Goal: Information Seeking & Learning: Learn about a topic

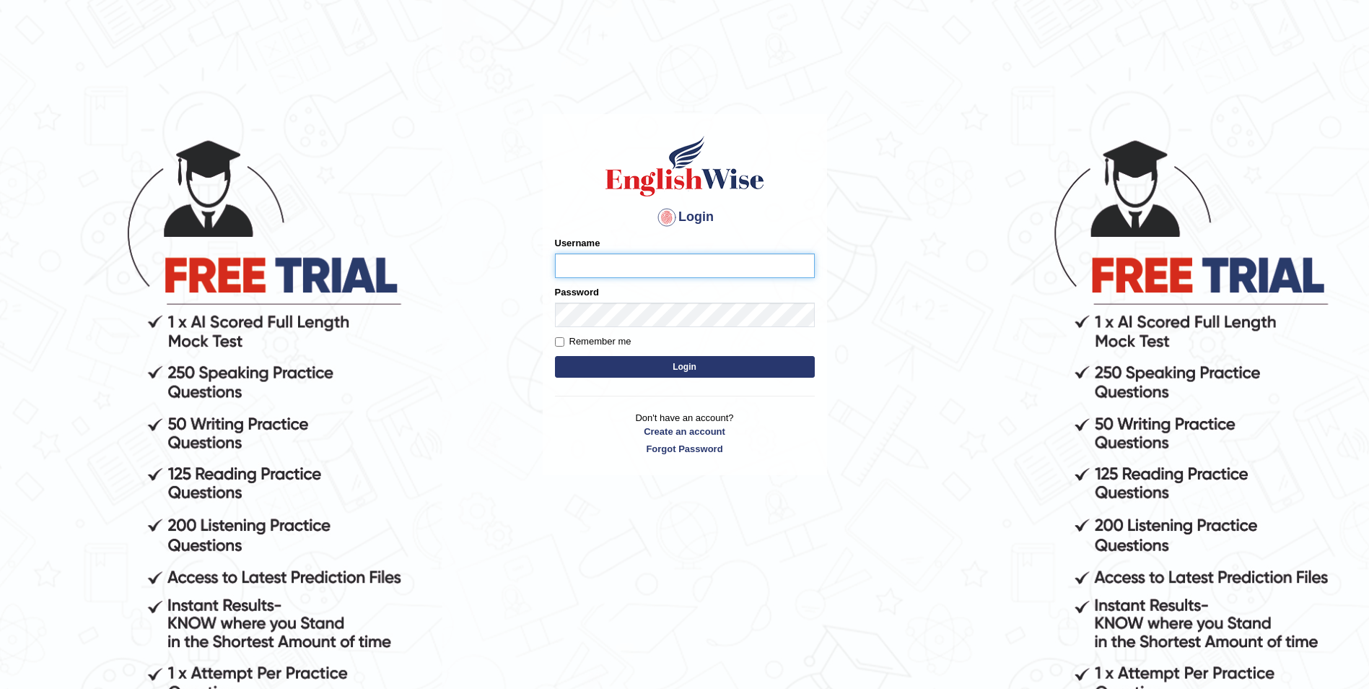
paste input "ashwii"
type input "ashwii"
click at [764, 365] on button "Login" at bounding box center [685, 367] width 260 height 22
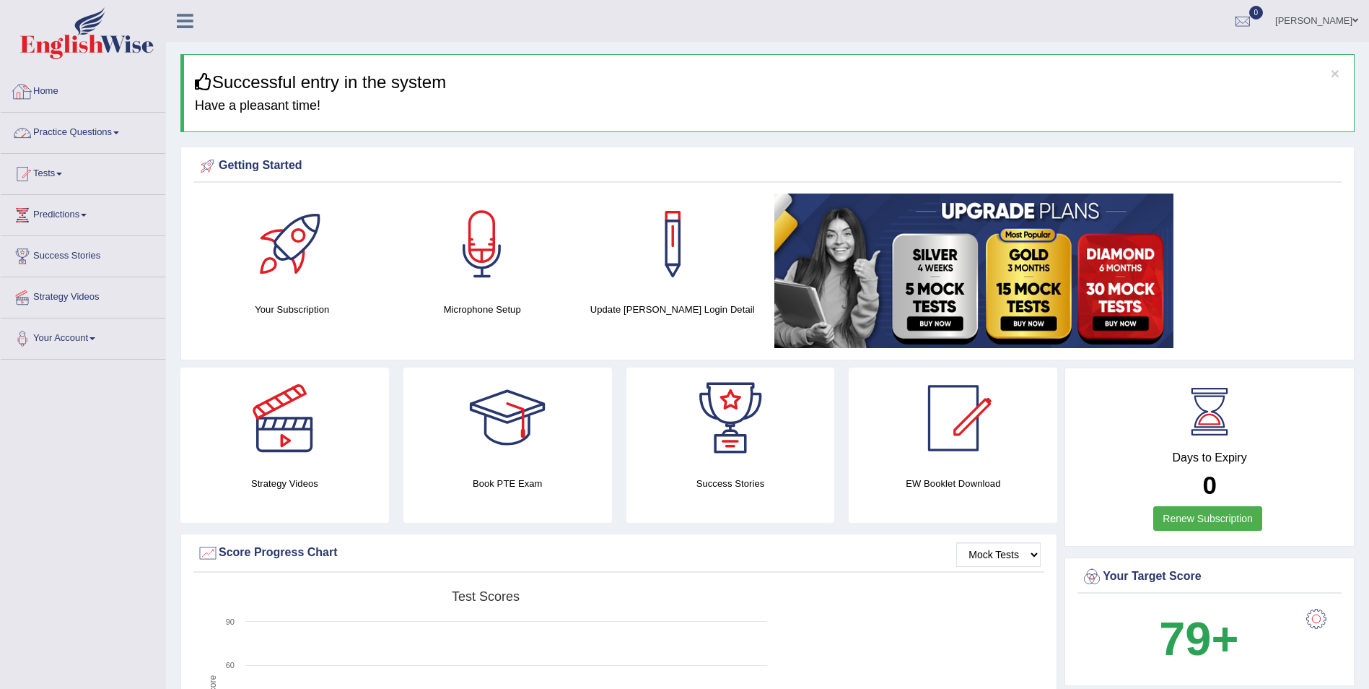
click at [101, 138] on link "Practice Questions" at bounding box center [83, 131] width 165 height 36
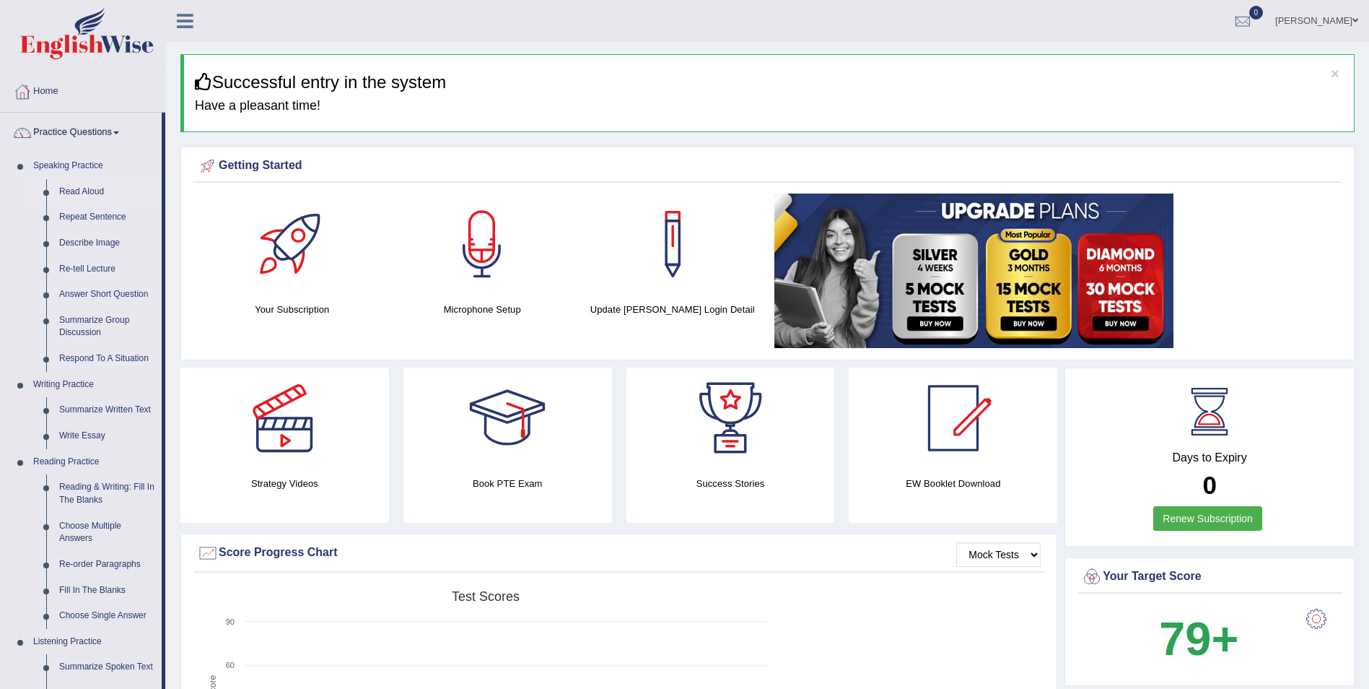
drag, startPoint x: 164, startPoint y: 154, endPoint x: 159, endPoint y: 190, distance: 36.4
click at [159, 190] on li "Practice Questions Speaking Practice Read Aloud Repeat Sentence Describe Image …" at bounding box center [83, 519] width 165 height 812
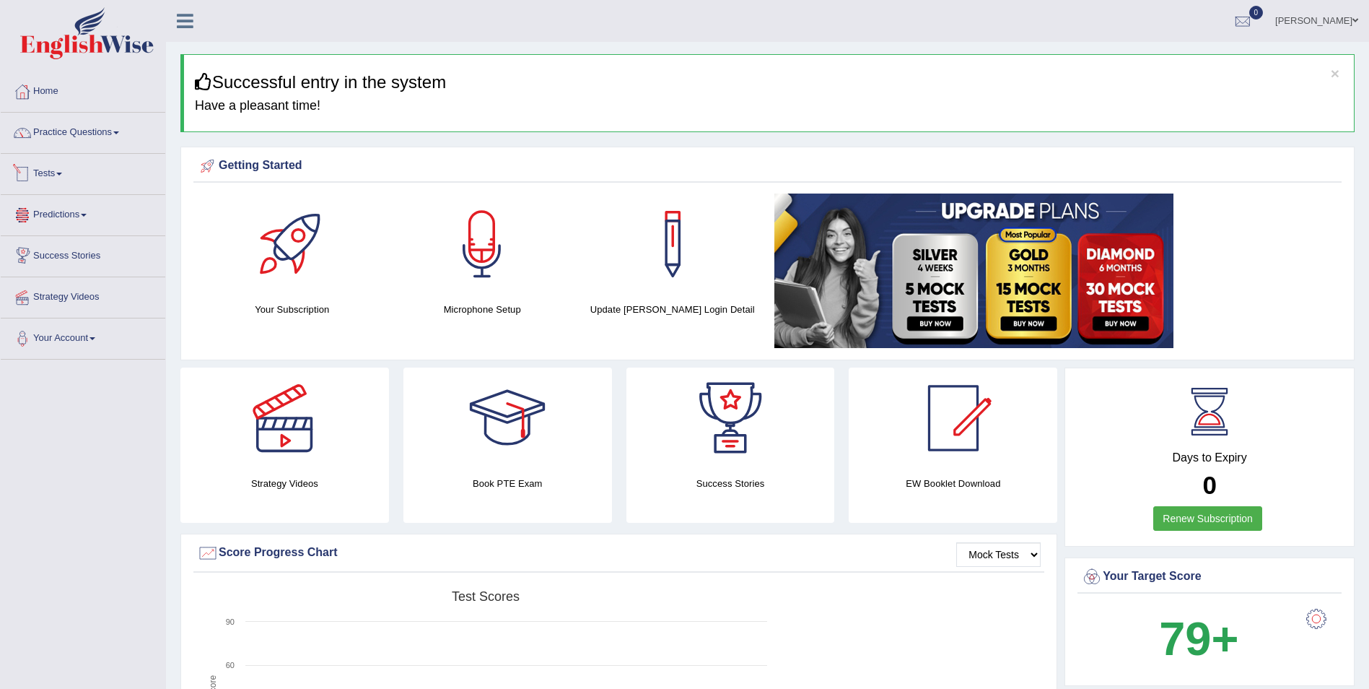
click at [77, 175] on link "Tests" at bounding box center [83, 172] width 165 height 36
click at [84, 134] on link "Practice Questions" at bounding box center [83, 131] width 165 height 36
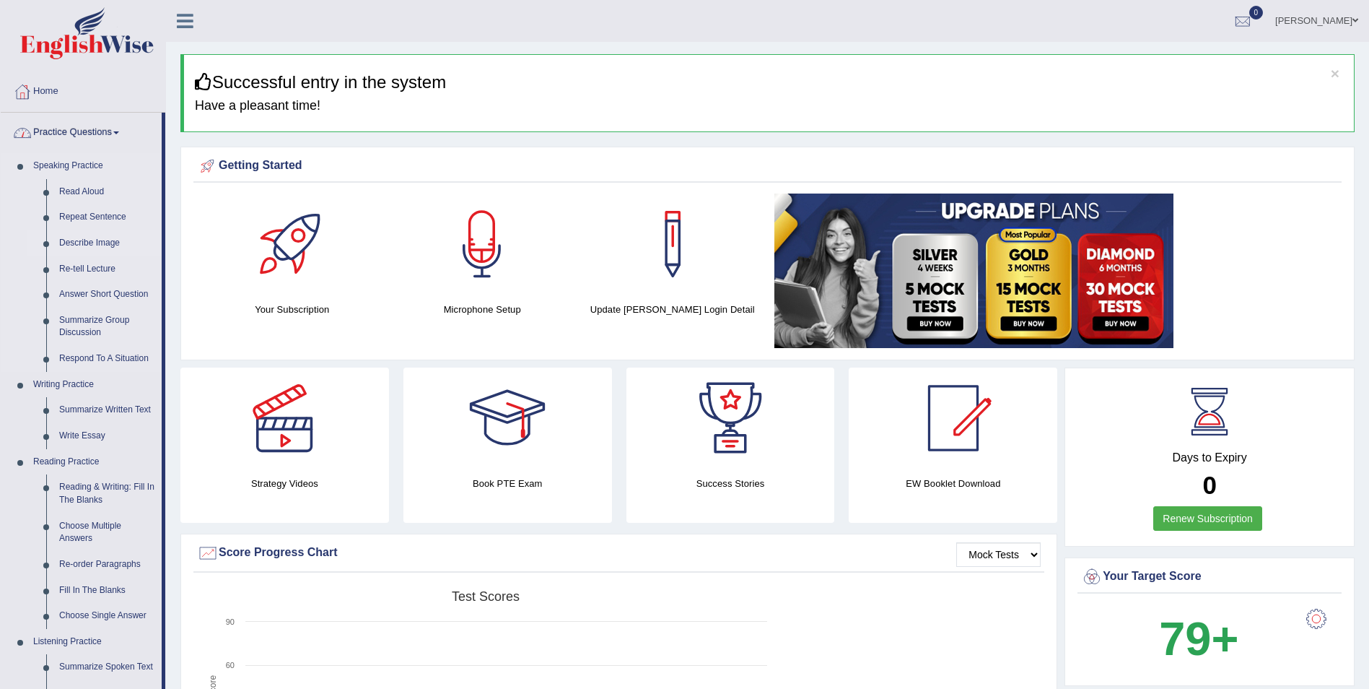
click at [76, 242] on link "Describe Image" at bounding box center [107, 243] width 109 height 26
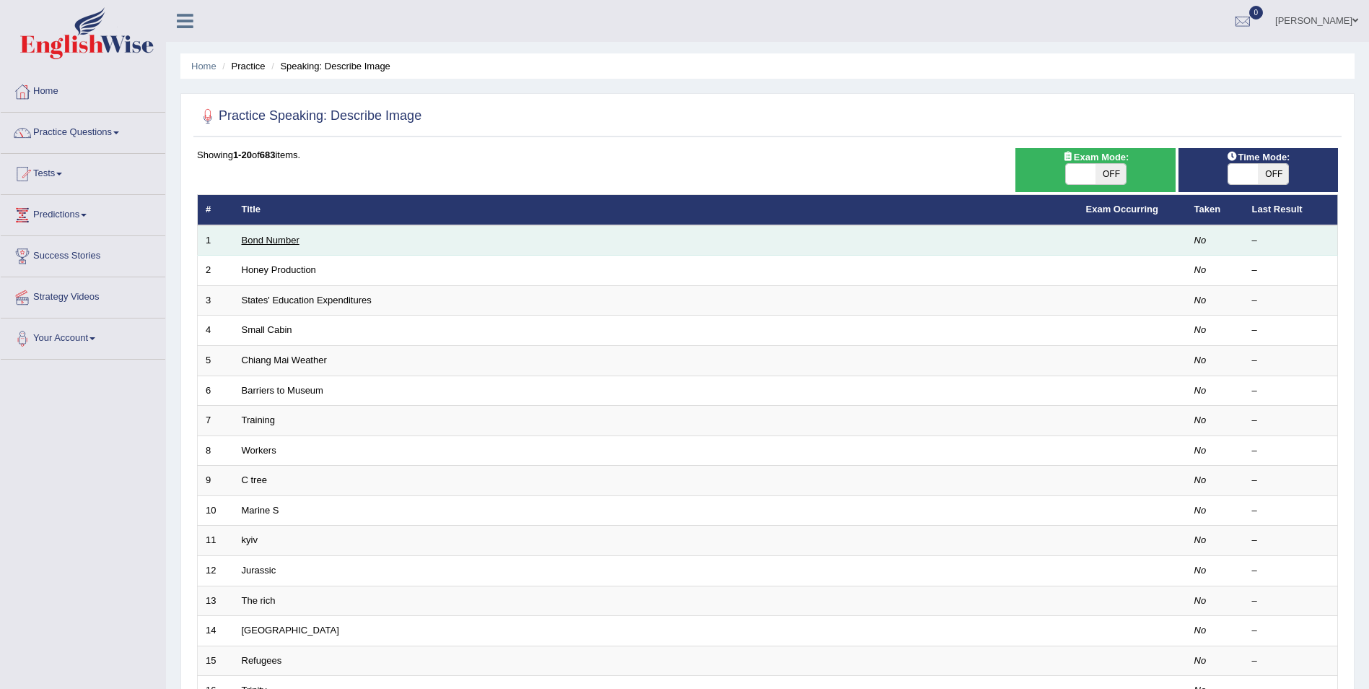
click at [286, 240] on link "Bond Number" at bounding box center [271, 240] width 58 height 11
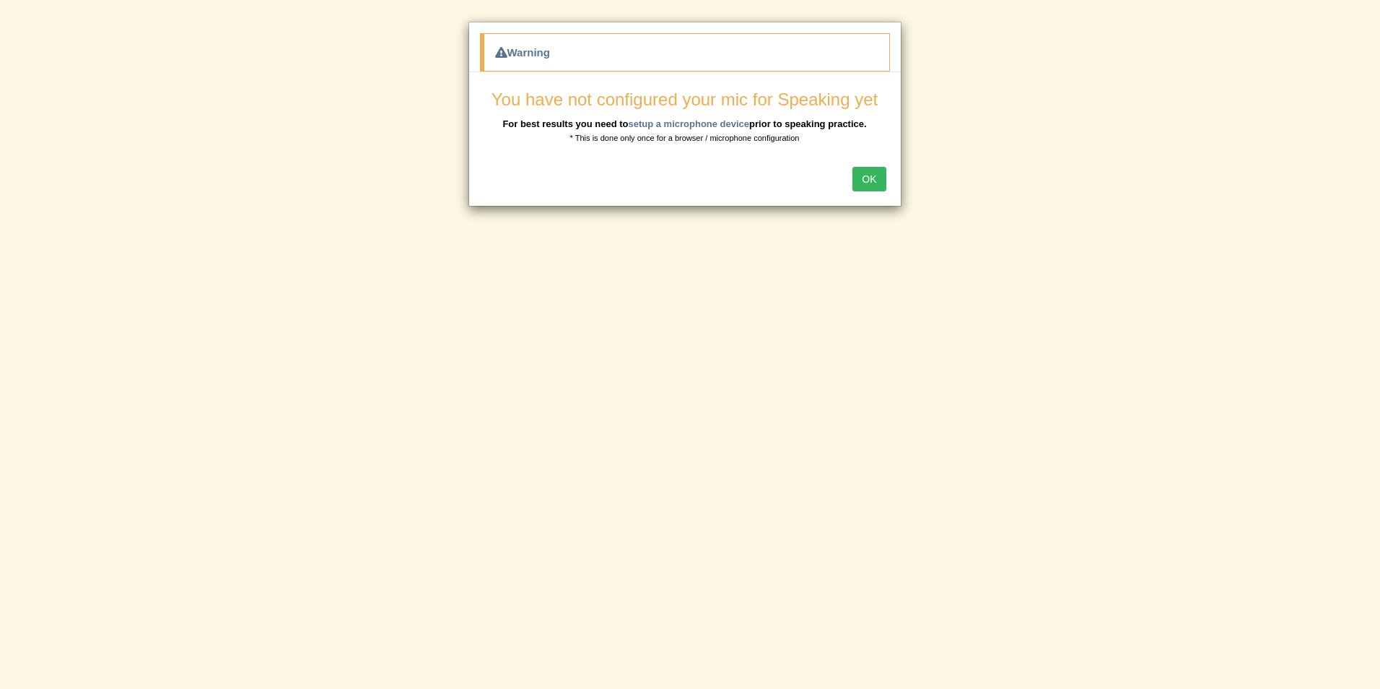
click at [886, 186] on div "OK" at bounding box center [685, 180] width 432 height 51
click at [865, 178] on button "OK" at bounding box center [868, 179] width 33 height 25
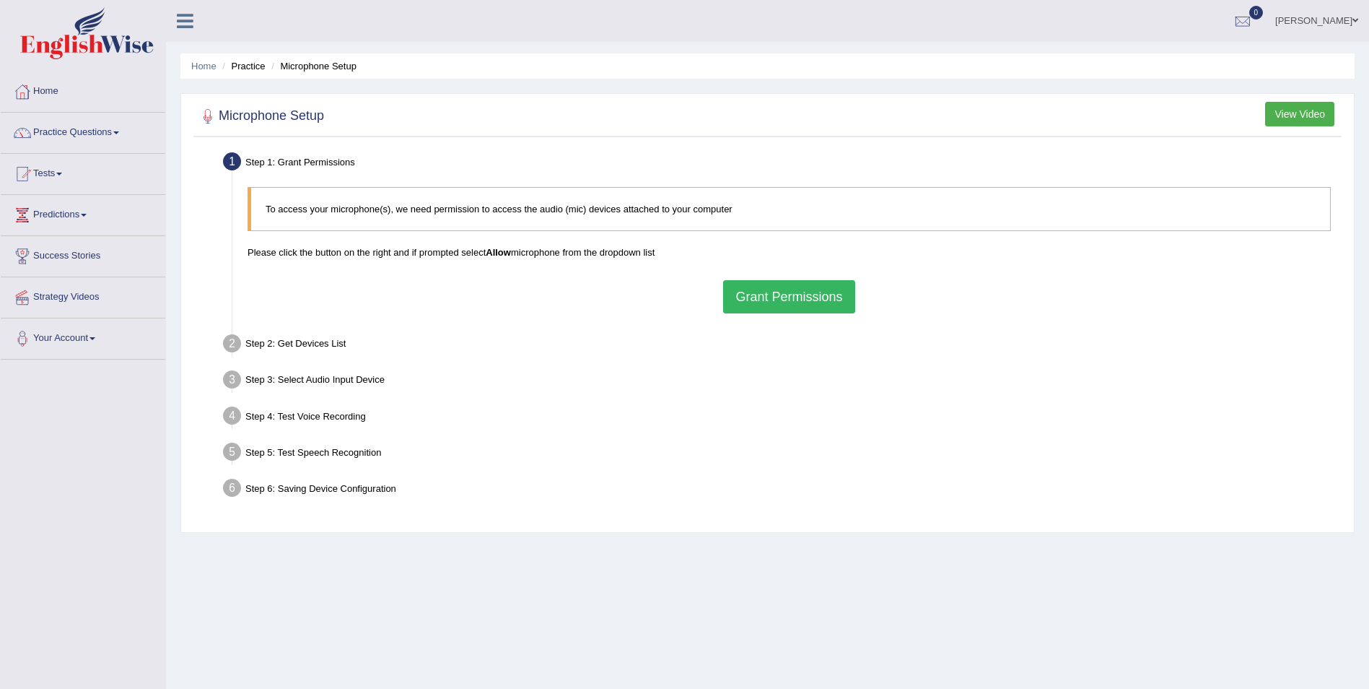
click at [780, 300] on button "Grant Permissions" at bounding box center [788, 296] width 131 height 33
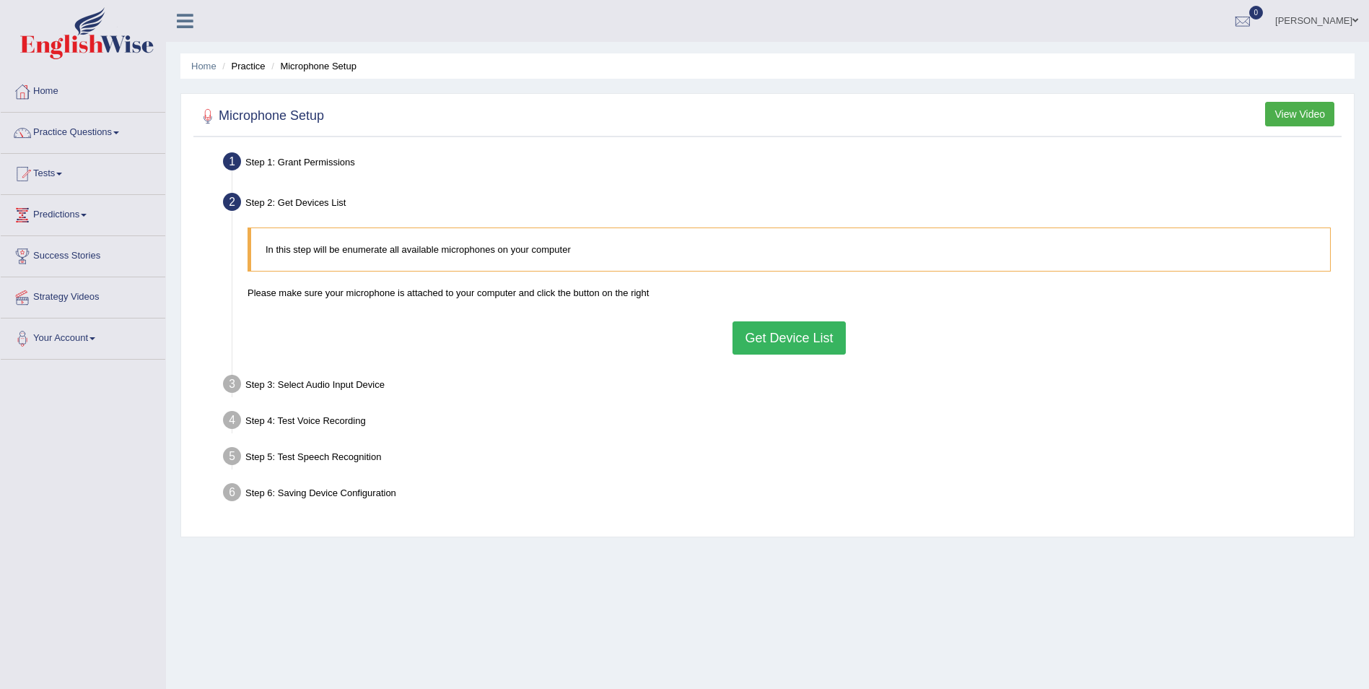
click at [781, 327] on button "Get Device List" at bounding box center [789, 337] width 113 height 33
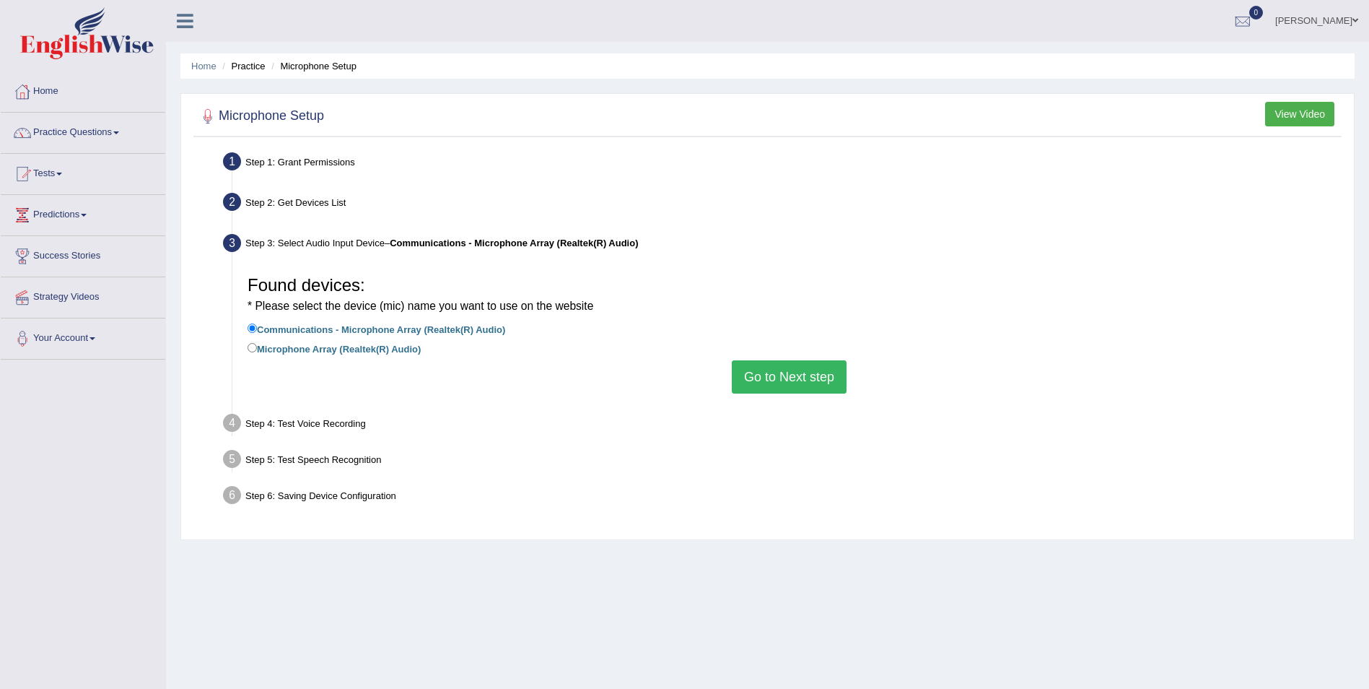
click at [794, 377] on button "Go to Next step" at bounding box center [789, 376] width 115 height 33
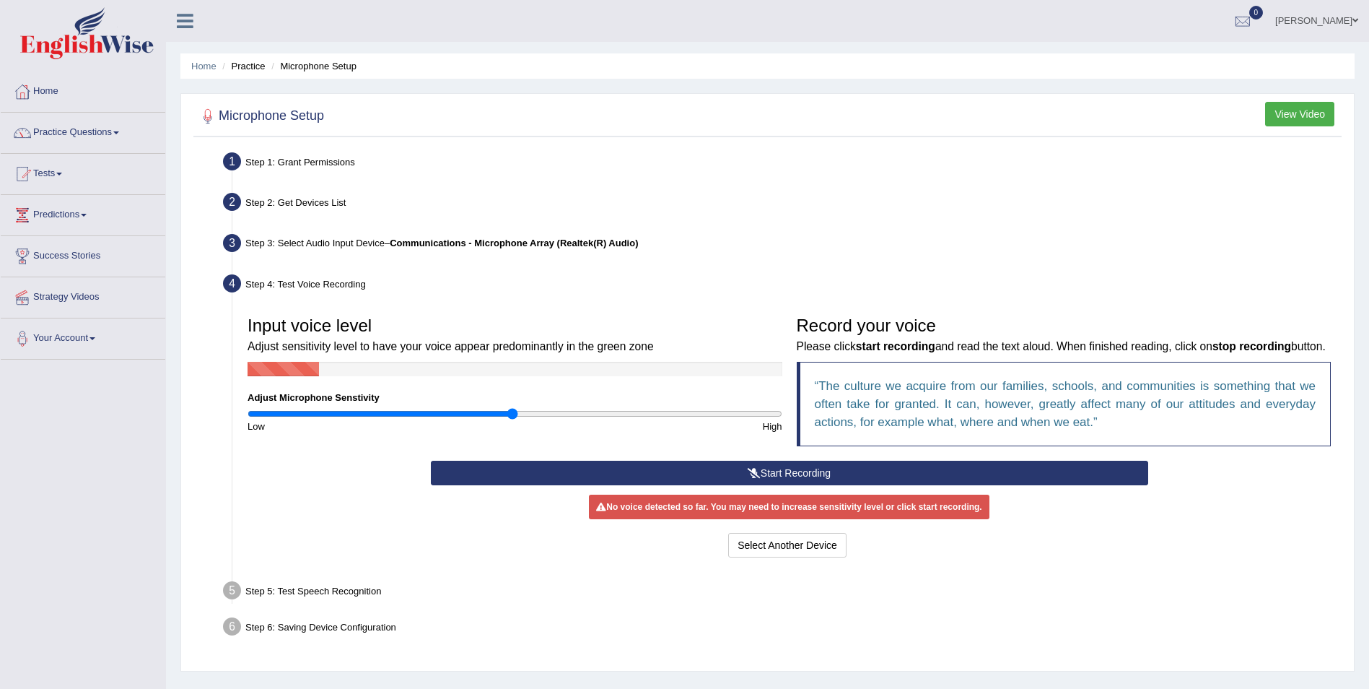
click at [813, 469] on button "Start Recording" at bounding box center [789, 473] width 717 height 25
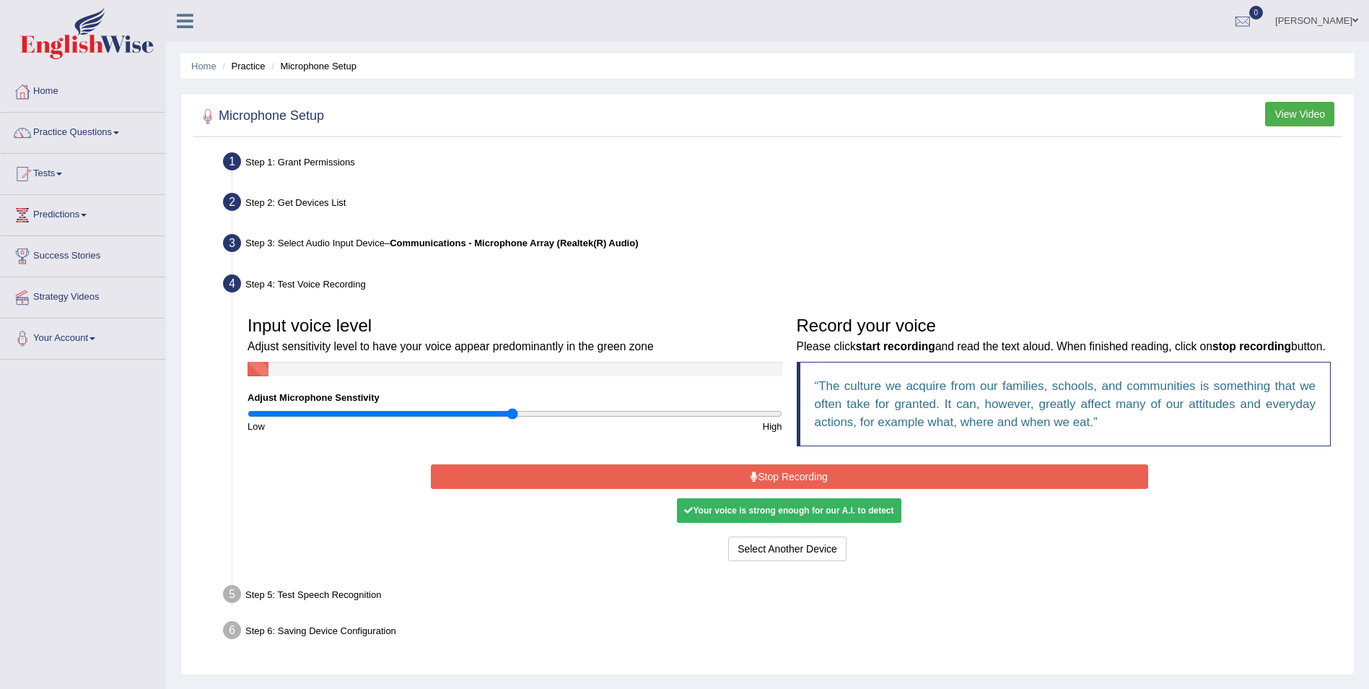
click at [777, 477] on button "Stop Recording" at bounding box center [789, 476] width 717 height 25
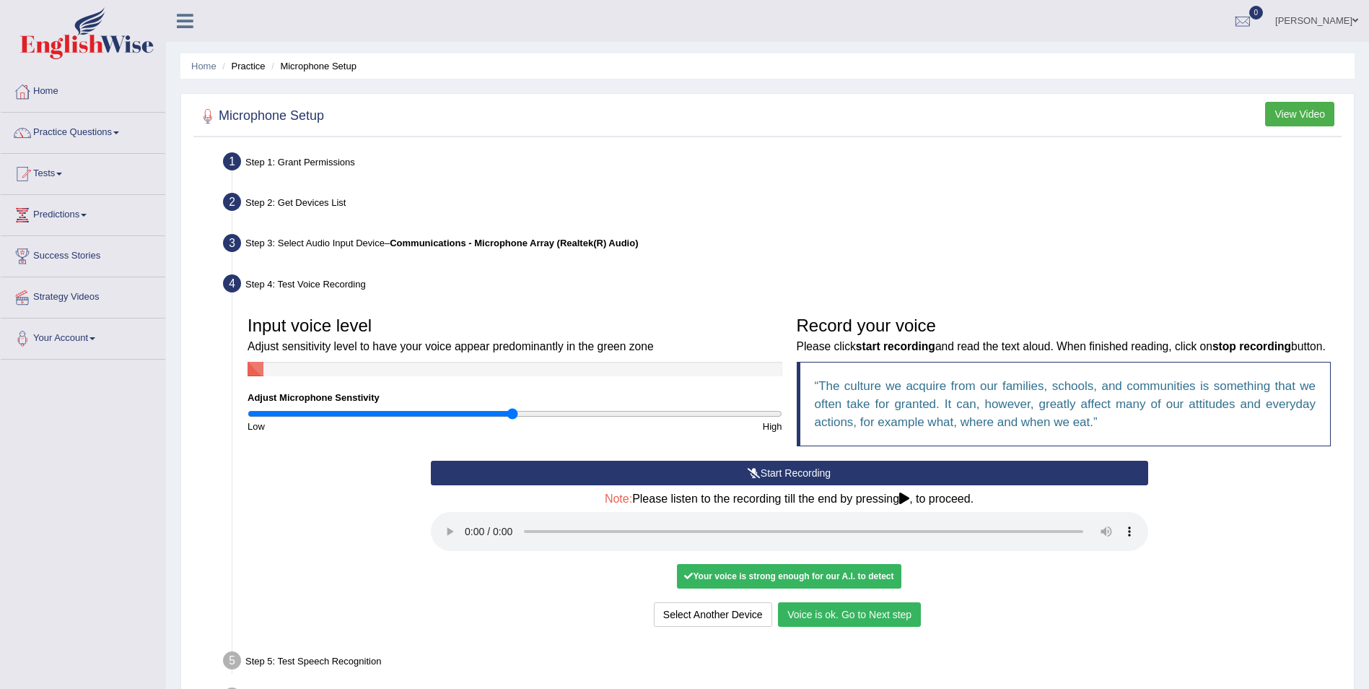
click at [903, 624] on button "Voice is ok. Go to Next step" at bounding box center [849, 614] width 143 height 25
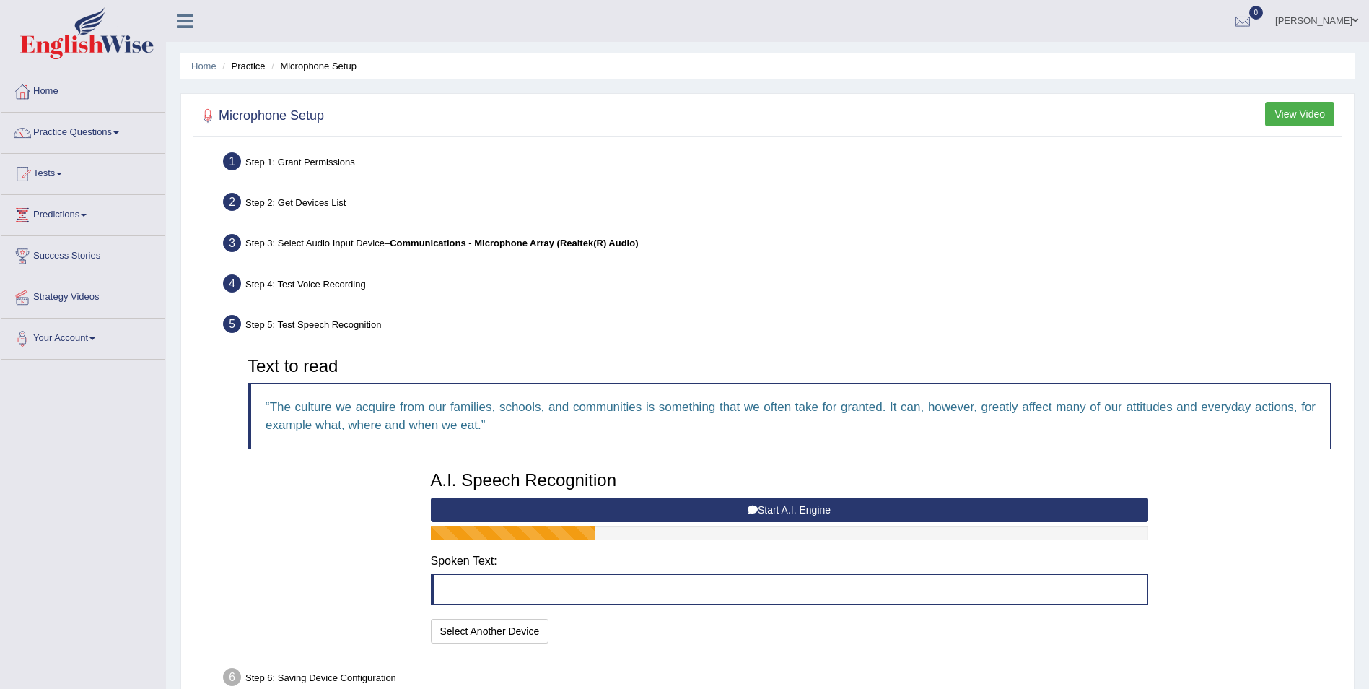
click at [817, 507] on button "Start A.I. Engine" at bounding box center [789, 509] width 717 height 25
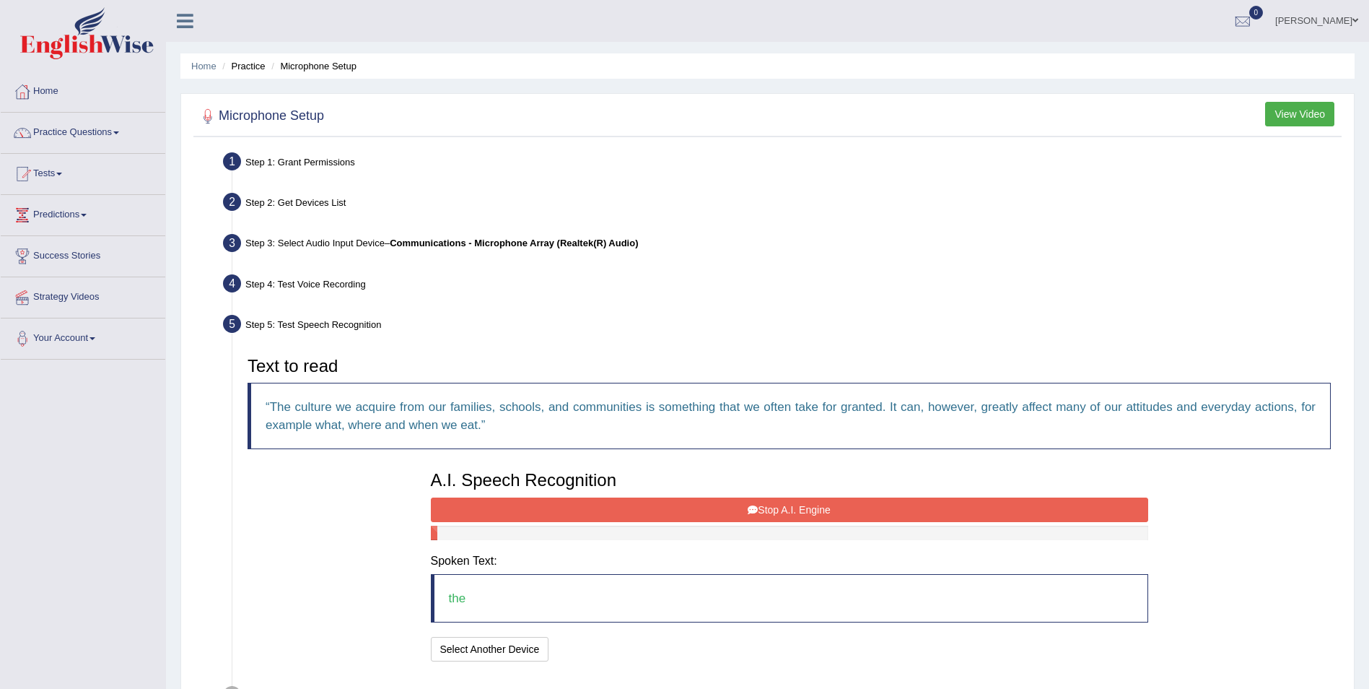
click at [793, 507] on button "Stop A.I. Engine" at bounding box center [789, 509] width 717 height 25
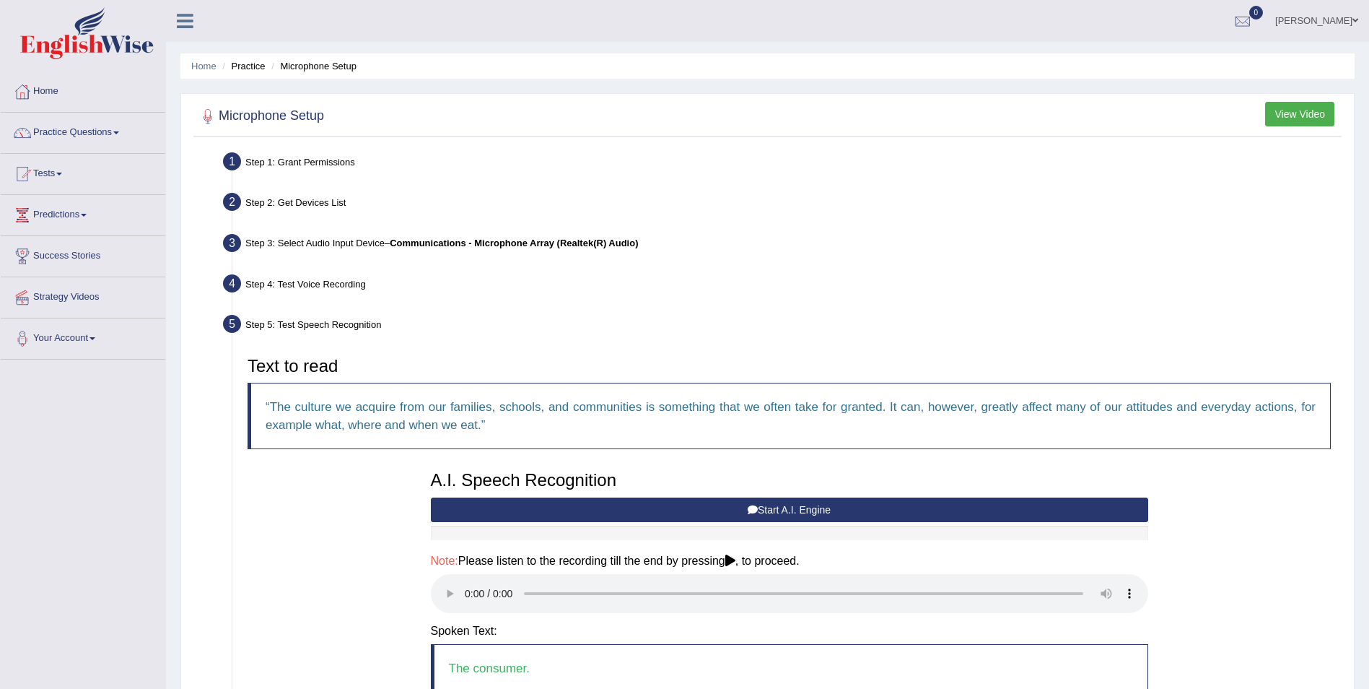
drag, startPoint x: 1107, startPoint y: 529, endPoint x: 1108, endPoint y: 522, distance: 7.4
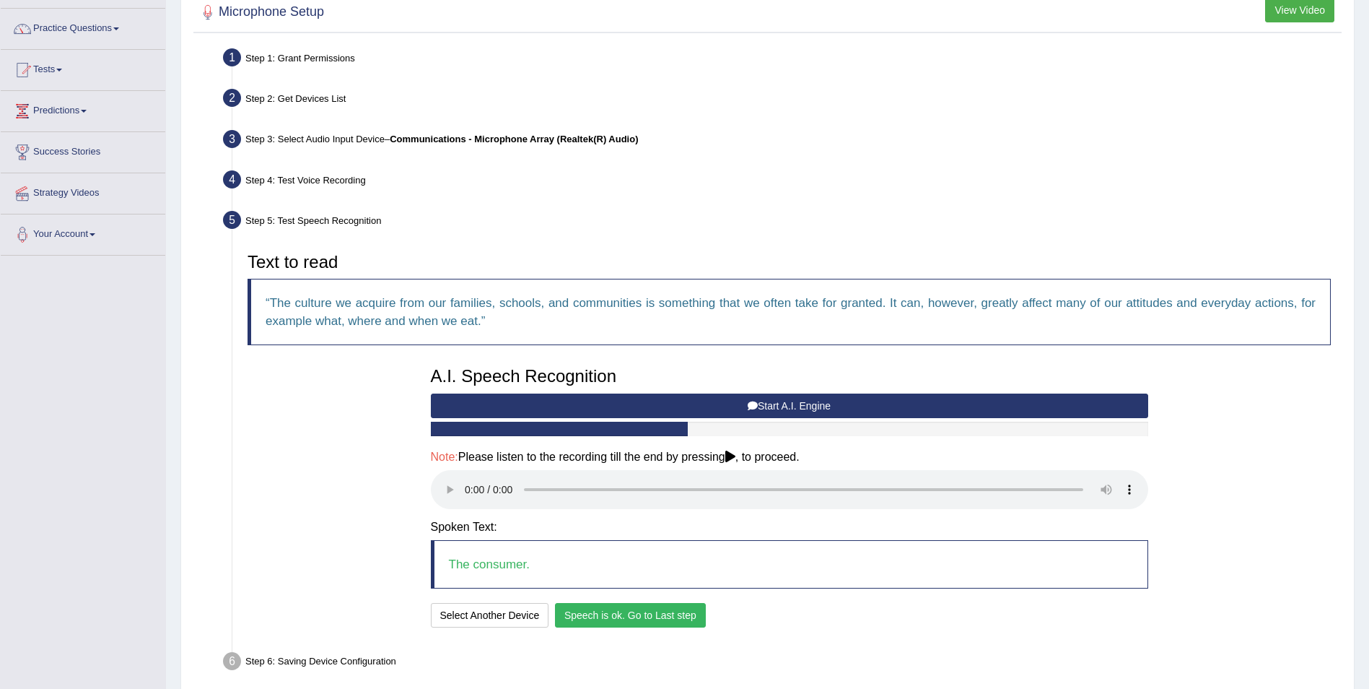
scroll to position [168, 0]
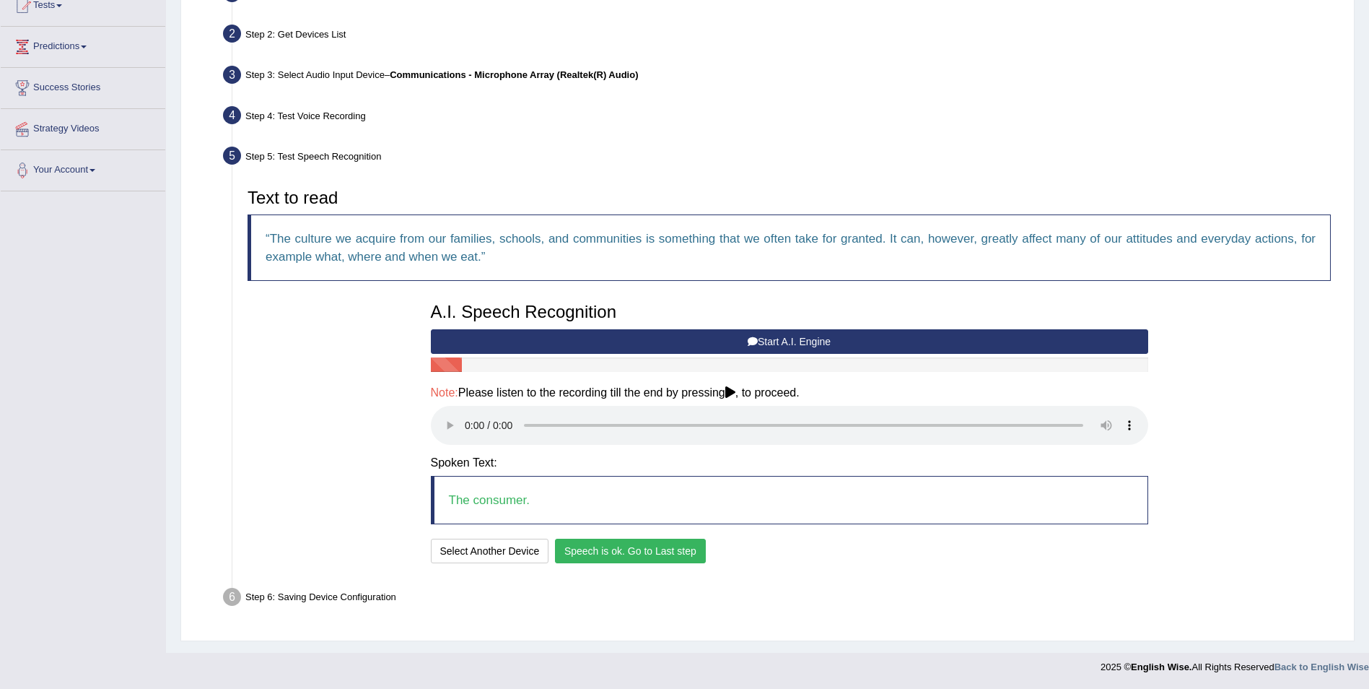
click at [634, 547] on button "Speech is ok. Go to Last step" at bounding box center [630, 550] width 151 height 25
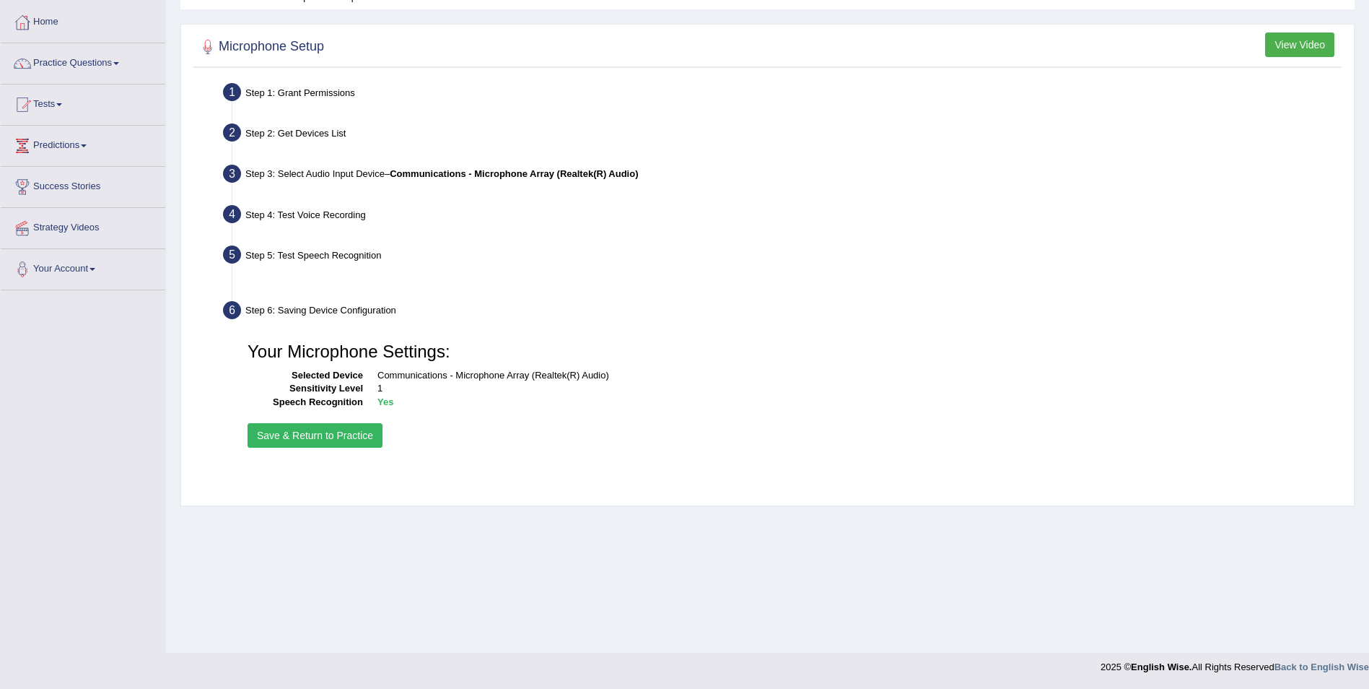
scroll to position [69, 0]
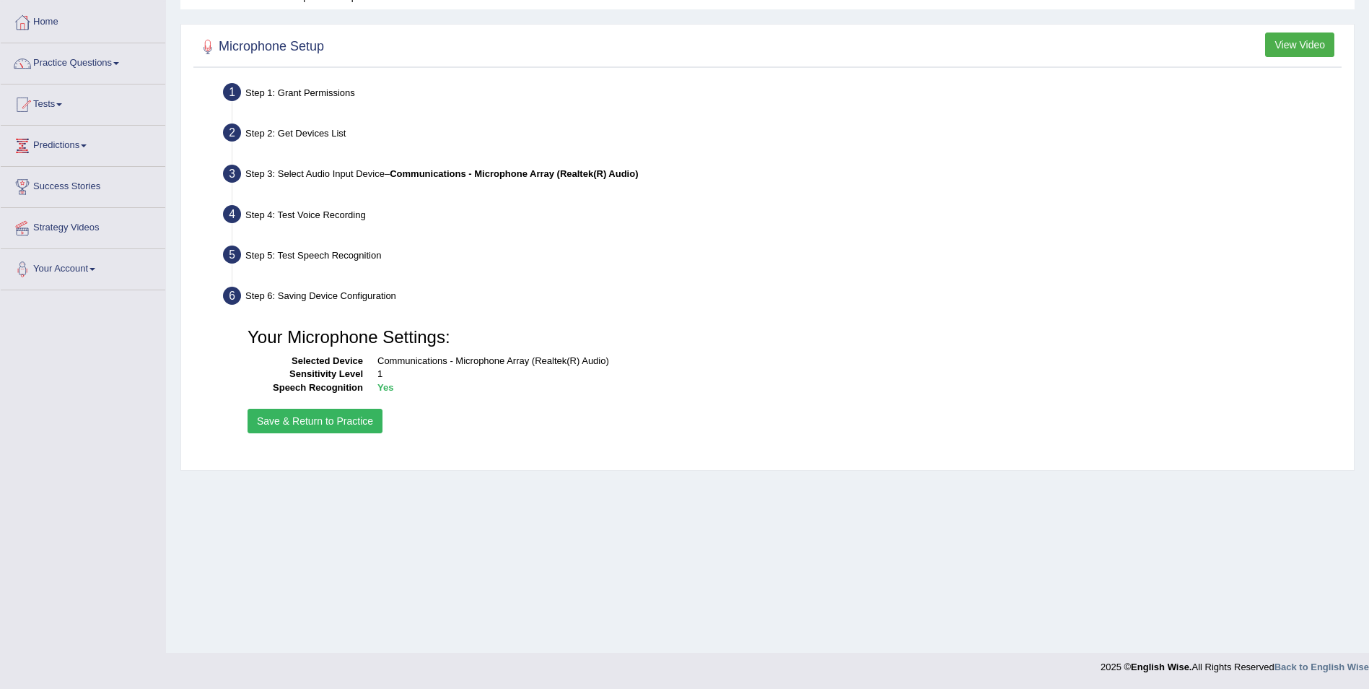
click at [338, 422] on button "Save & Return to Practice" at bounding box center [315, 421] width 135 height 25
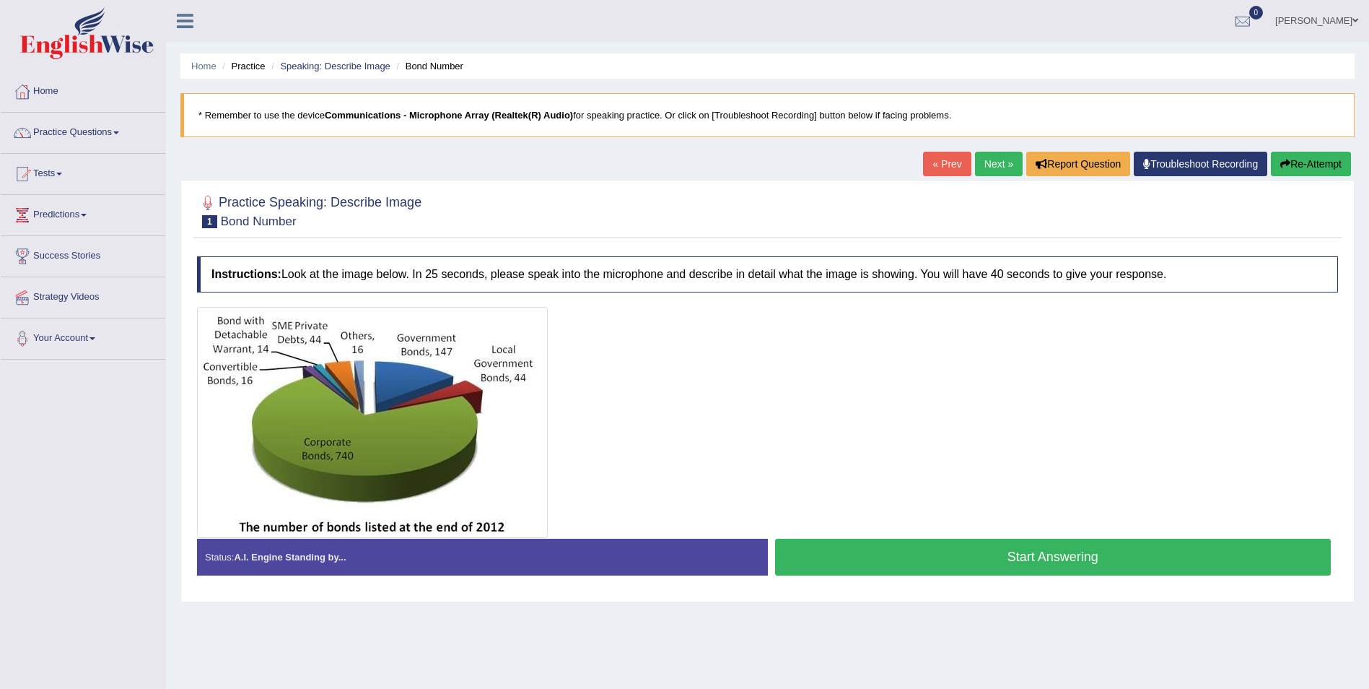
click at [993, 169] on link "Next »" at bounding box center [999, 164] width 48 height 25
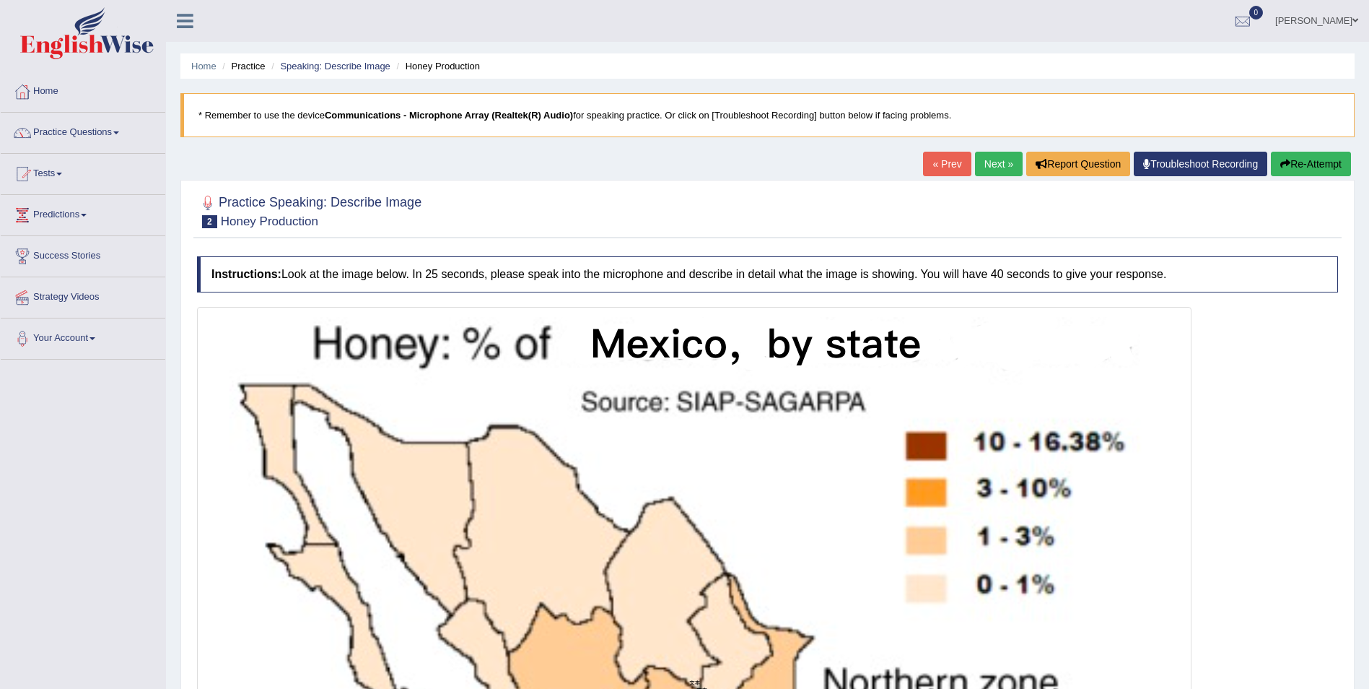
drag, startPoint x: 1110, startPoint y: 61, endPoint x: 1112, endPoint y: 38, distance: 23.2
click at [995, 167] on div "« Prev Next » Report Question Troubleshoot Recording Re-Attempt" at bounding box center [1139, 166] width 432 height 28
click at [994, 159] on link "Next »" at bounding box center [999, 164] width 48 height 25
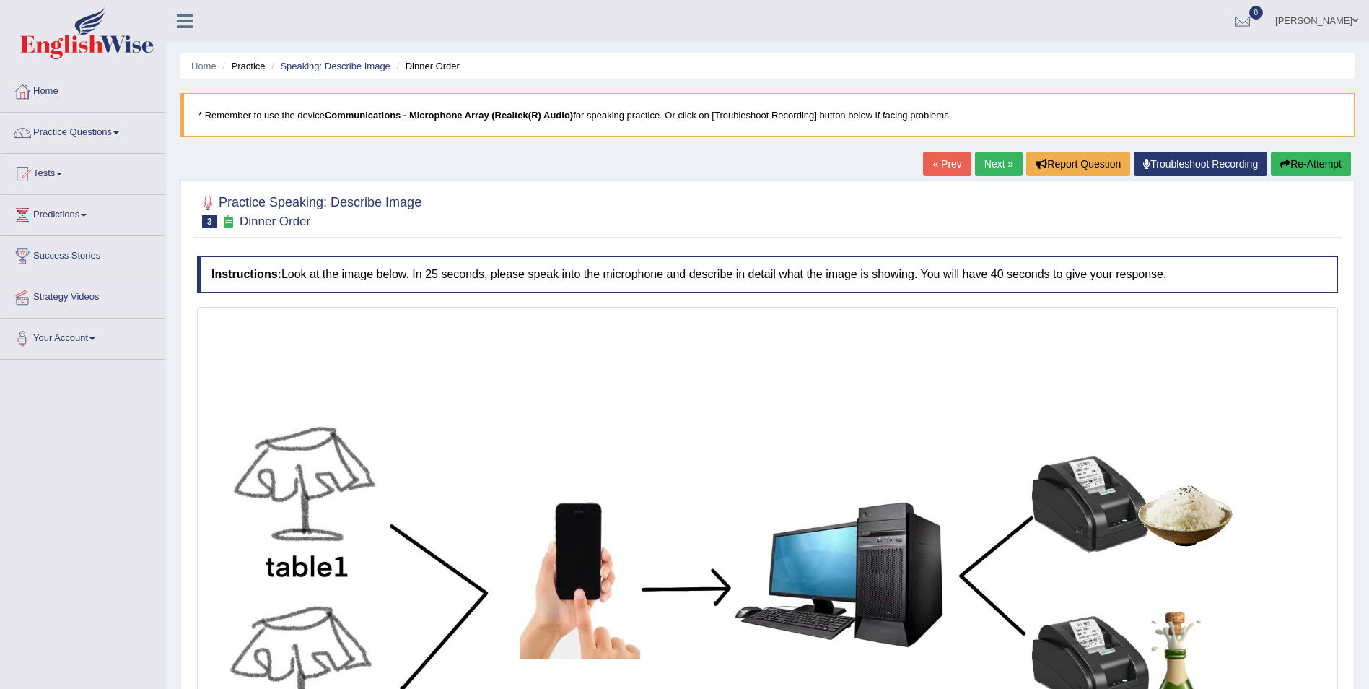
click at [1001, 163] on link "Next »" at bounding box center [999, 164] width 48 height 25
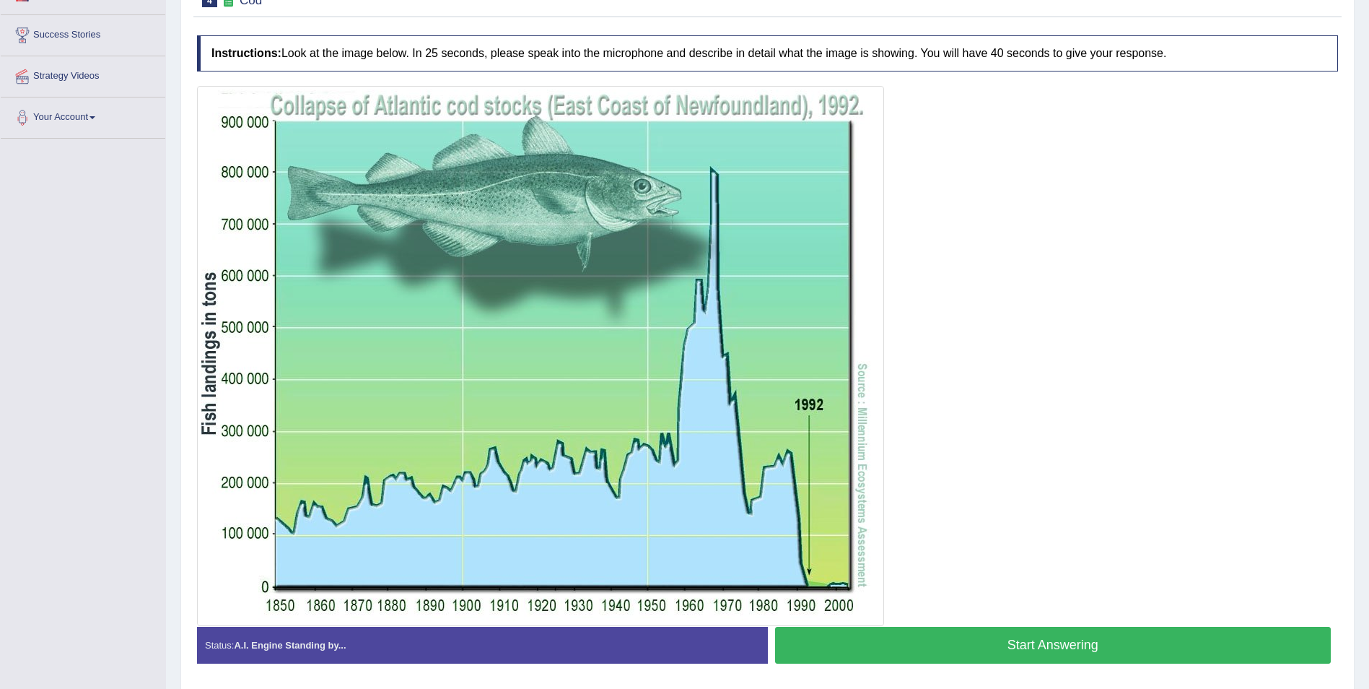
scroll to position [269, 0]
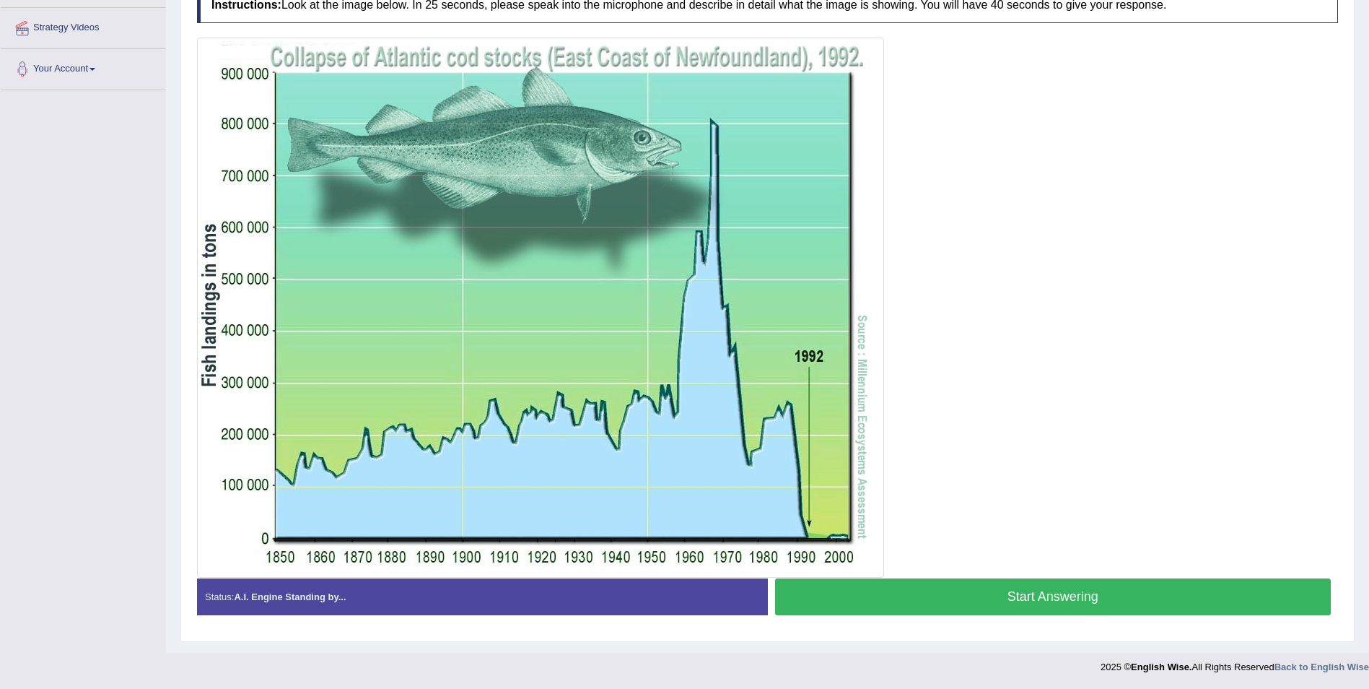
drag, startPoint x: 1077, startPoint y: 414, endPoint x: 1236, endPoint y: 222, distance: 250.2
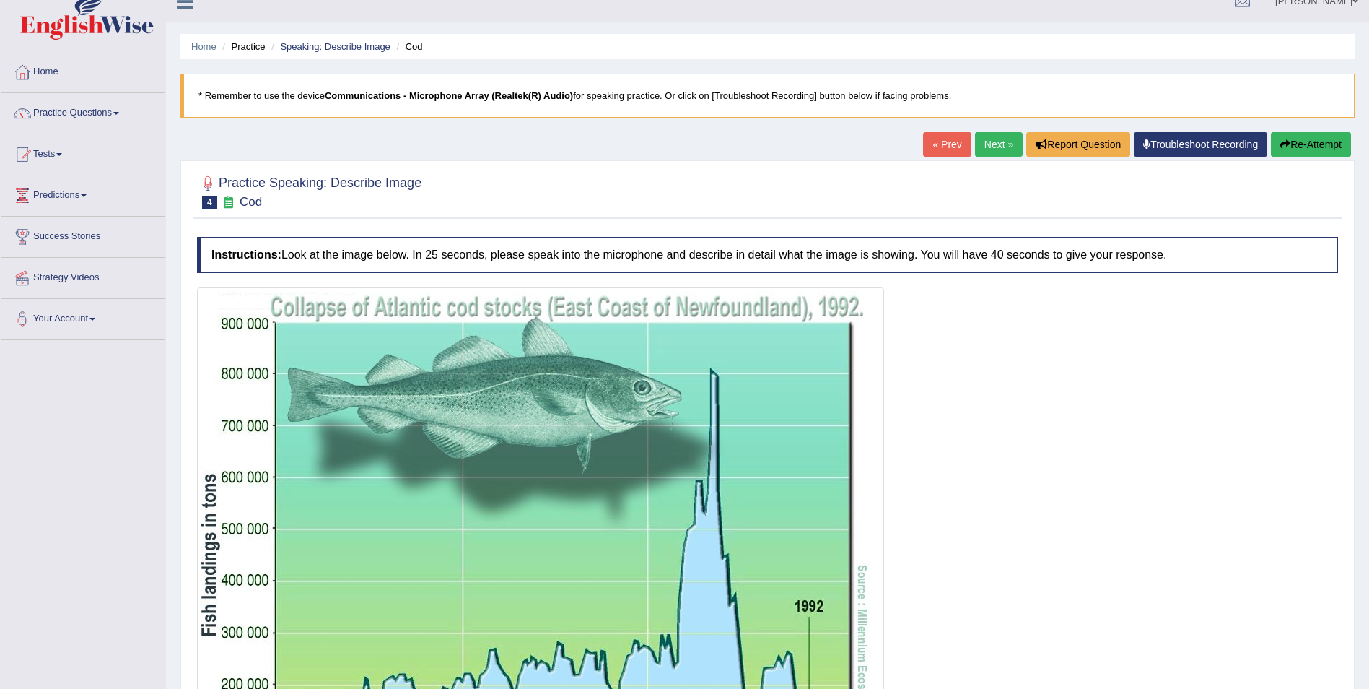
scroll to position [0, 0]
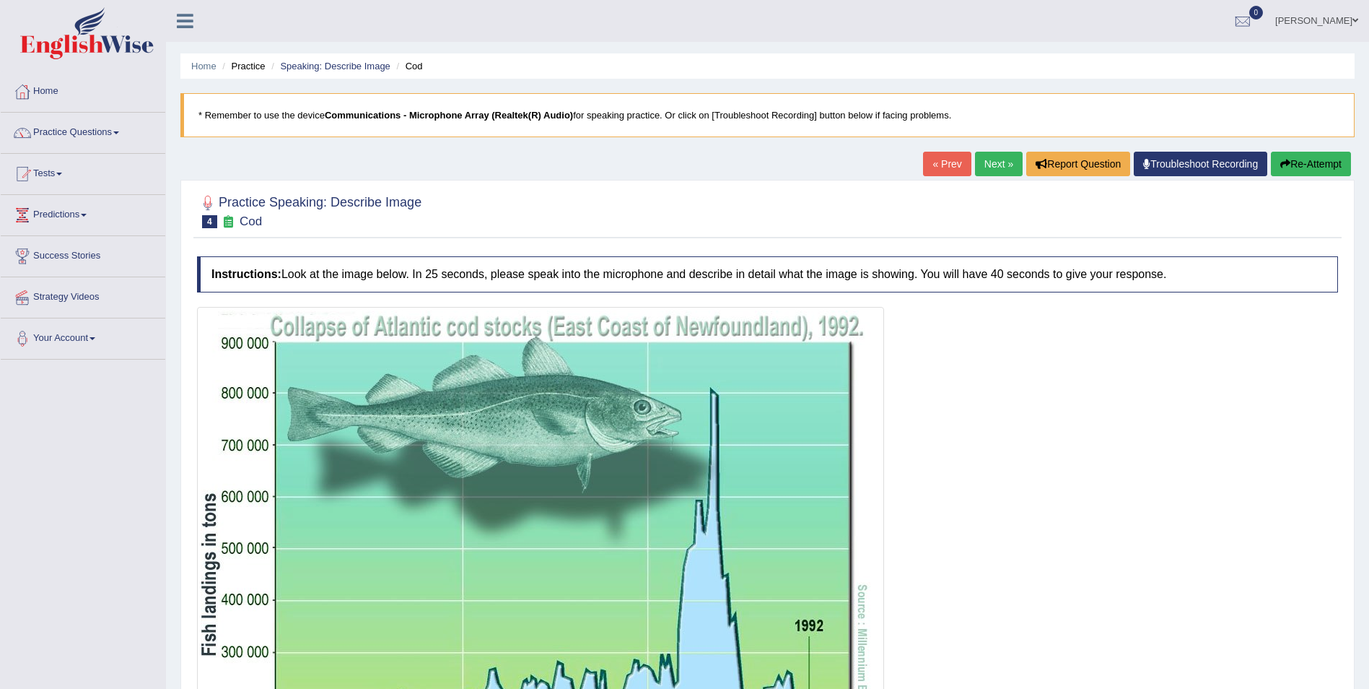
click at [990, 159] on link "Next »" at bounding box center [999, 164] width 48 height 25
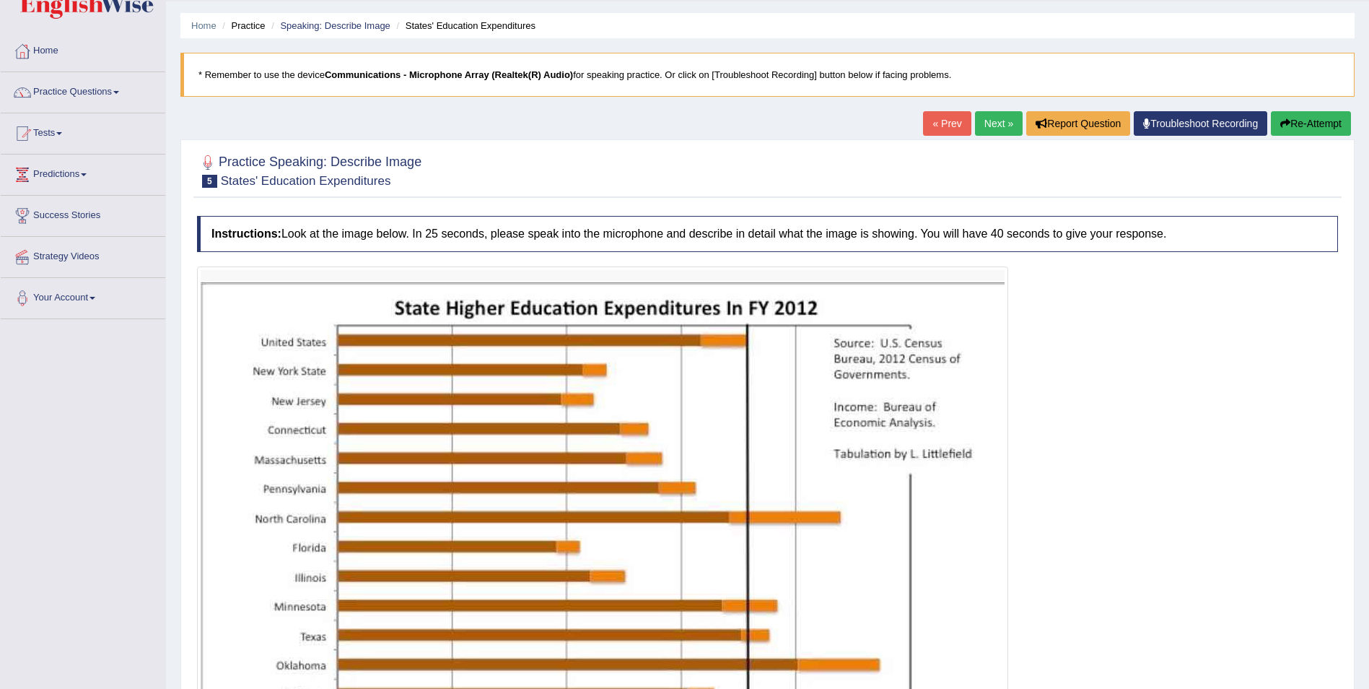
scroll to position [4, 0]
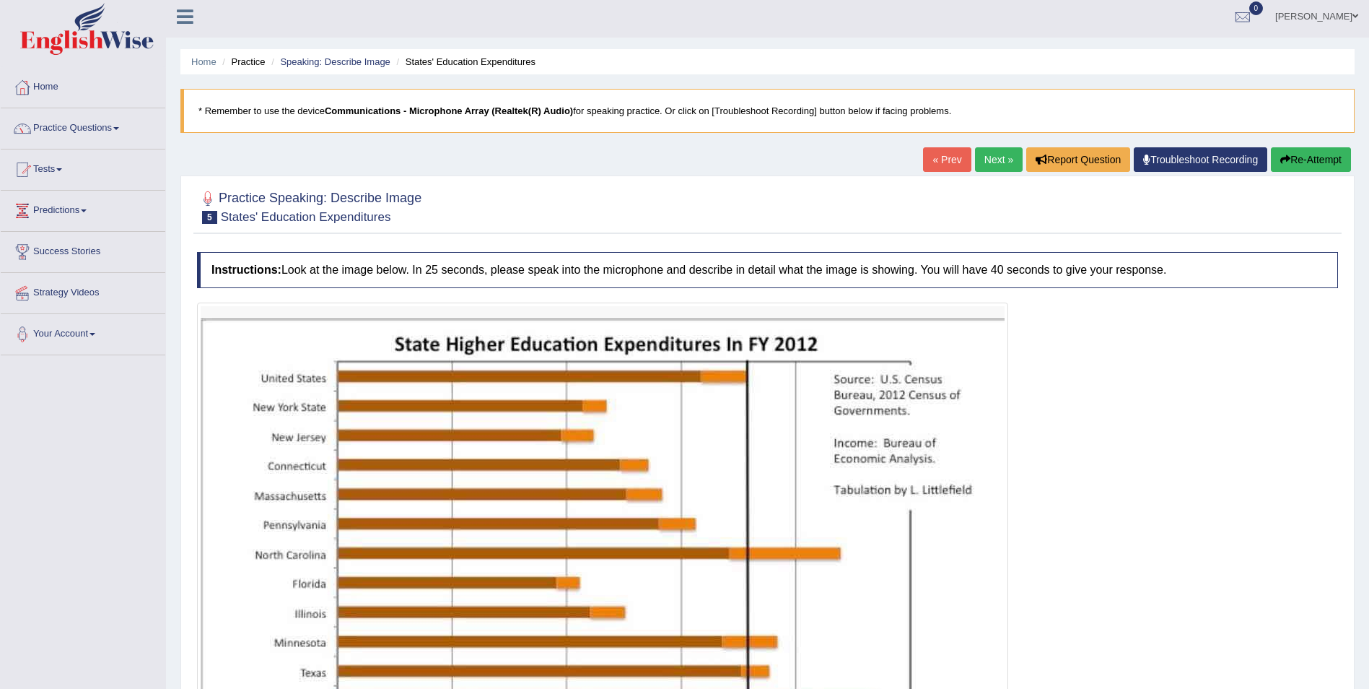
click at [992, 161] on link "Next »" at bounding box center [999, 159] width 48 height 25
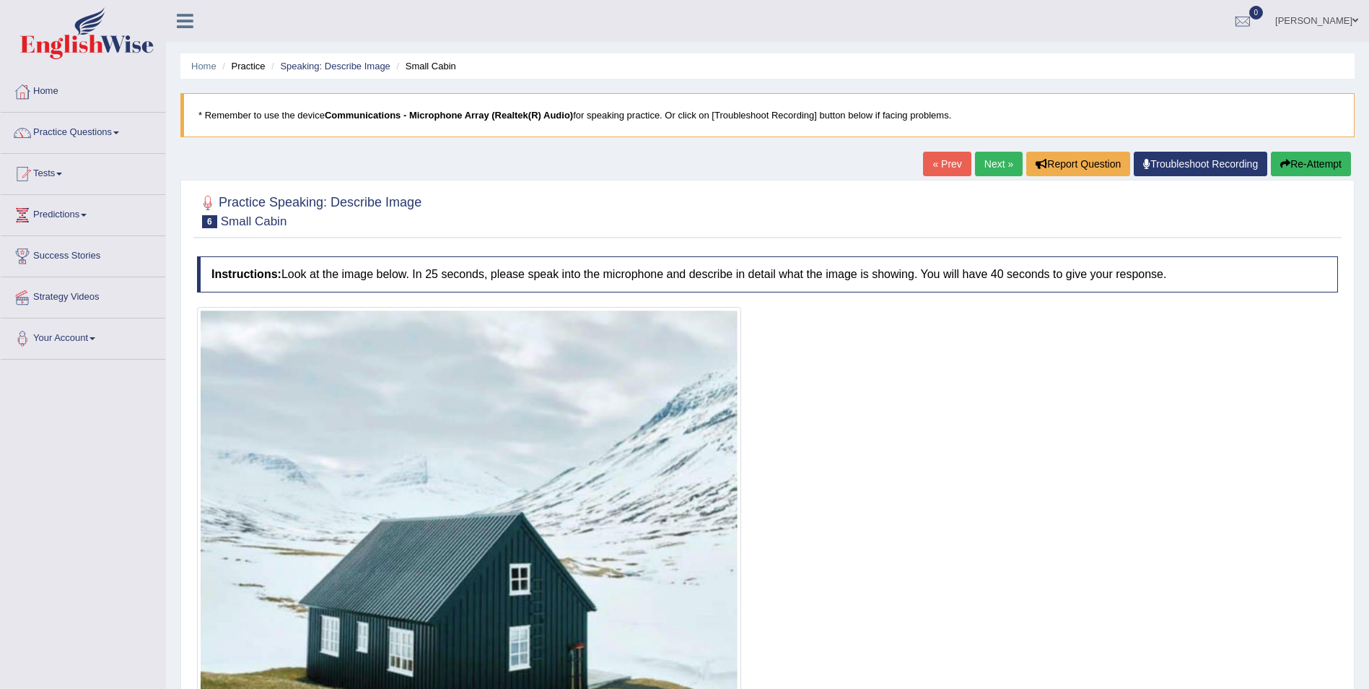
drag, startPoint x: 642, startPoint y: 269, endPoint x: 664, endPoint y: 247, distance: 31.1
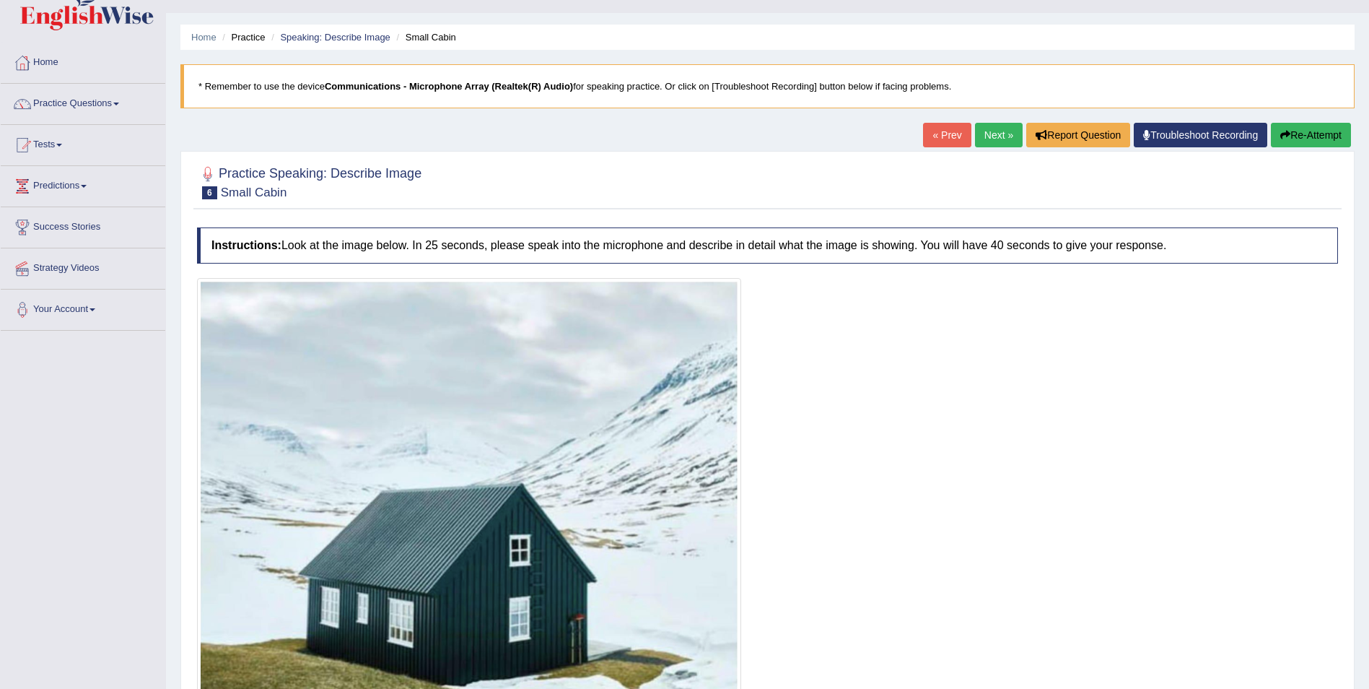
scroll to position [28, 0]
click at [1006, 136] on link "Next »" at bounding box center [999, 135] width 48 height 25
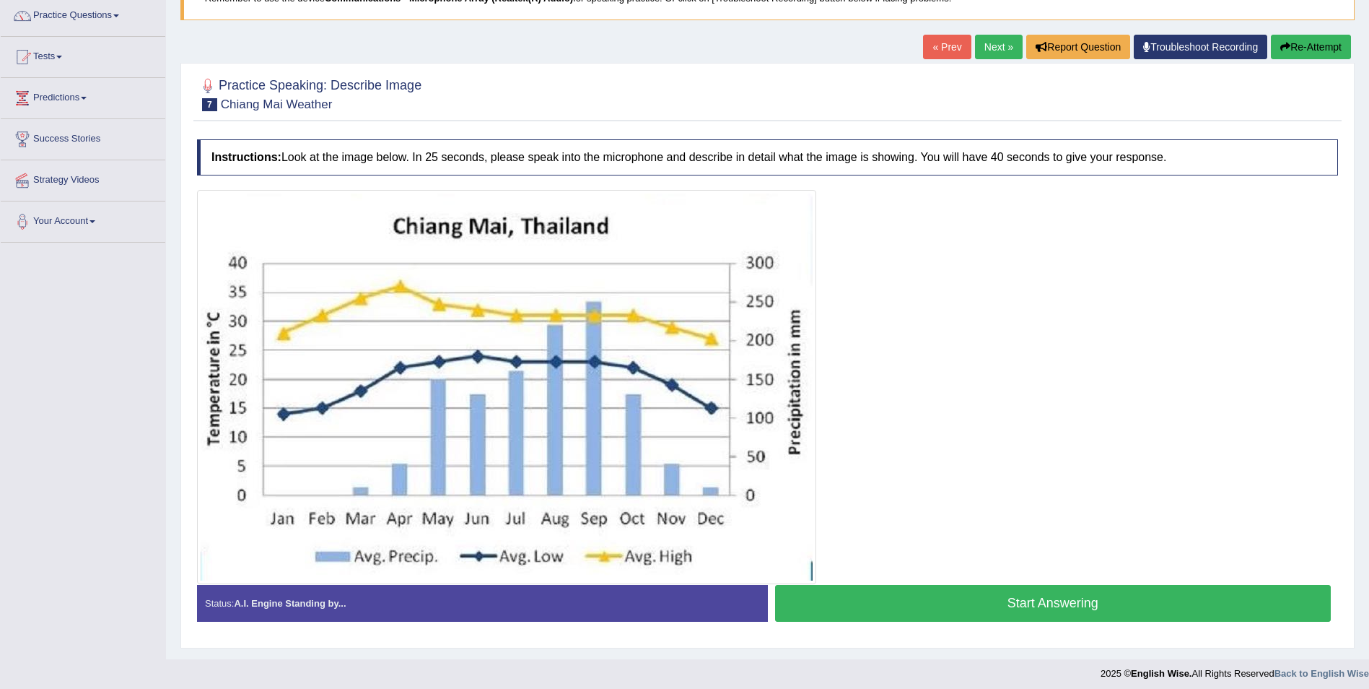
scroll to position [123, 0]
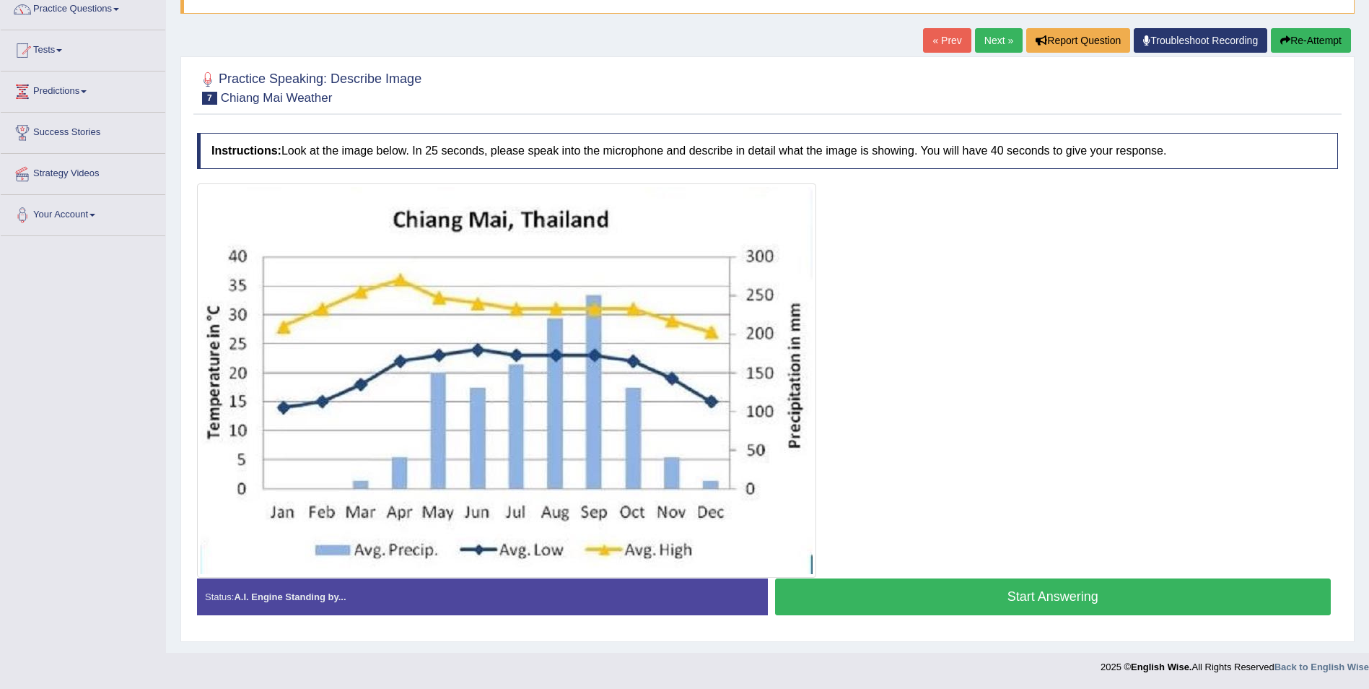
click at [1005, 46] on link "Next »" at bounding box center [999, 40] width 48 height 25
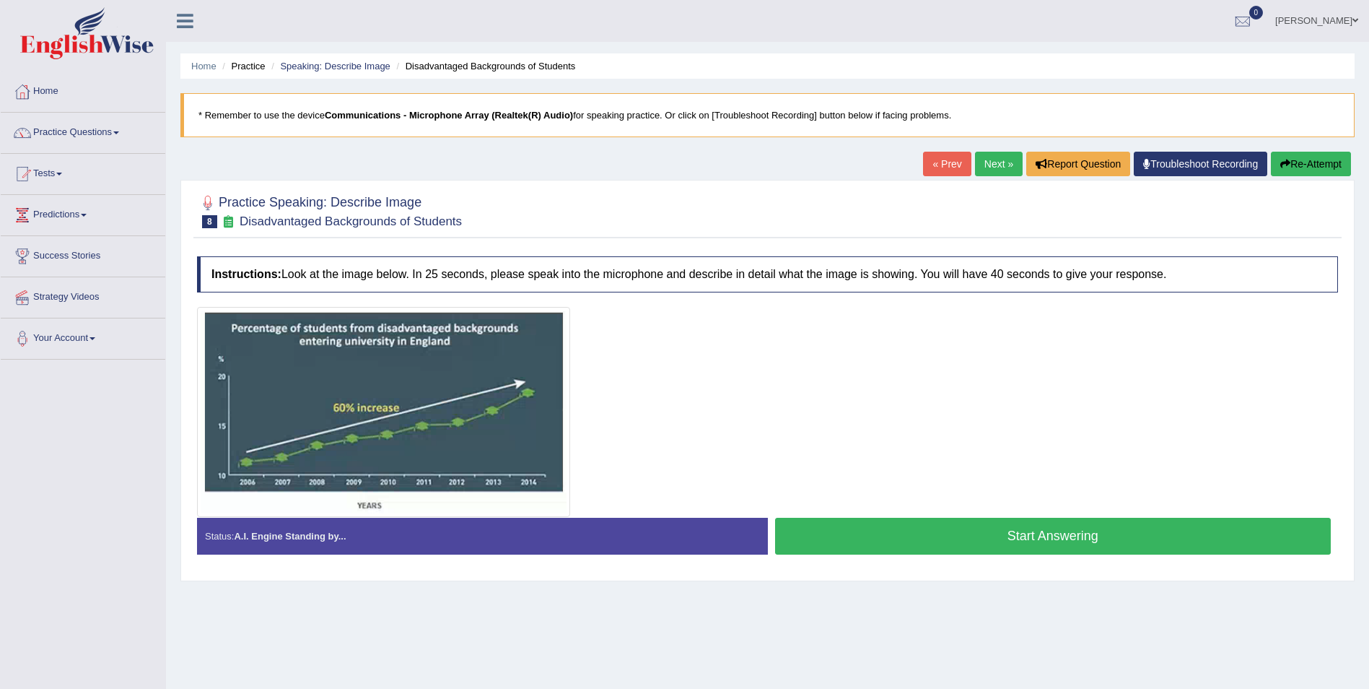
click at [1000, 167] on link "Next »" at bounding box center [999, 164] width 48 height 25
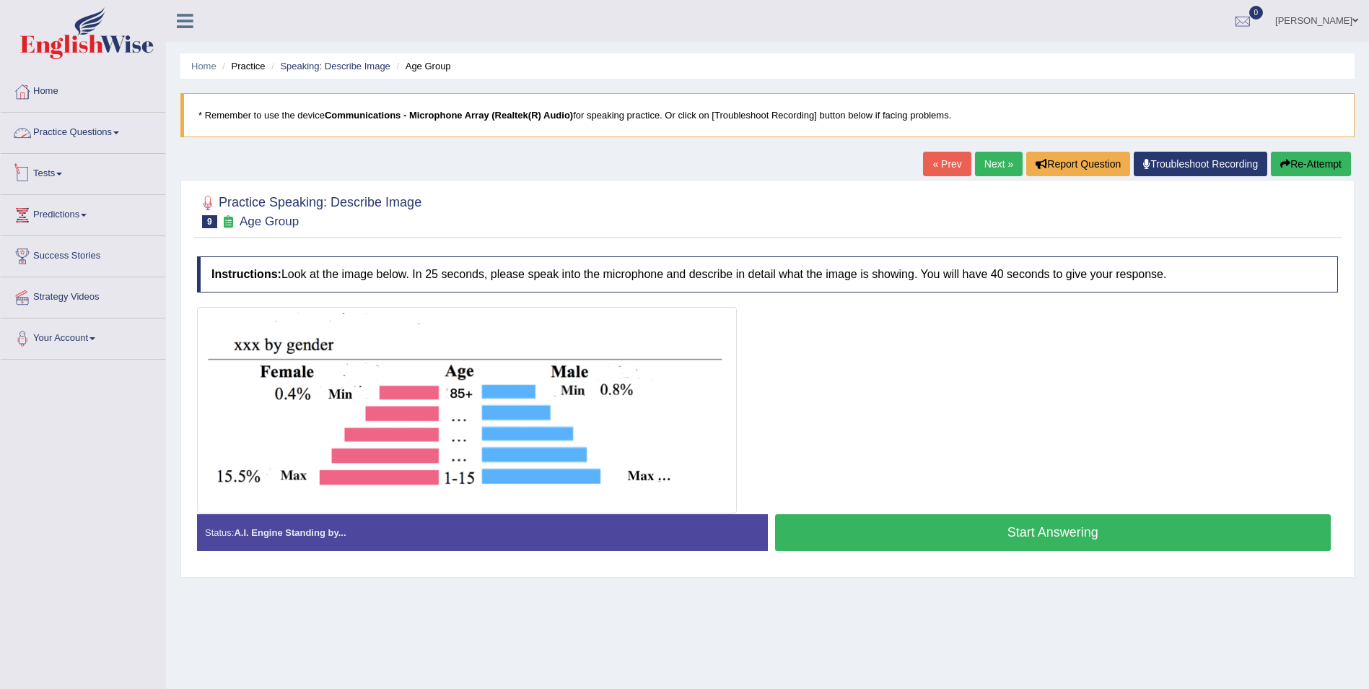
click at [97, 131] on link "Practice Questions" at bounding box center [83, 131] width 165 height 36
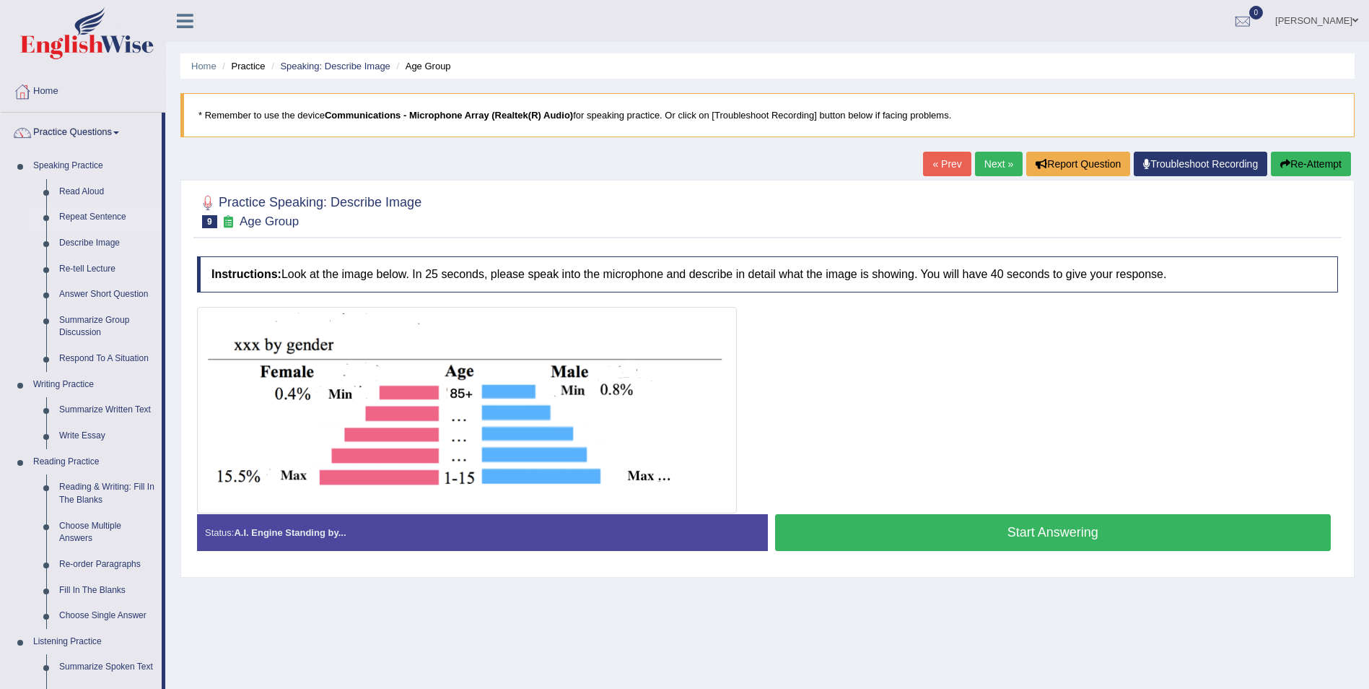
click at [79, 210] on link "Repeat Sentence" at bounding box center [107, 217] width 109 height 26
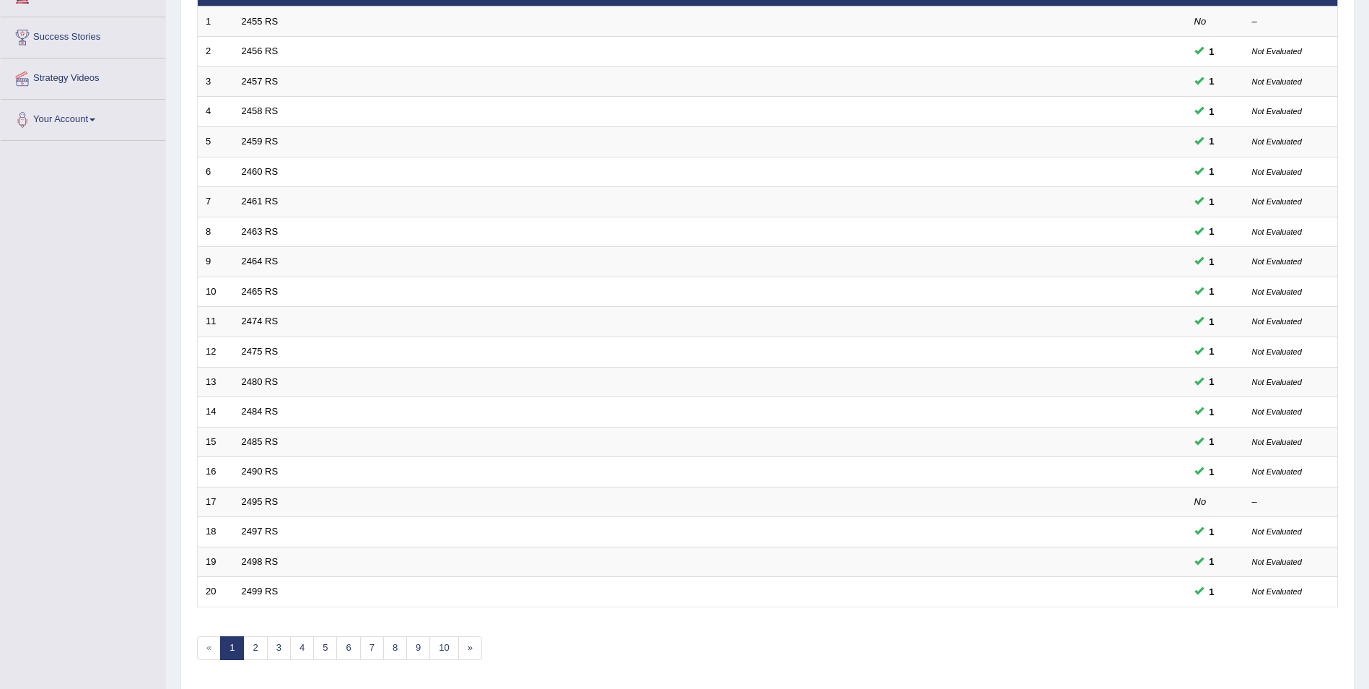
scroll to position [267, 0]
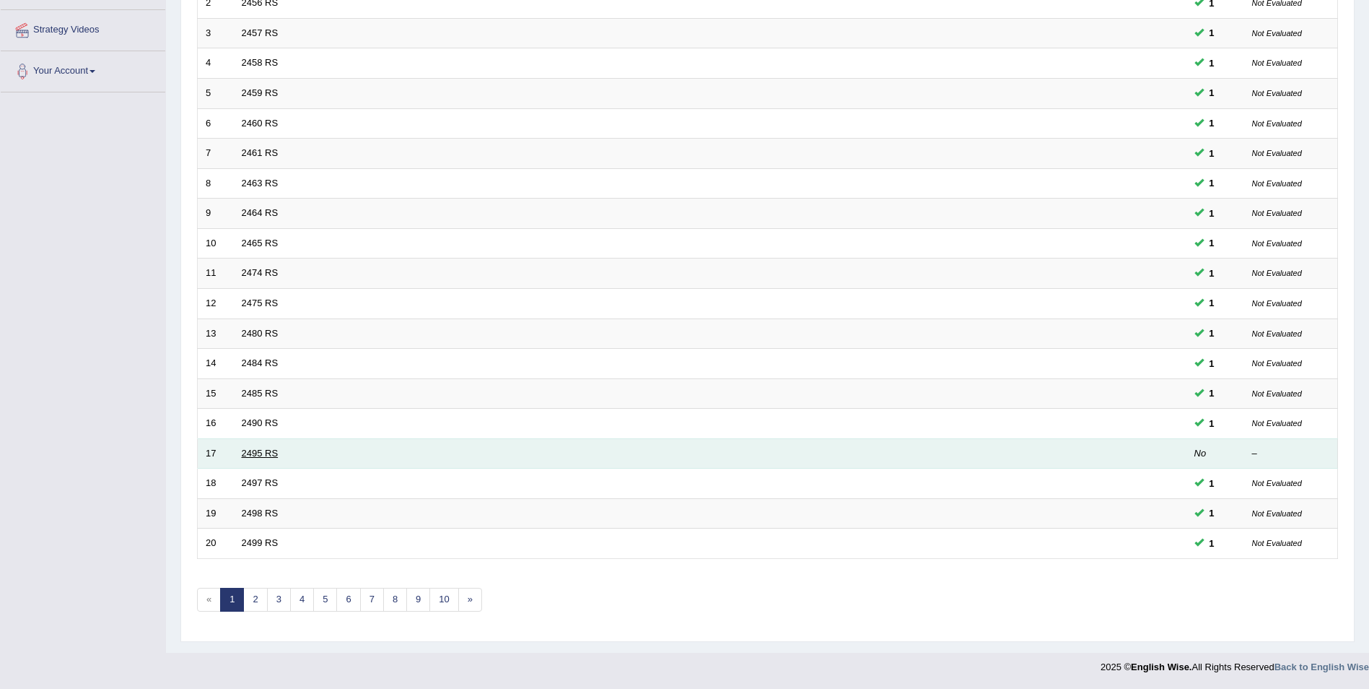
click at [271, 453] on link "2495 RS" at bounding box center [260, 453] width 37 height 11
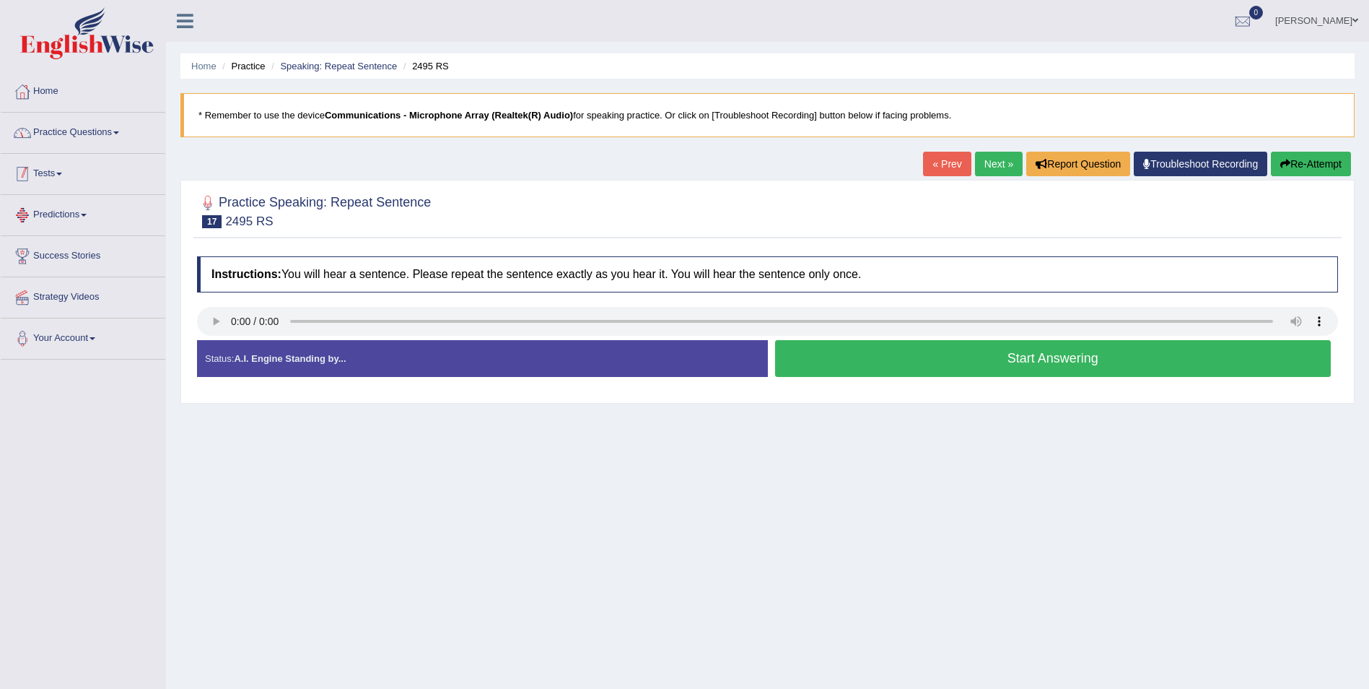
drag, startPoint x: 100, startPoint y: 141, endPoint x: 88, endPoint y: 141, distance: 12.3
click at [100, 141] on link "Practice Questions" at bounding box center [83, 131] width 165 height 36
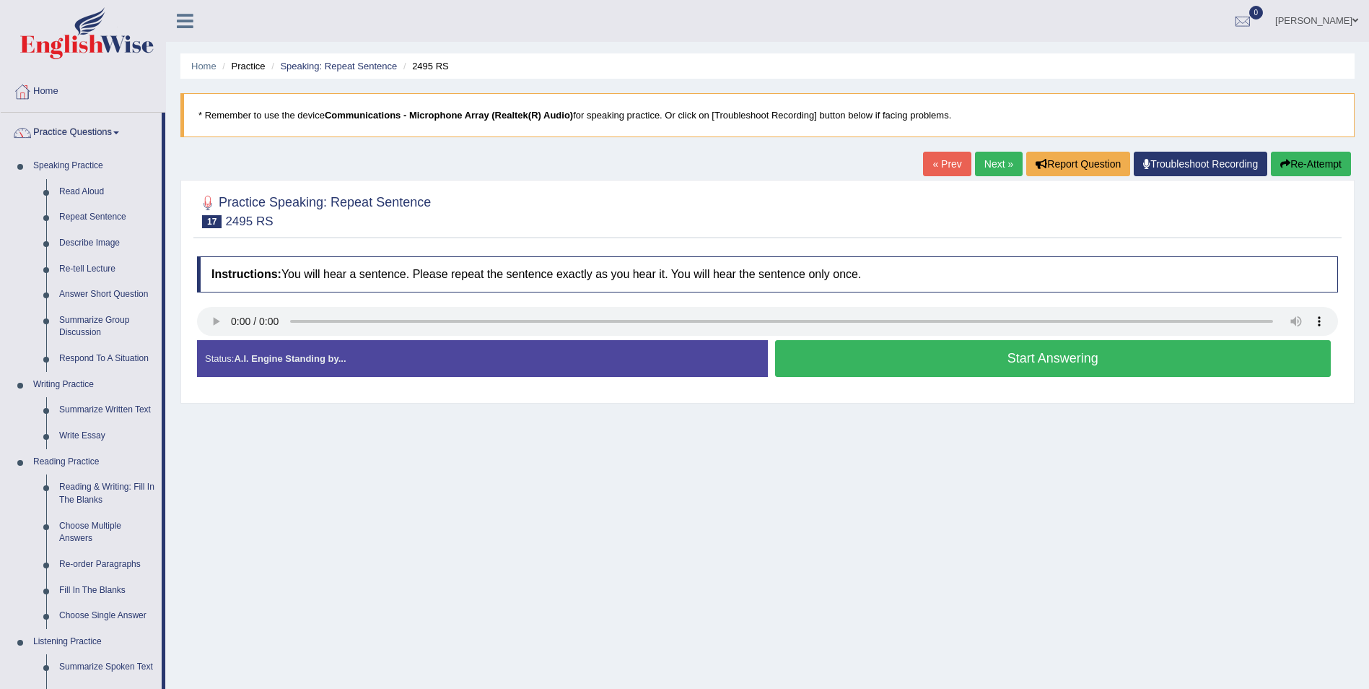
drag, startPoint x: 162, startPoint y: 226, endPoint x: 163, endPoint y: 243, distance: 16.6
click at [163, 243] on li "Practice Questions Speaking Practice Read Aloud Repeat Sentence Describe Image …" at bounding box center [83, 519] width 165 height 812
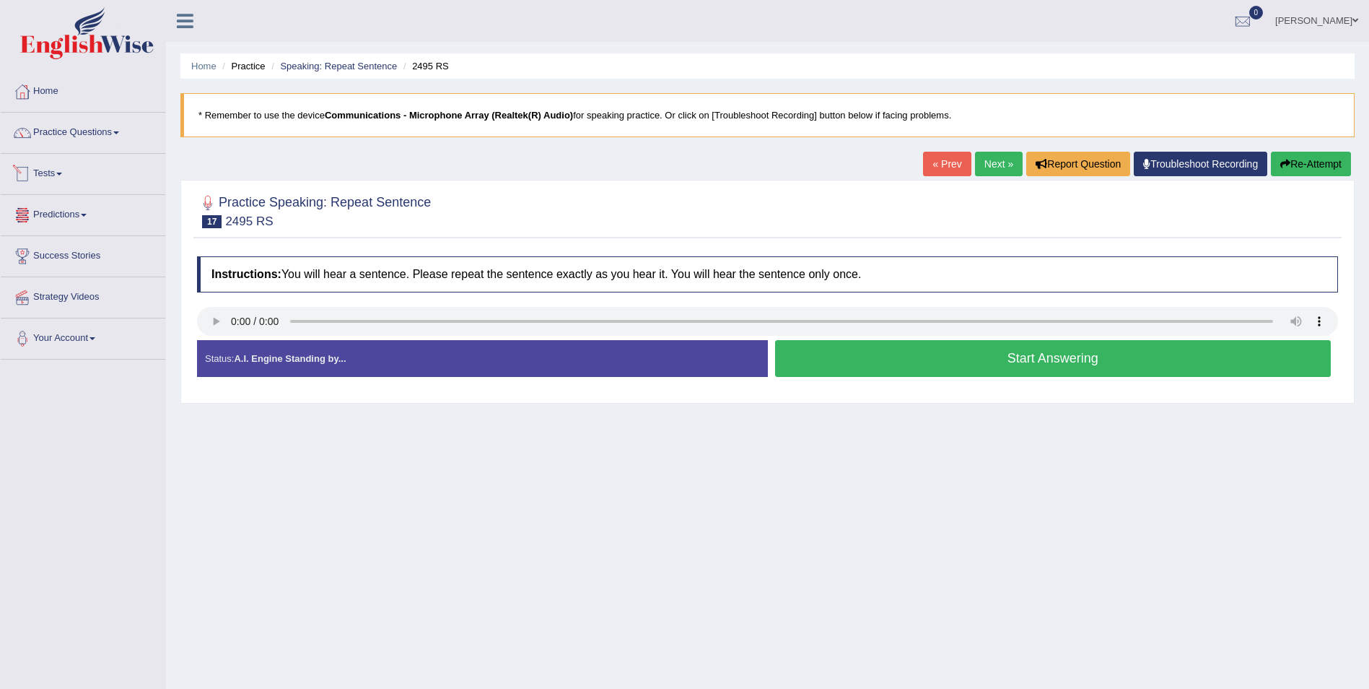
click at [82, 129] on link "Practice Questions" at bounding box center [83, 131] width 165 height 36
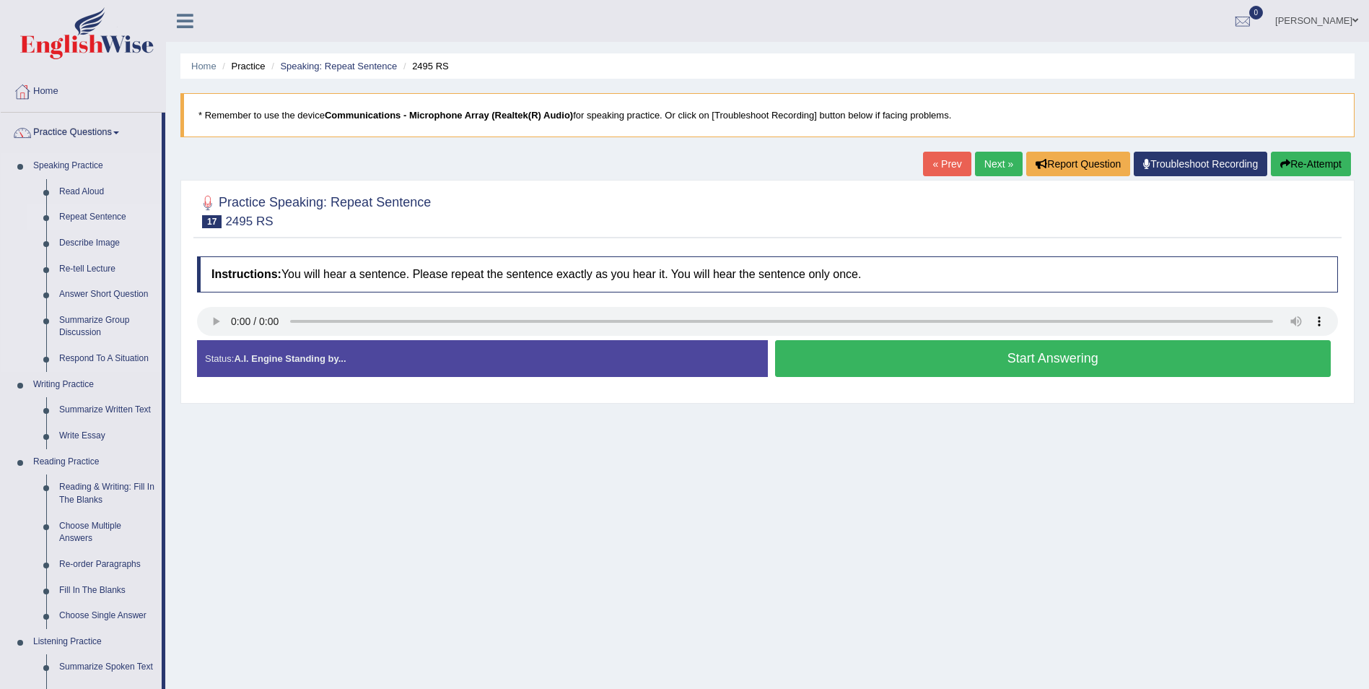
drag, startPoint x: 165, startPoint y: 167, endPoint x: 159, endPoint y: 210, distance: 43.0
click at [159, 210] on li "Practice Questions Speaking Practice Read Aloud Repeat Sentence Describe Image …" at bounding box center [83, 519] width 165 height 812
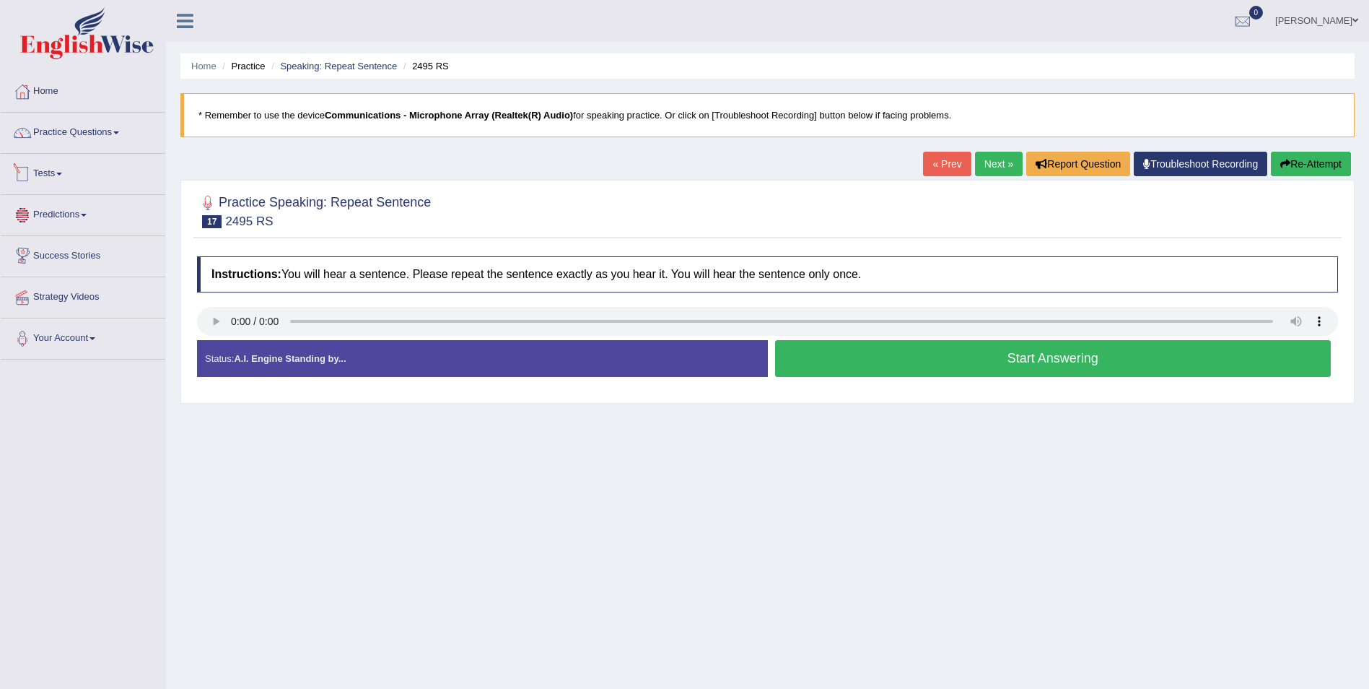
click at [66, 154] on link "Tests" at bounding box center [83, 172] width 165 height 36
click at [87, 141] on link "Practice Questions" at bounding box center [83, 131] width 165 height 36
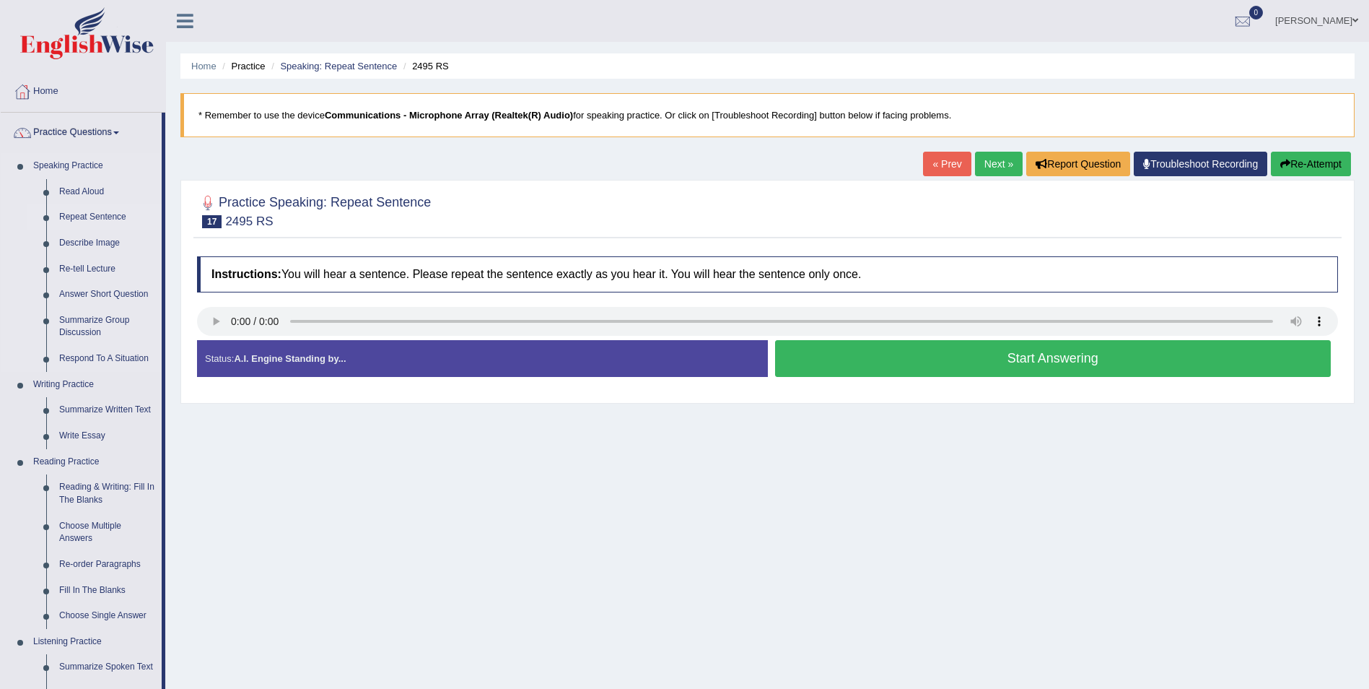
click at [107, 217] on link "Repeat Sentence" at bounding box center [107, 217] width 109 height 26
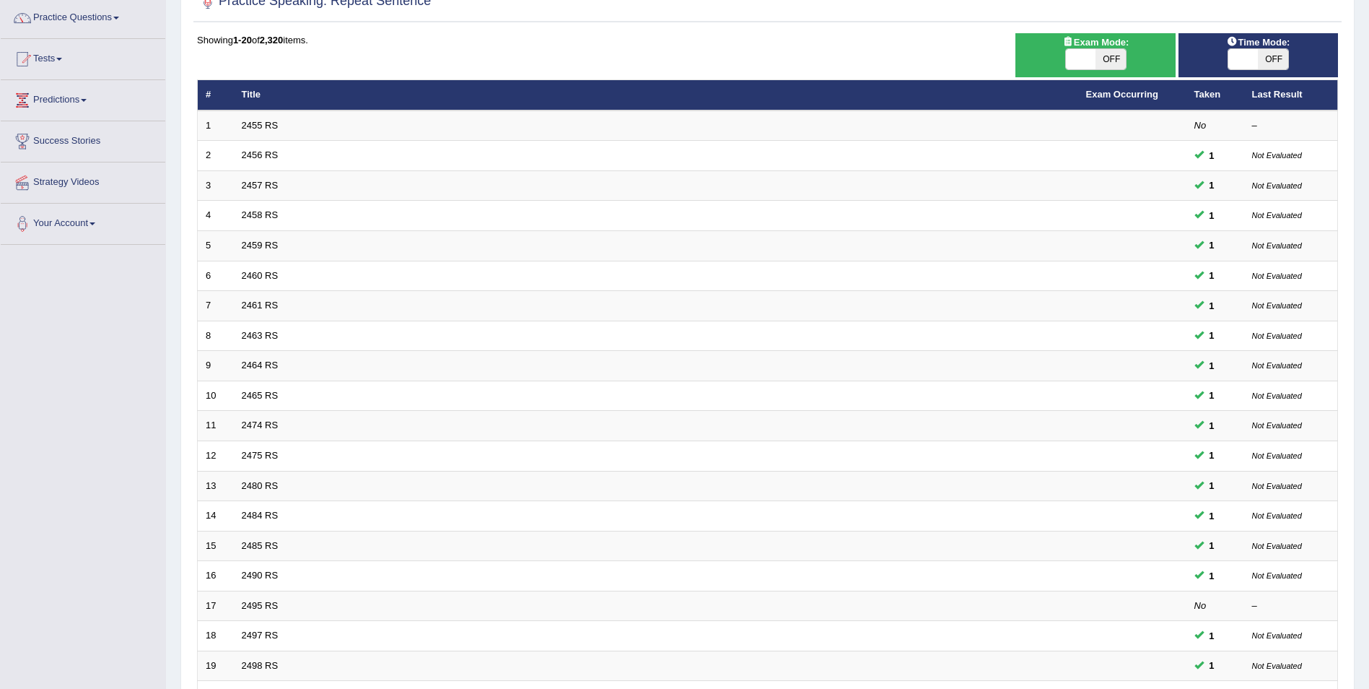
scroll to position [267, 0]
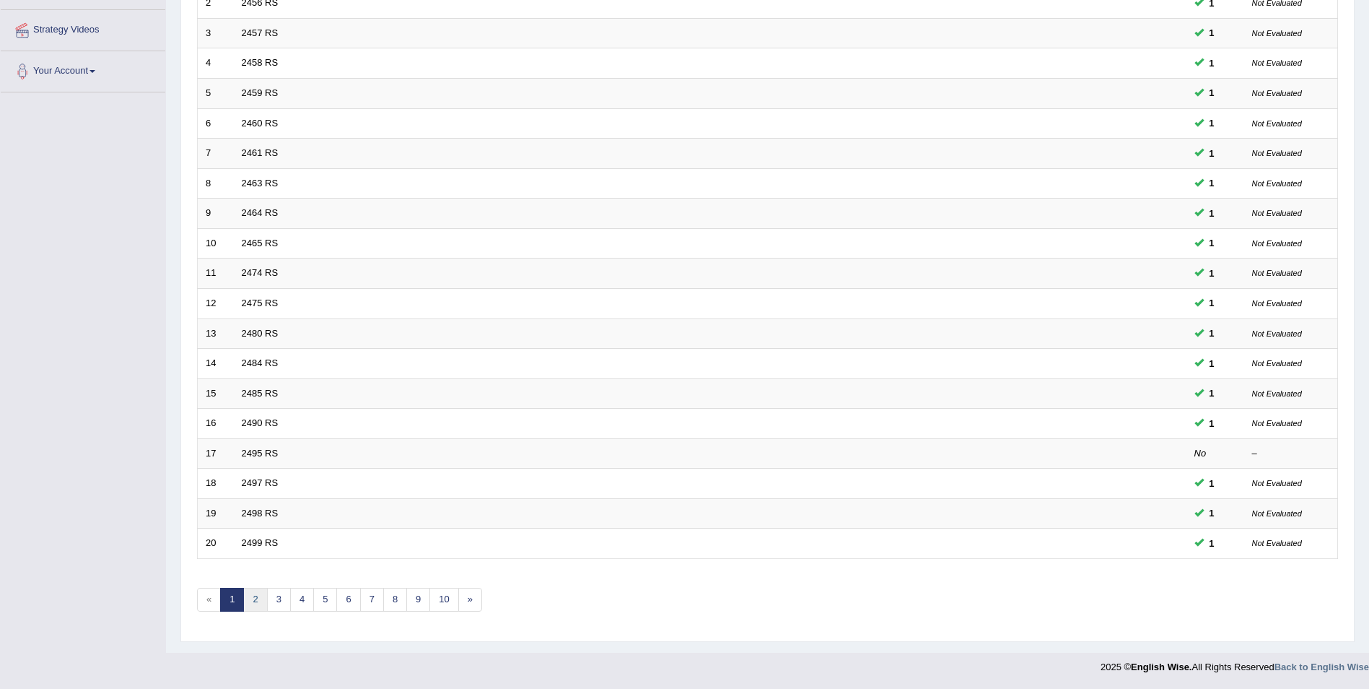
click at [259, 597] on link "2" at bounding box center [255, 600] width 24 height 24
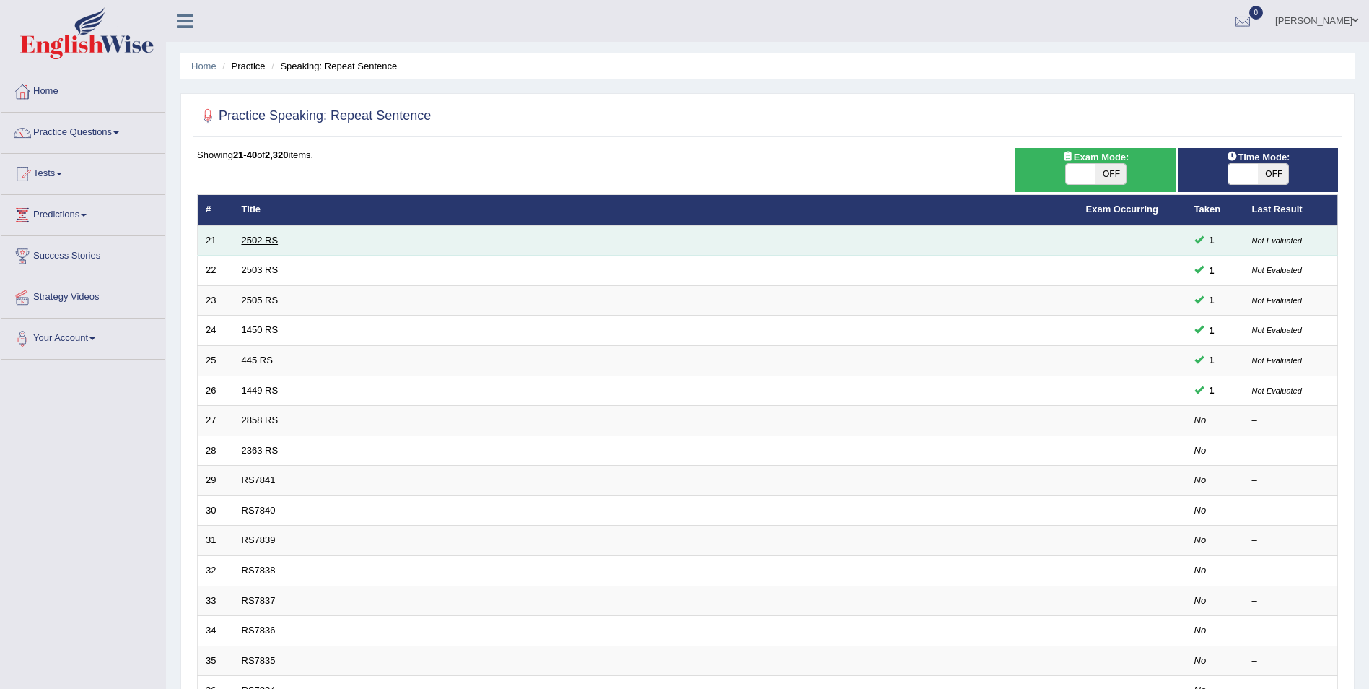
click at [258, 235] on link "2502 RS" at bounding box center [260, 240] width 37 height 11
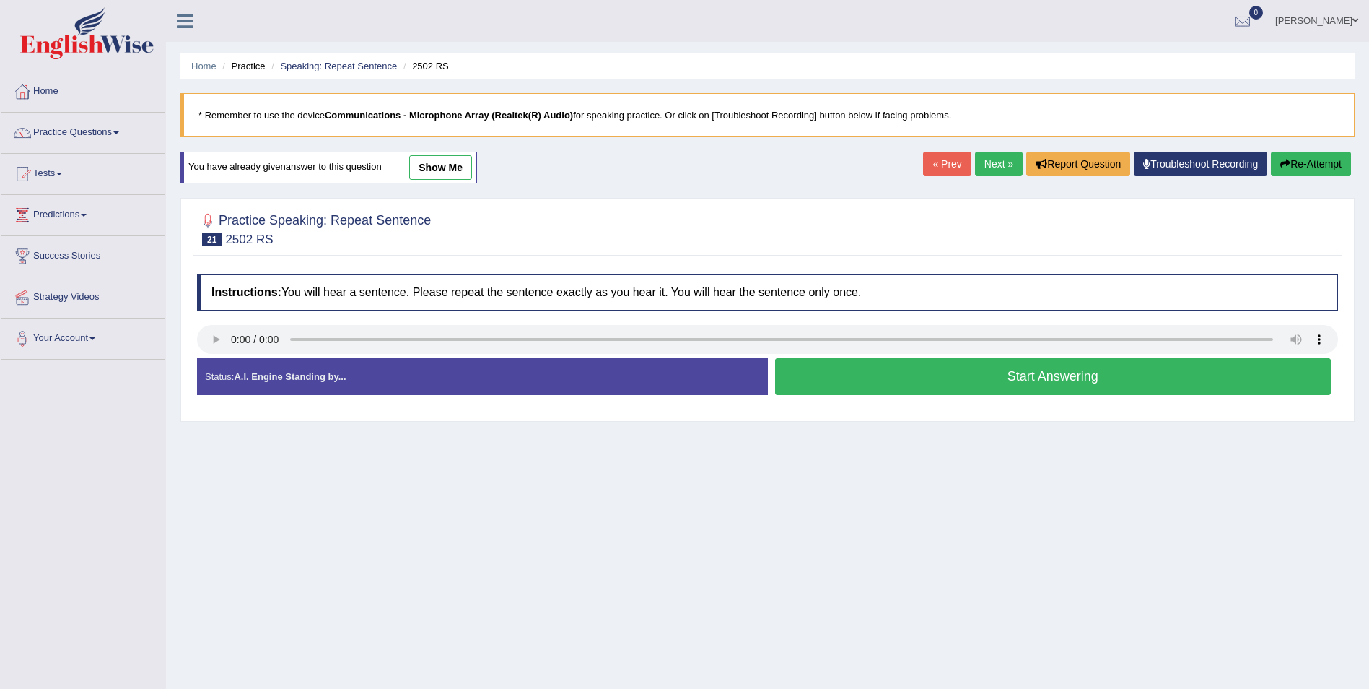
click at [879, 375] on button "Start Answering" at bounding box center [1053, 376] width 557 height 37
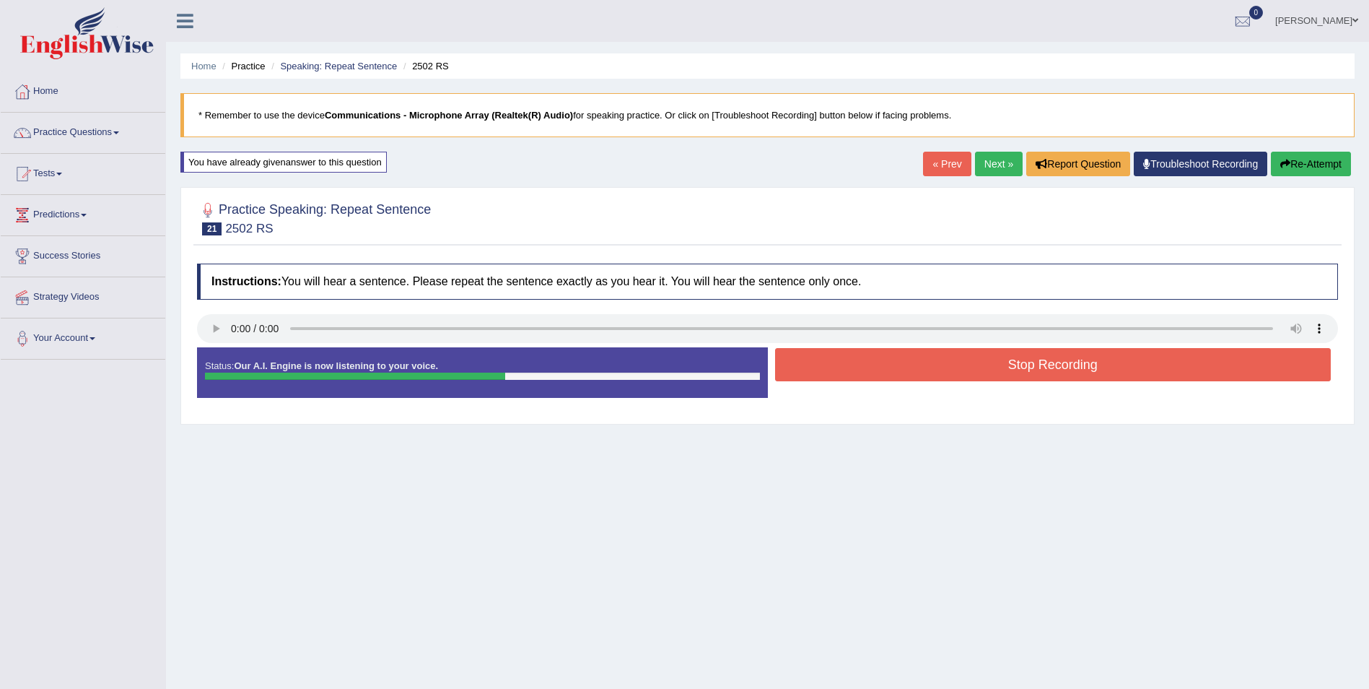
click at [1004, 166] on link "Next »" at bounding box center [999, 164] width 48 height 25
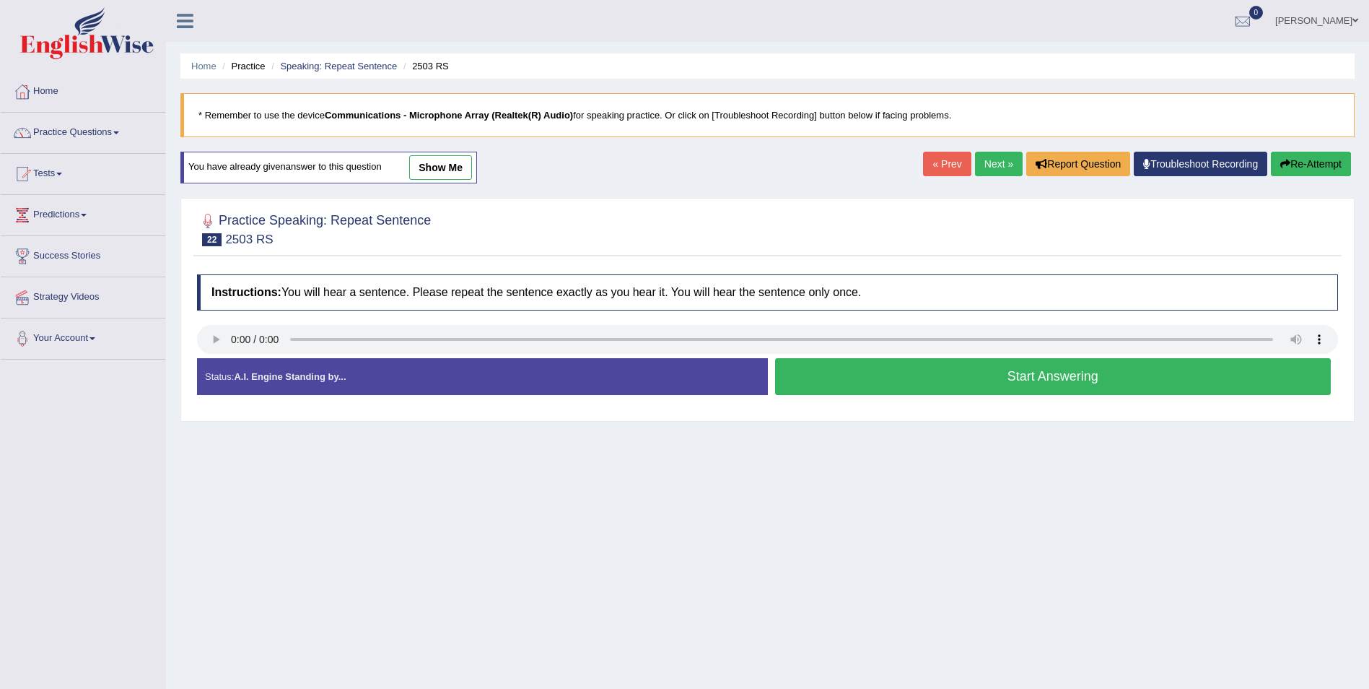
click at [1000, 166] on link "Next »" at bounding box center [999, 164] width 48 height 25
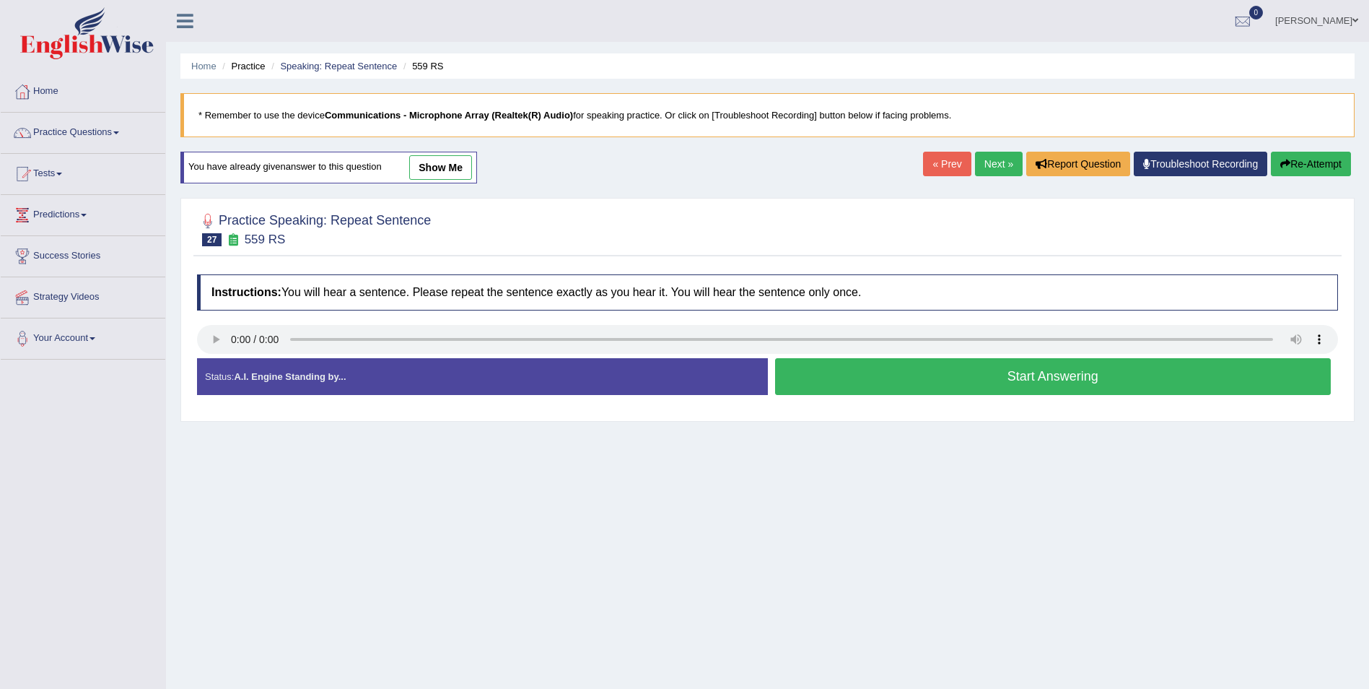
click at [1000, 166] on link "Next »" at bounding box center [999, 164] width 48 height 25
click at [1001, 166] on link "Next »" at bounding box center [999, 164] width 48 height 25
click at [100, 132] on link "Practice Questions" at bounding box center [83, 131] width 165 height 36
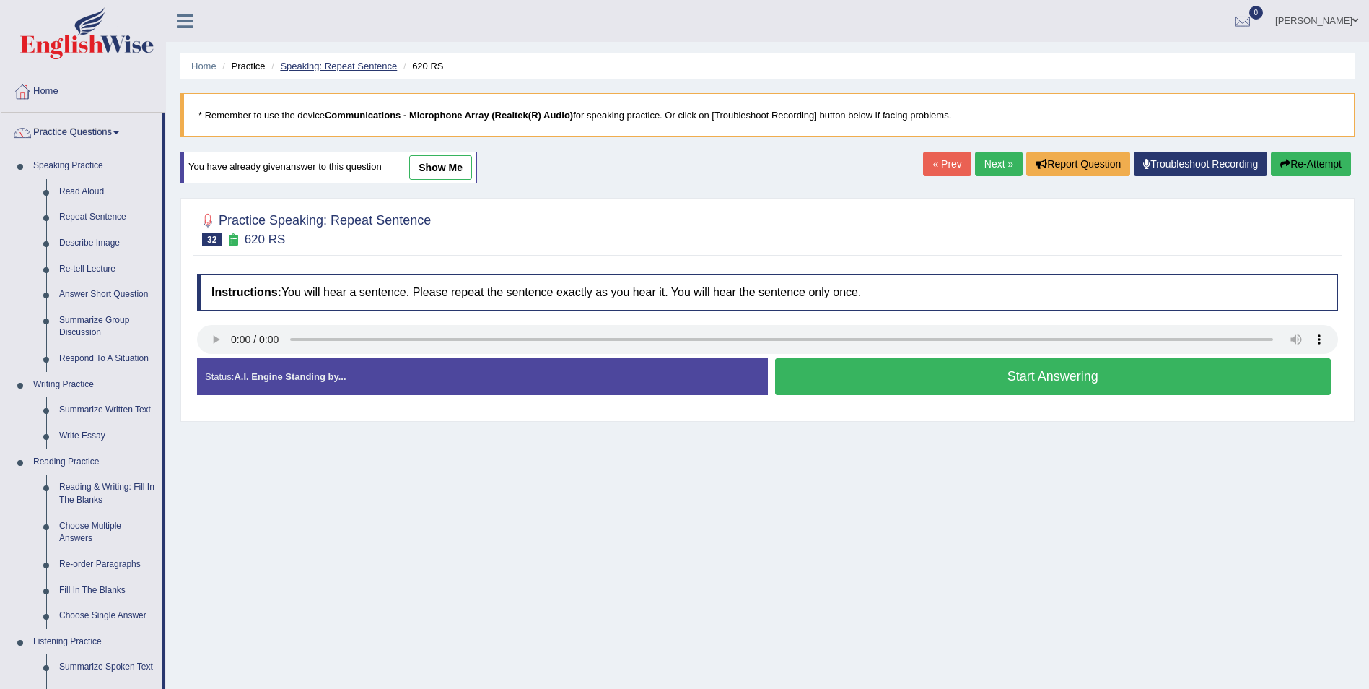
click at [368, 68] on link "Speaking: Repeat Sentence" at bounding box center [338, 66] width 117 height 11
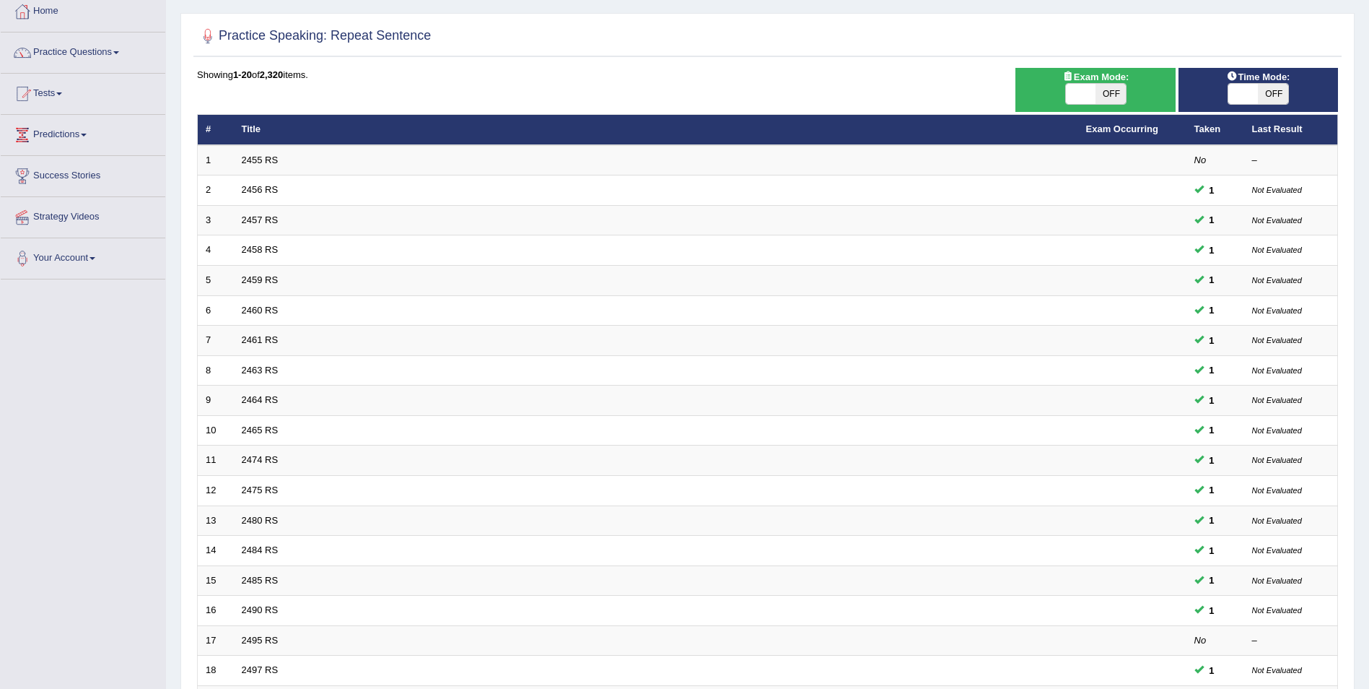
scroll to position [267, 0]
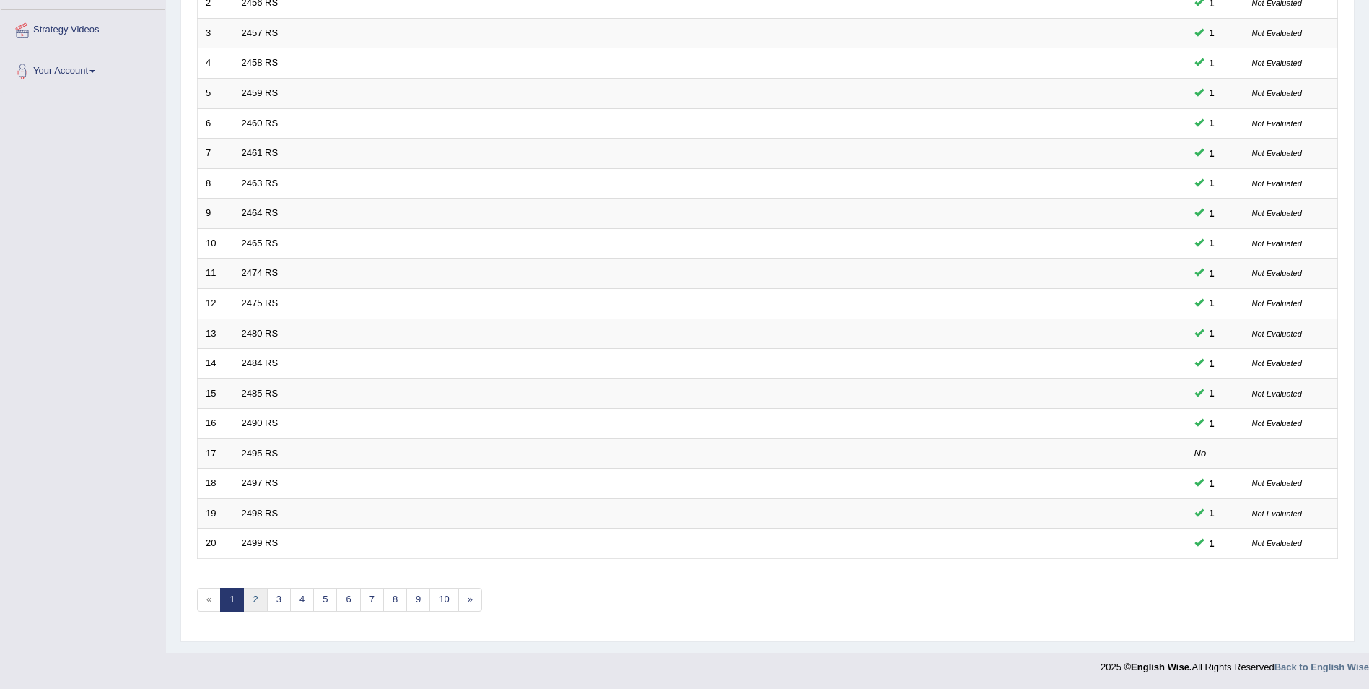
click at [257, 600] on link "2" at bounding box center [255, 600] width 24 height 24
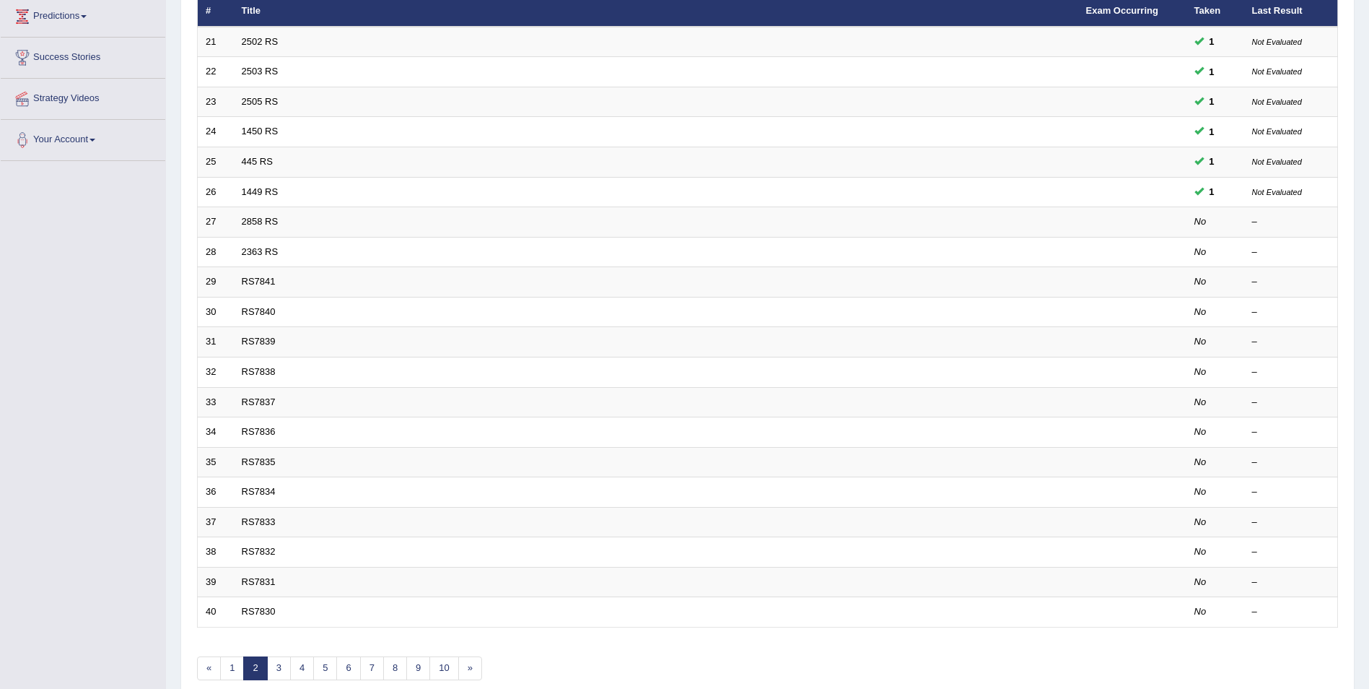
scroll to position [242, 0]
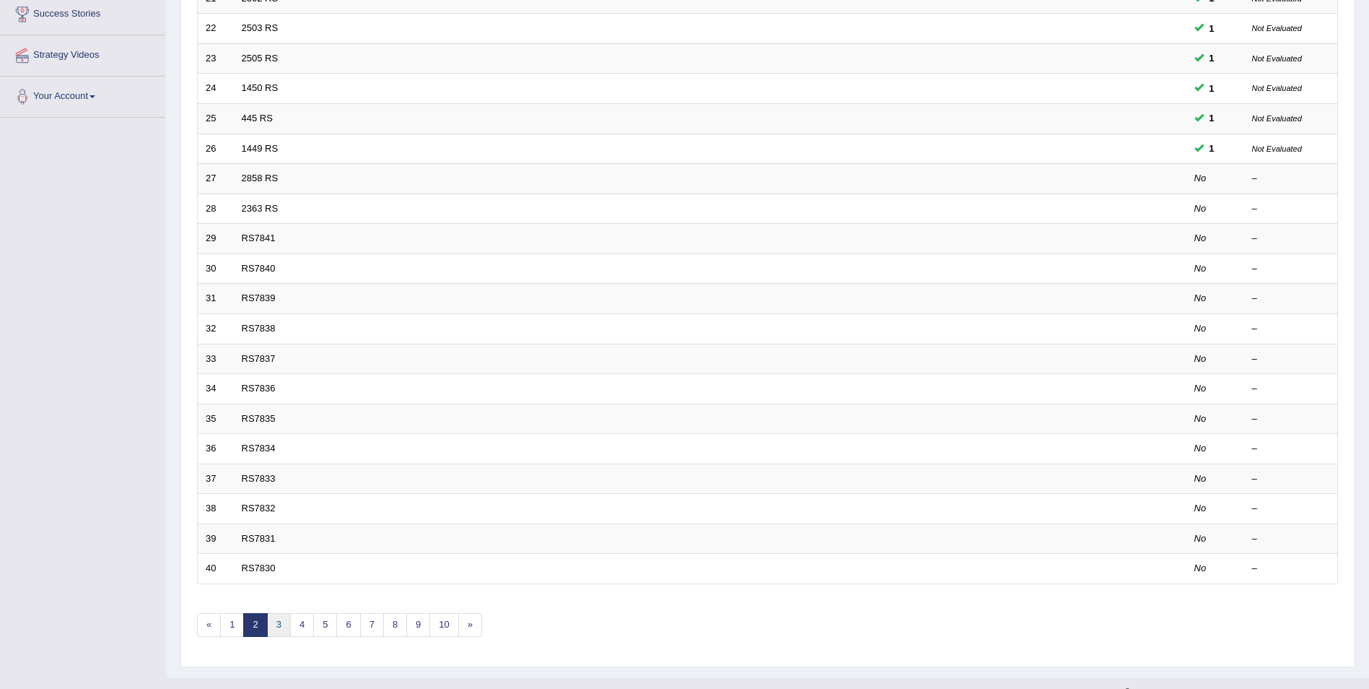
click at [271, 628] on link "3" at bounding box center [279, 625] width 24 height 24
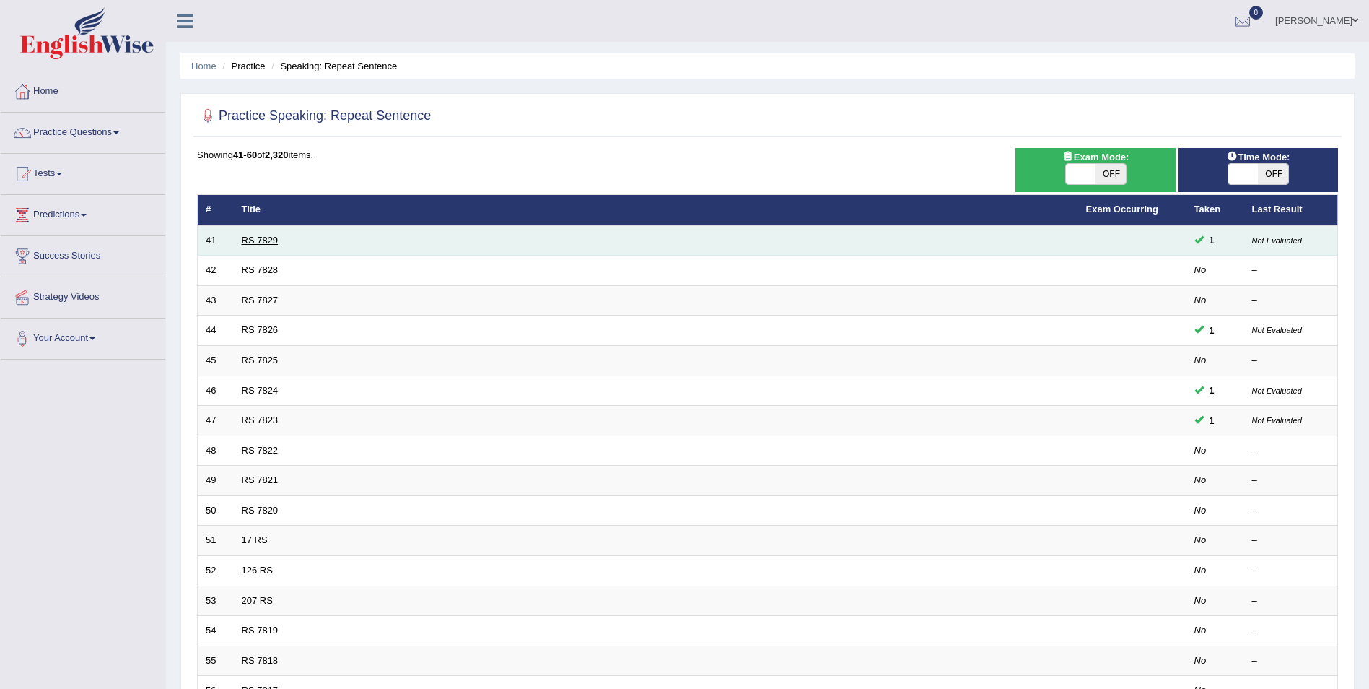
click at [260, 243] on link "RS 7829" at bounding box center [260, 240] width 37 height 11
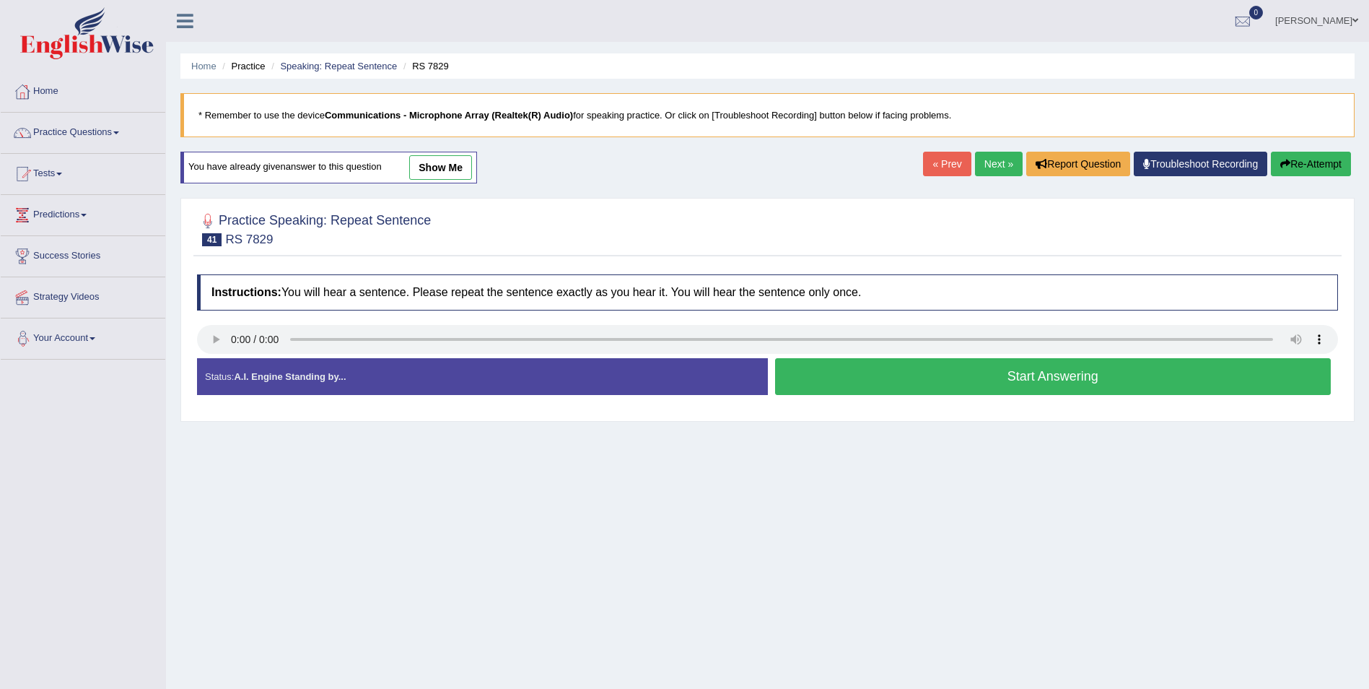
click at [1005, 165] on link "Next »" at bounding box center [999, 164] width 48 height 25
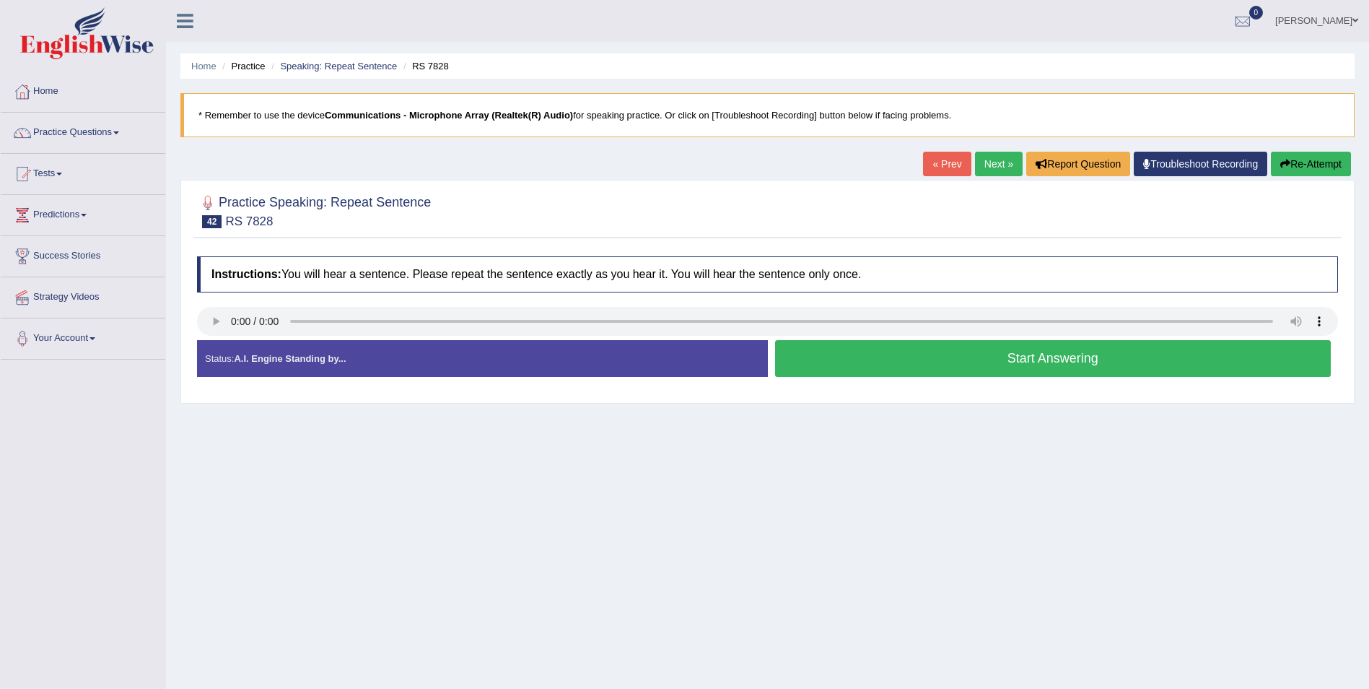
click at [1007, 168] on link "Next »" at bounding box center [999, 164] width 48 height 25
click at [100, 139] on link "Practice Questions" at bounding box center [83, 131] width 165 height 36
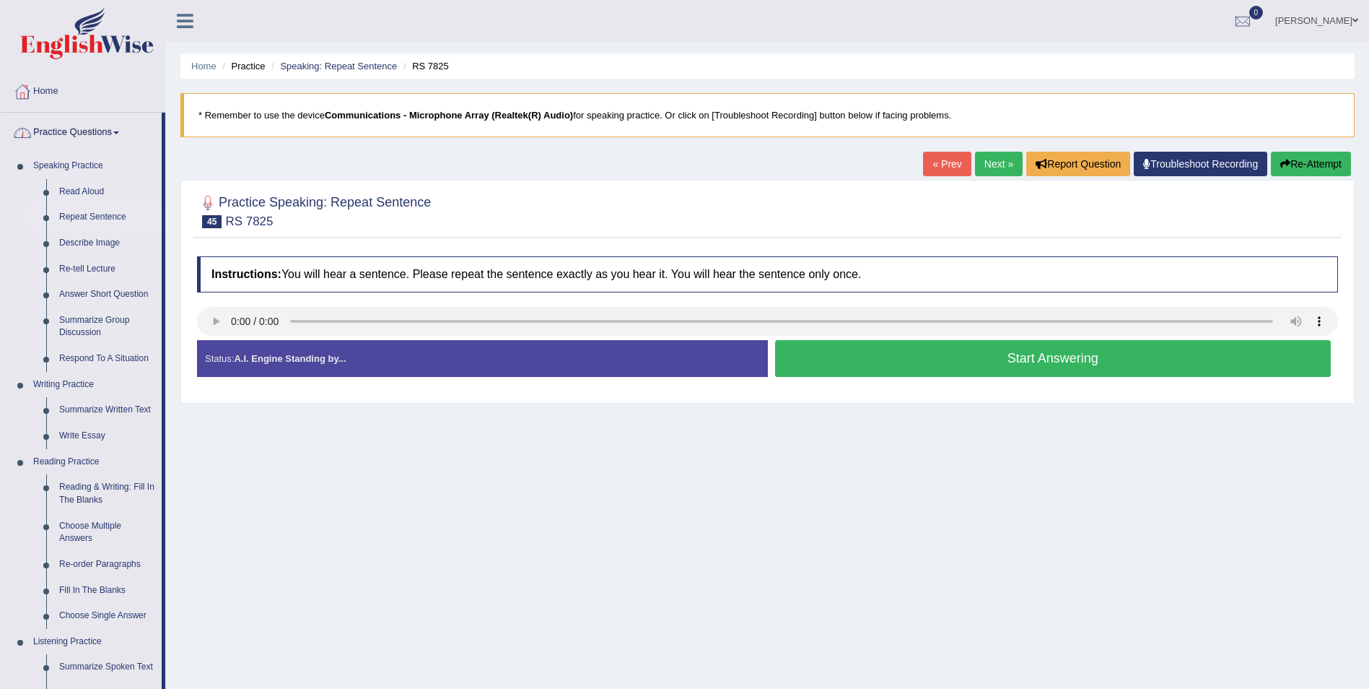
click at [88, 220] on link "Repeat Sentence" at bounding box center [107, 217] width 109 height 26
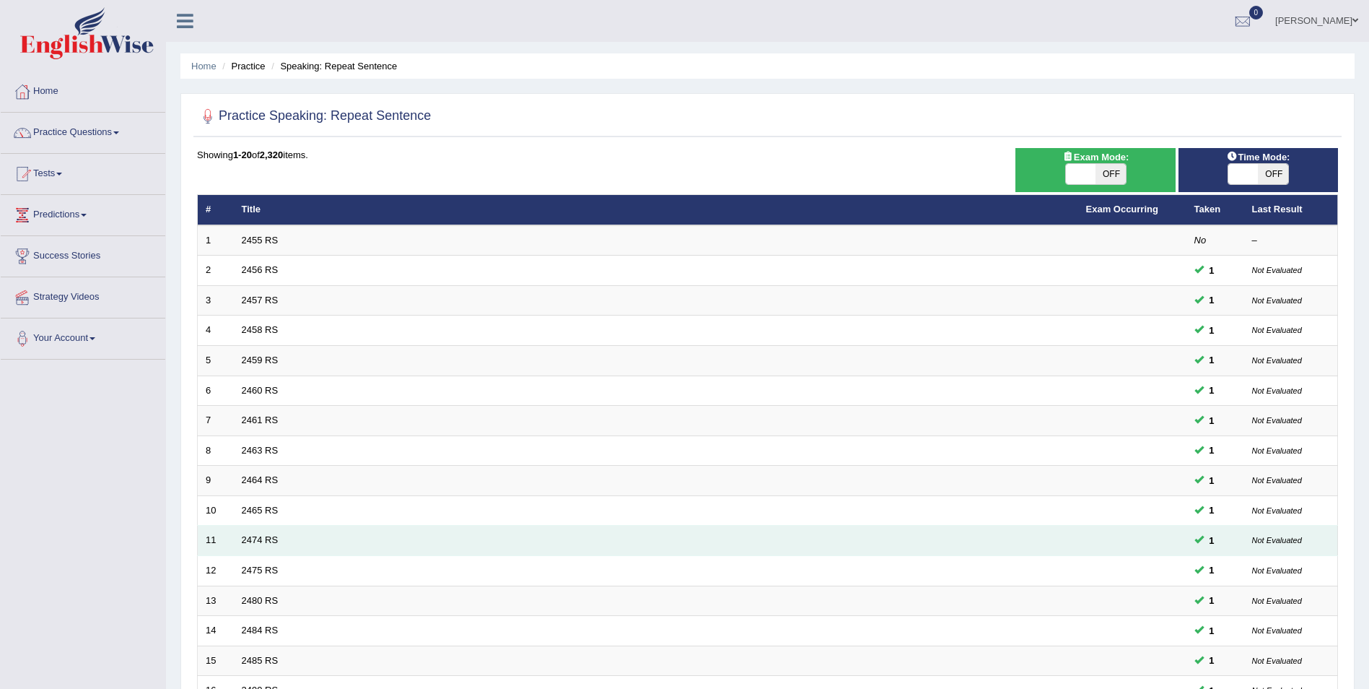
drag, startPoint x: 670, startPoint y: 549, endPoint x: 676, endPoint y: 537, distance: 13.9
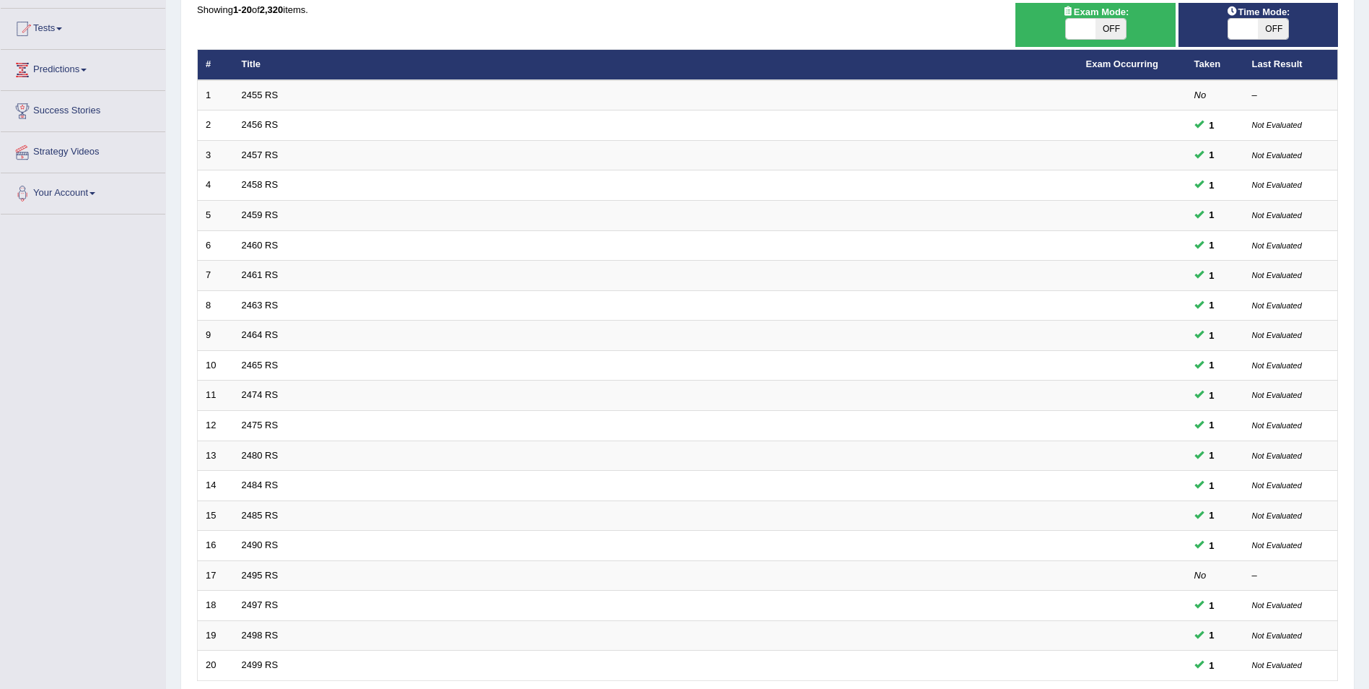
scroll to position [267, 0]
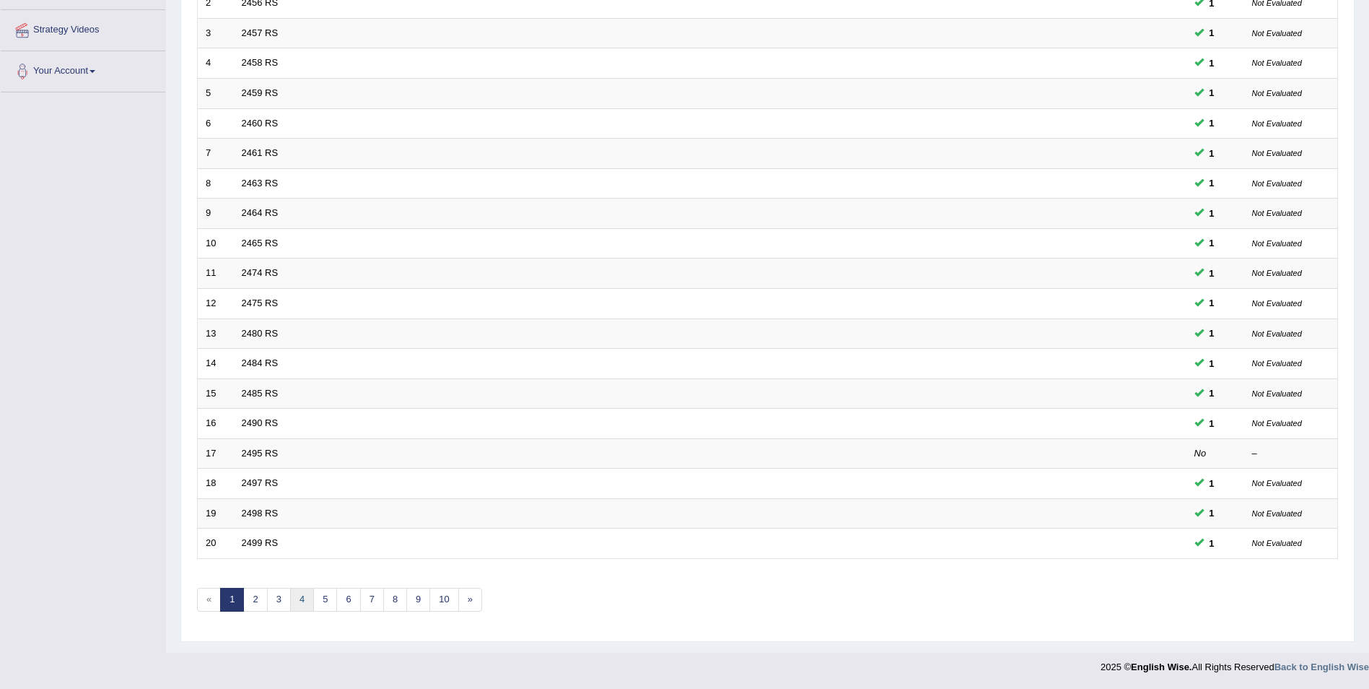
click at [296, 606] on link "4" at bounding box center [302, 600] width 24 height 24
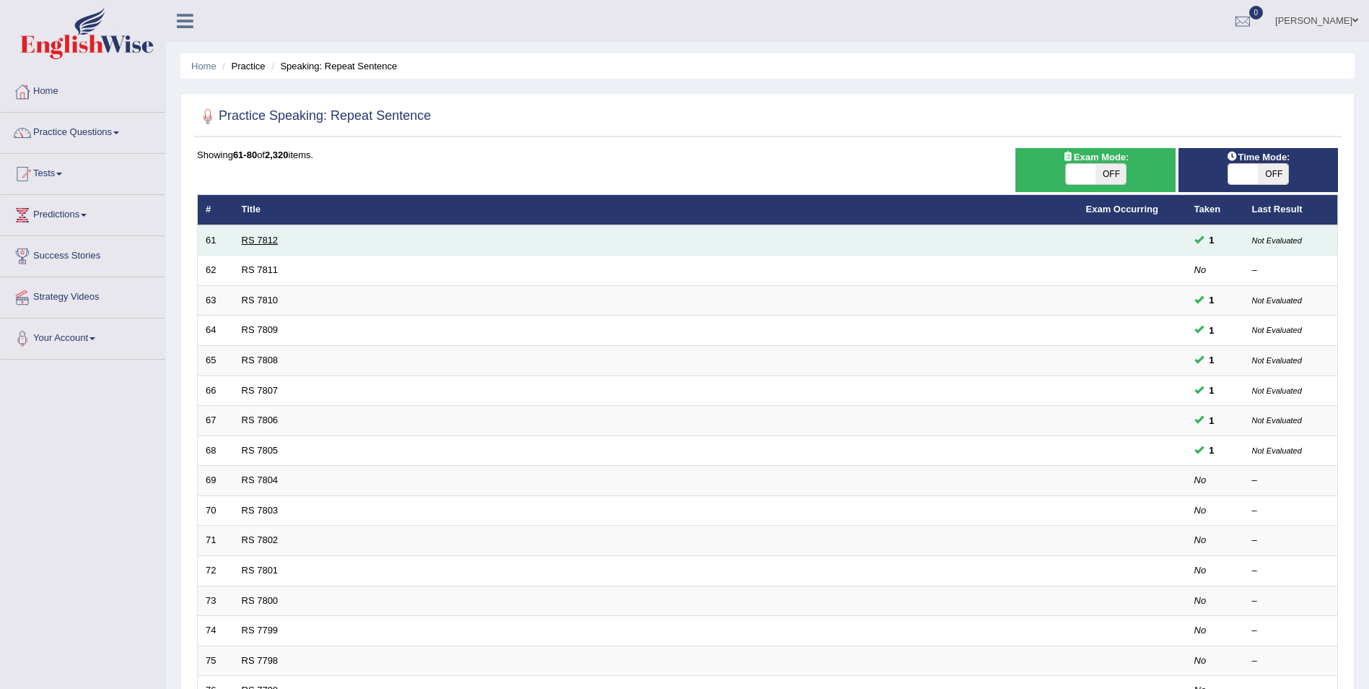
click at [274, 237] on link "RS 7812" at bounding box center [260, 240] width 37 height 11
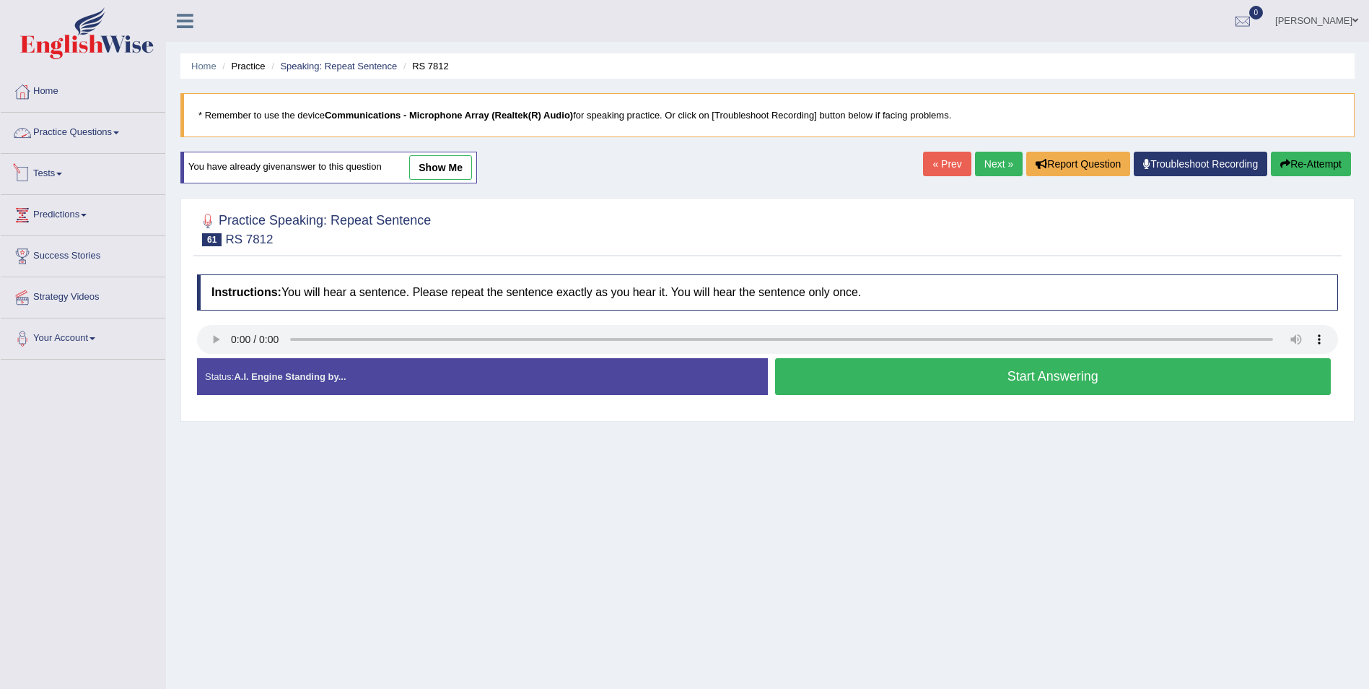
click at [108, 133] on link "Practice Questions" at bounding box center [83, 131] width 165 height 36
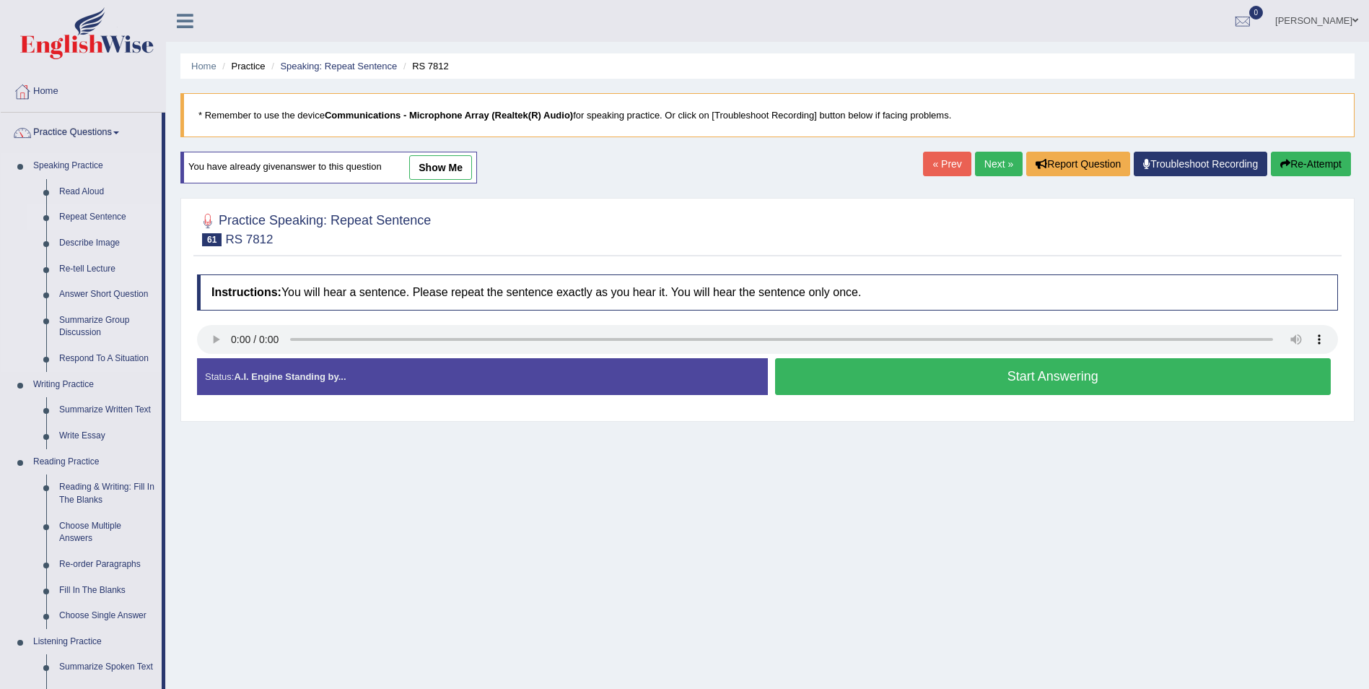
click at [78, 215] on link "Repeat Sentence" at bounding box center [107, 217] width 109 height 26
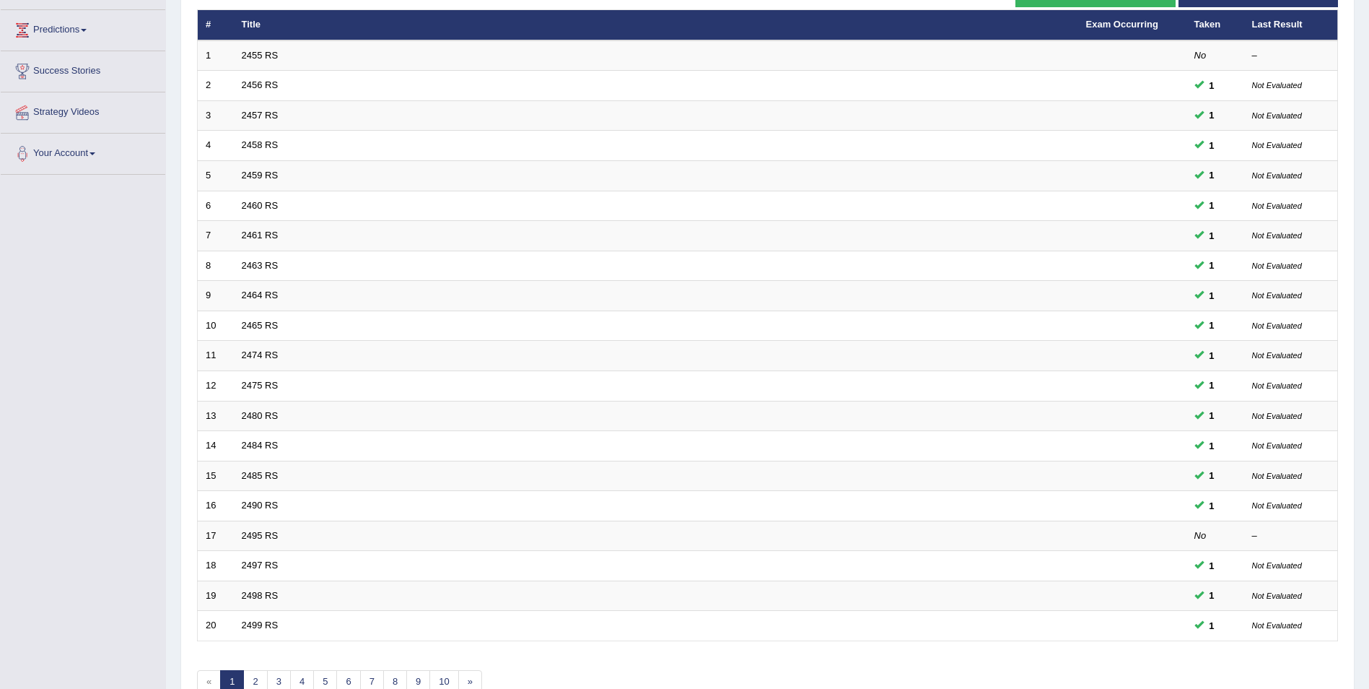
scroll to position [267, 0]
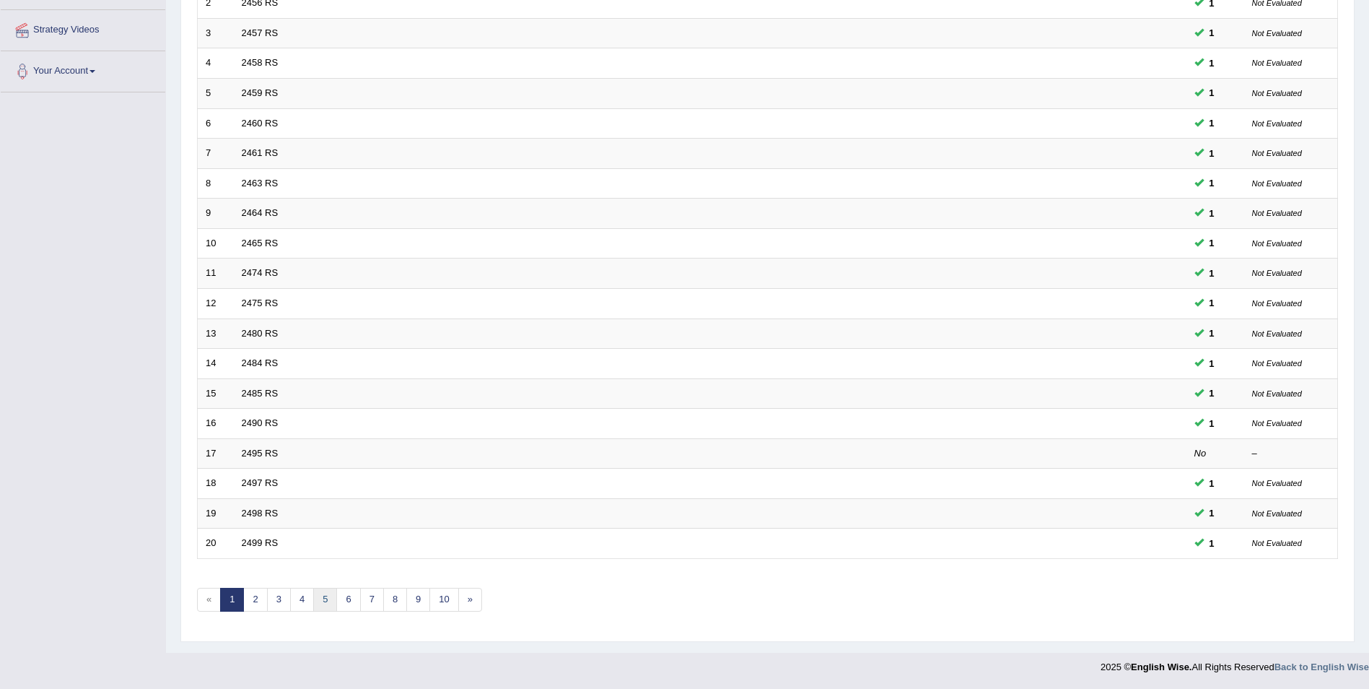
click at [318, 601] on link "5" at bounding box center [325, 600] width 24 height 24
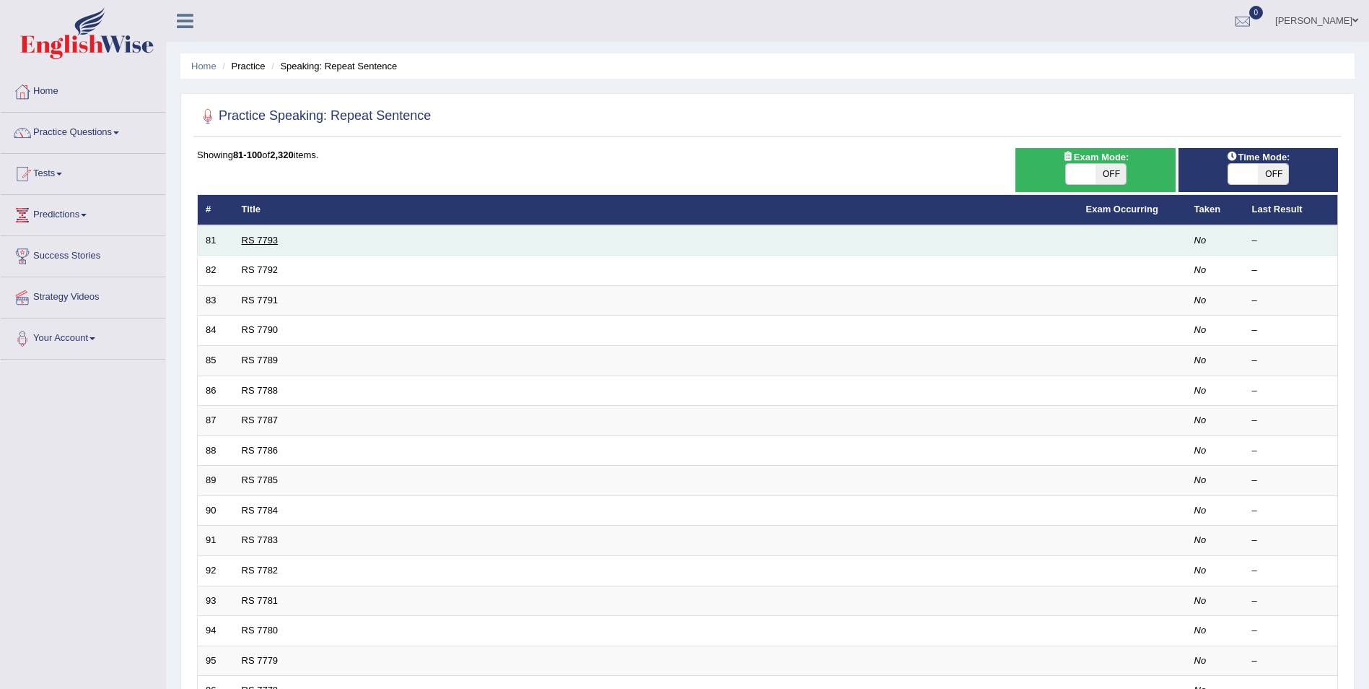
click at [261, 240] on link "RS 7793" at bounding box center [260, 240] width 37 height 11
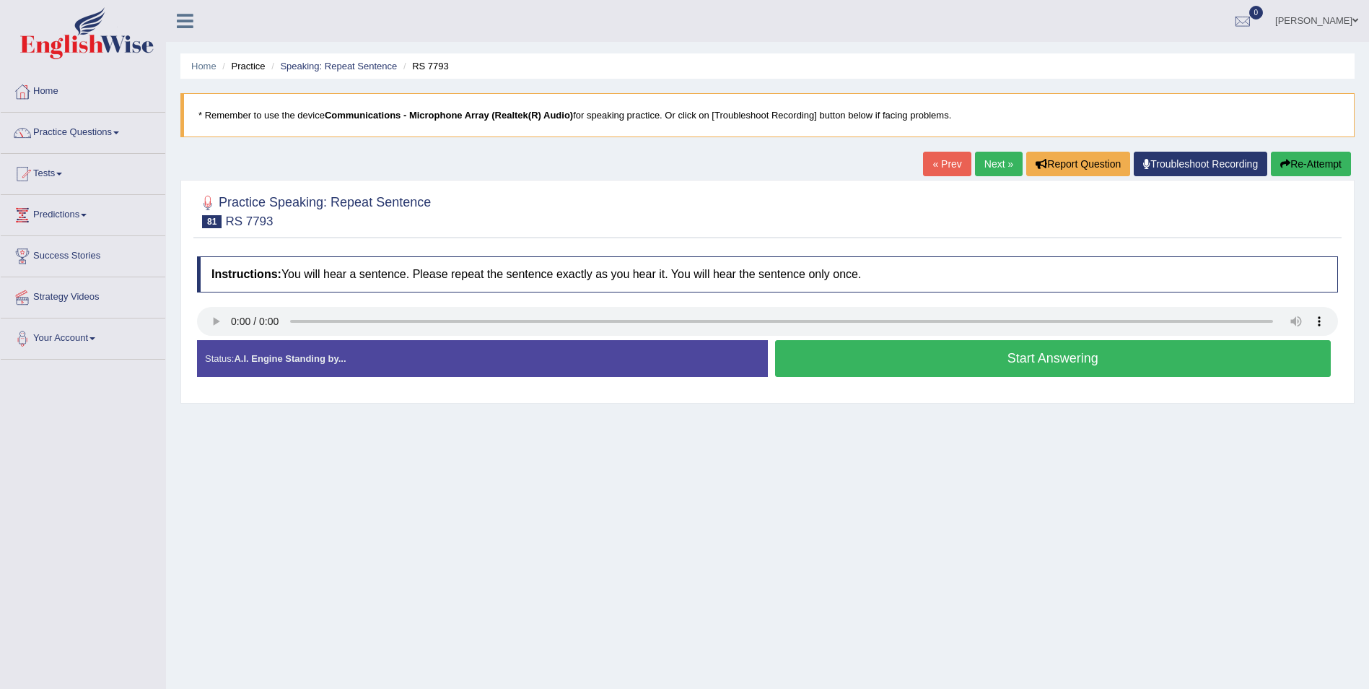
click at [1013, 163] on link "Next »" at bounding box center [999, 164] width 48 height 25
click at [987, 162] on link "Next »" at bounding box center [999, 164] width 48 height 25
click at [998, 155] on link "Next »" at bounding box center [999, 164] width 48 height 25
click at [995, 157] on link "Next »" at bounding box center [999, 164] width 48 height 25
click at [47, 76] on link "Home" at bounding box center [83, 89] width 165 height 36
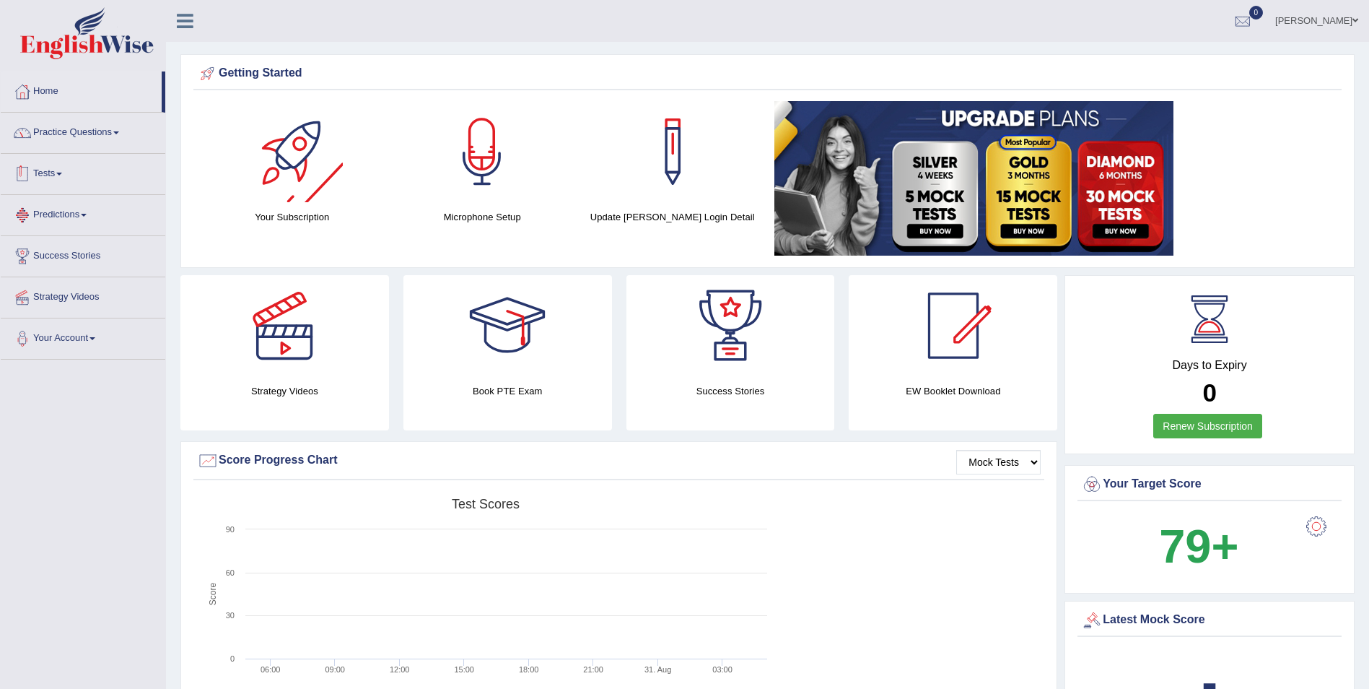
click at [116, 133] on link "Practice Questions" at bounding box center [83, 131] width 165 height 36
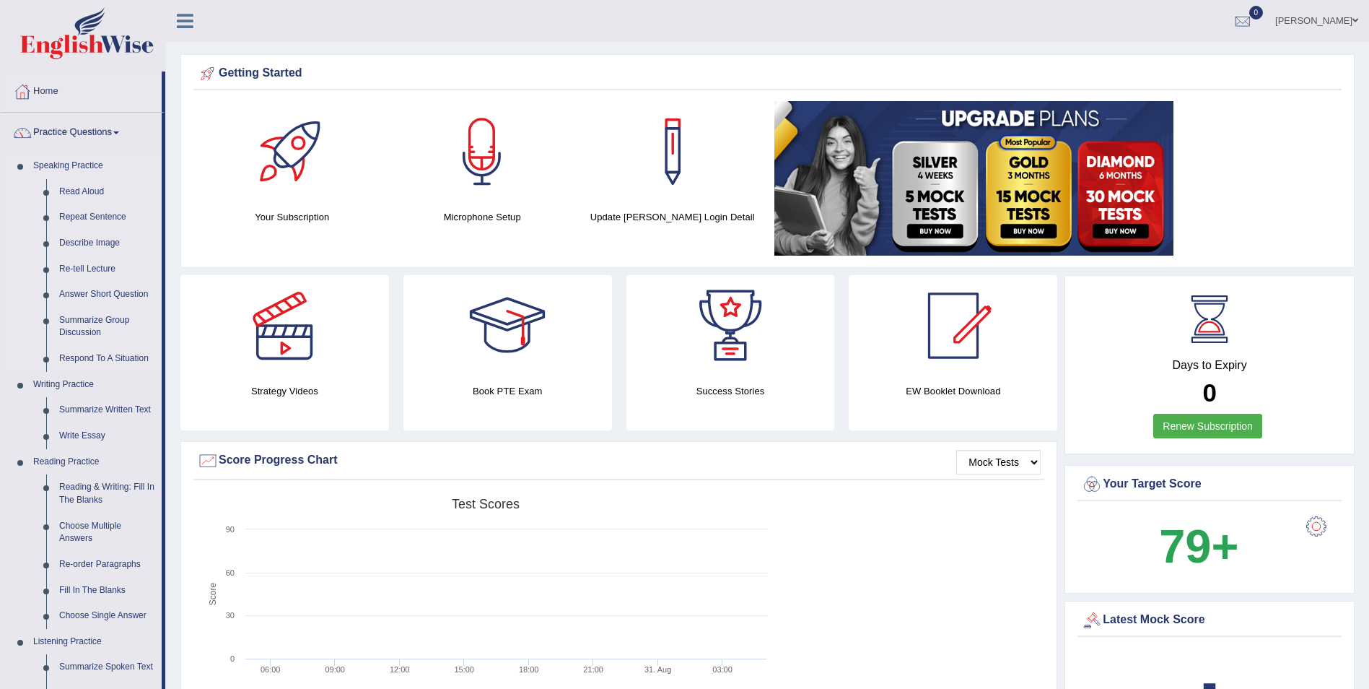
click at [107, 271] on link "Re-tell Lecture" at bounding box center [107, 269] width 109 height 26
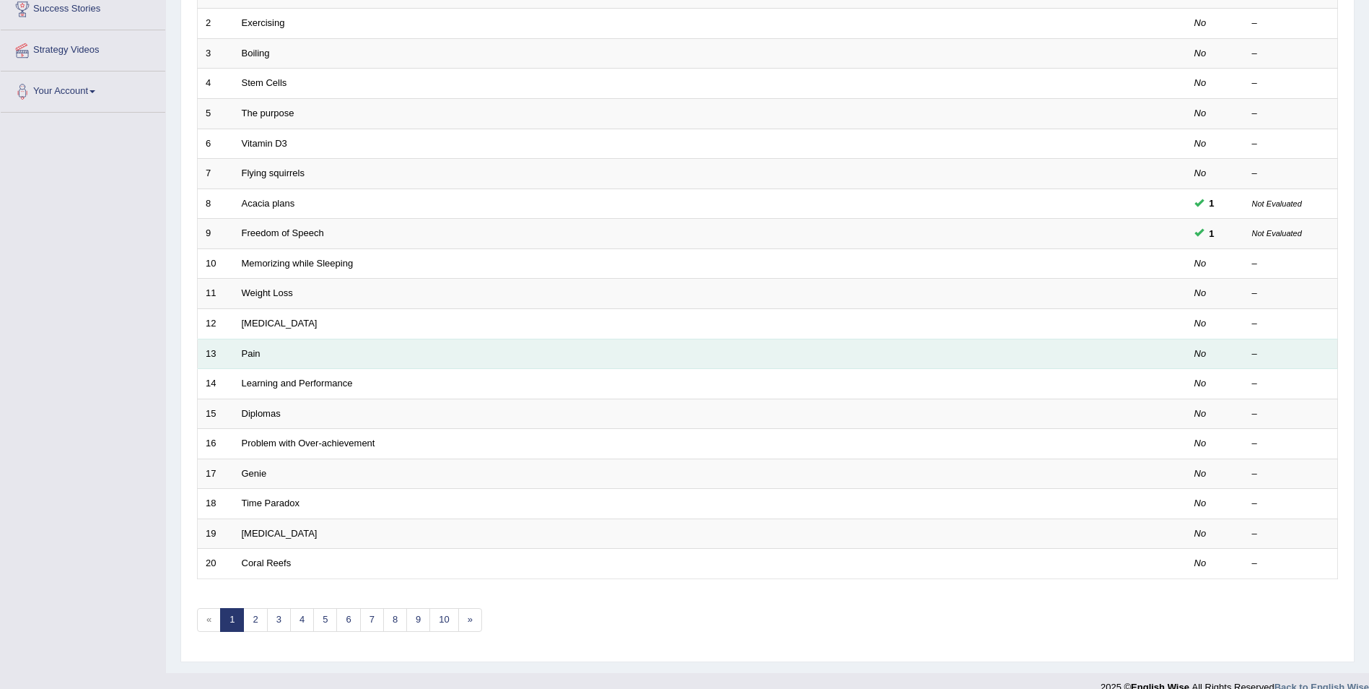
scroll to position [256, 0]
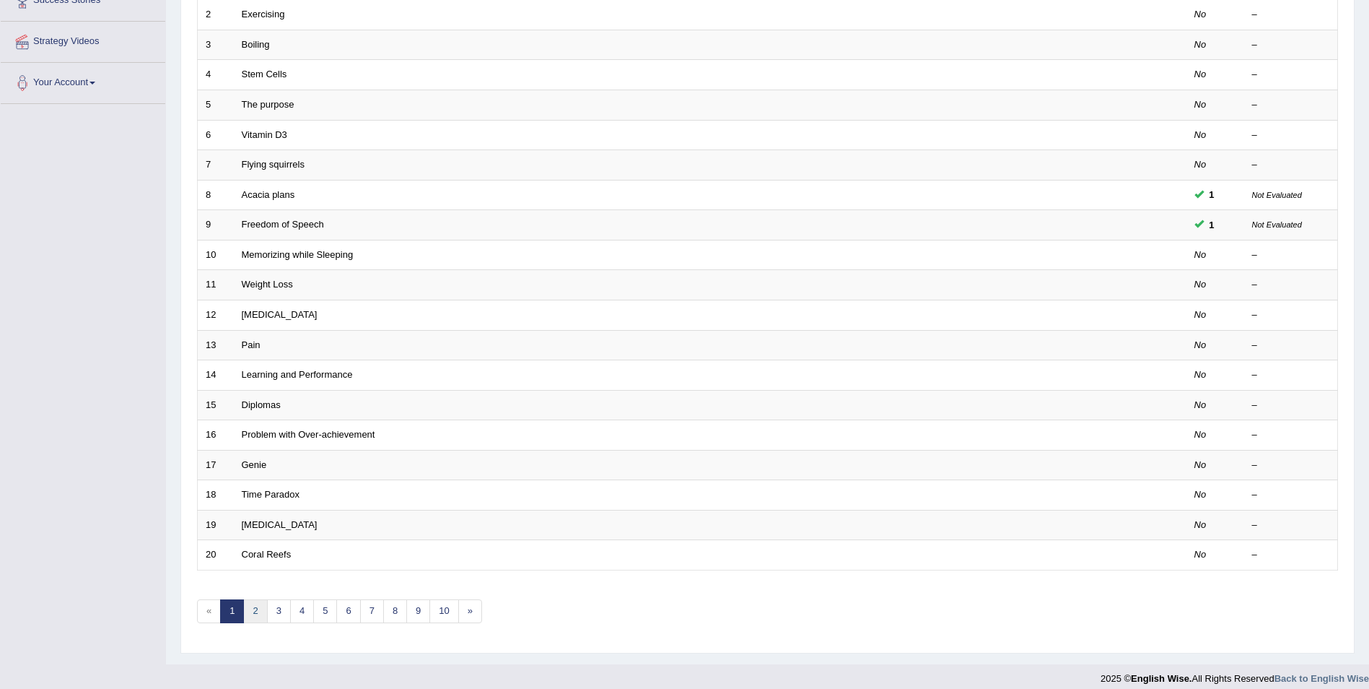
click at [252, 608] on link "2" at bounding box center [255, 611] width 24 height 24
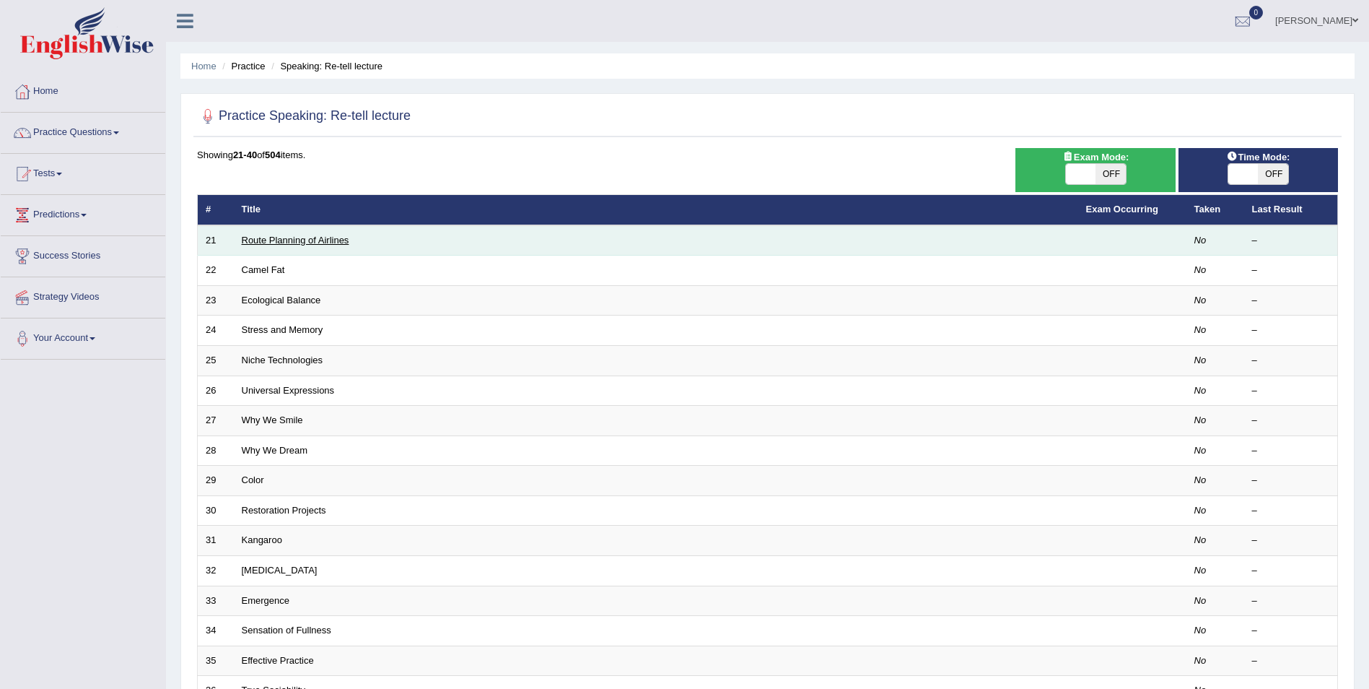
click at [322, 240] on link "Route Planning of Airlines" at bounding box center [296, 240] width 108 height 11
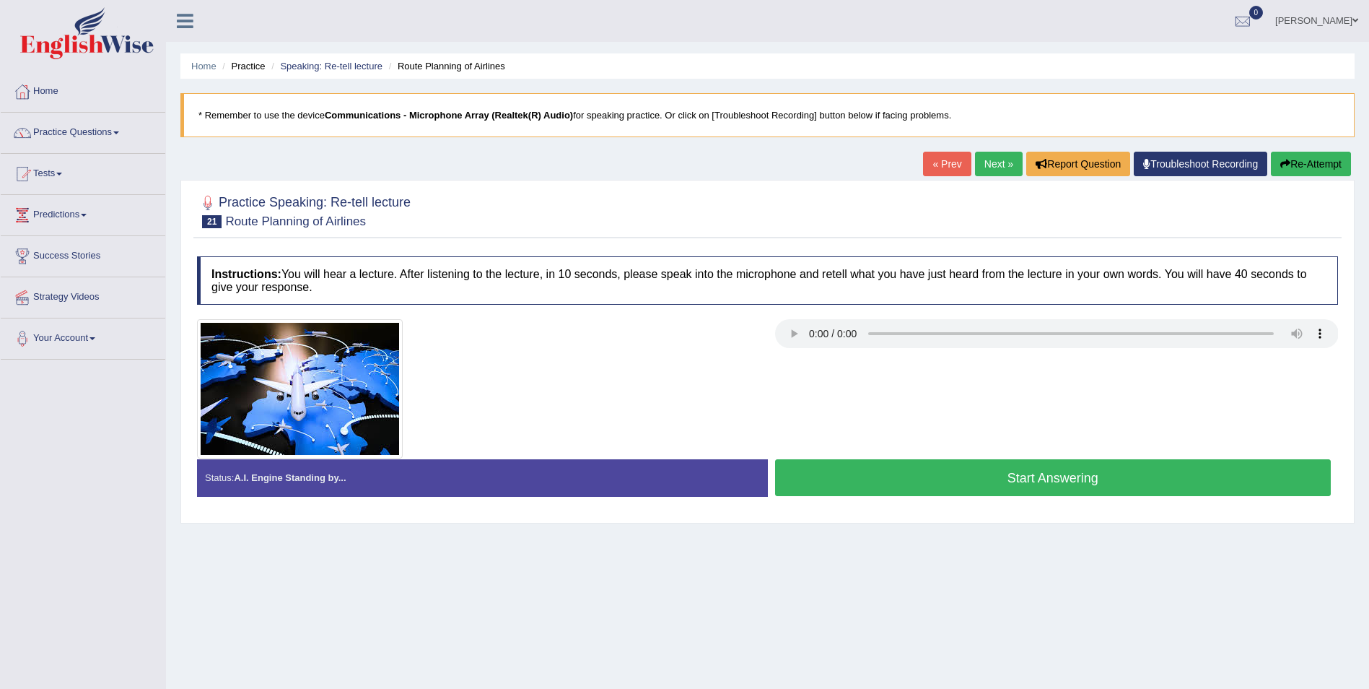
click at [1006, 160] on link "Next »" at bounding box center [999, 164] width 48 height 25
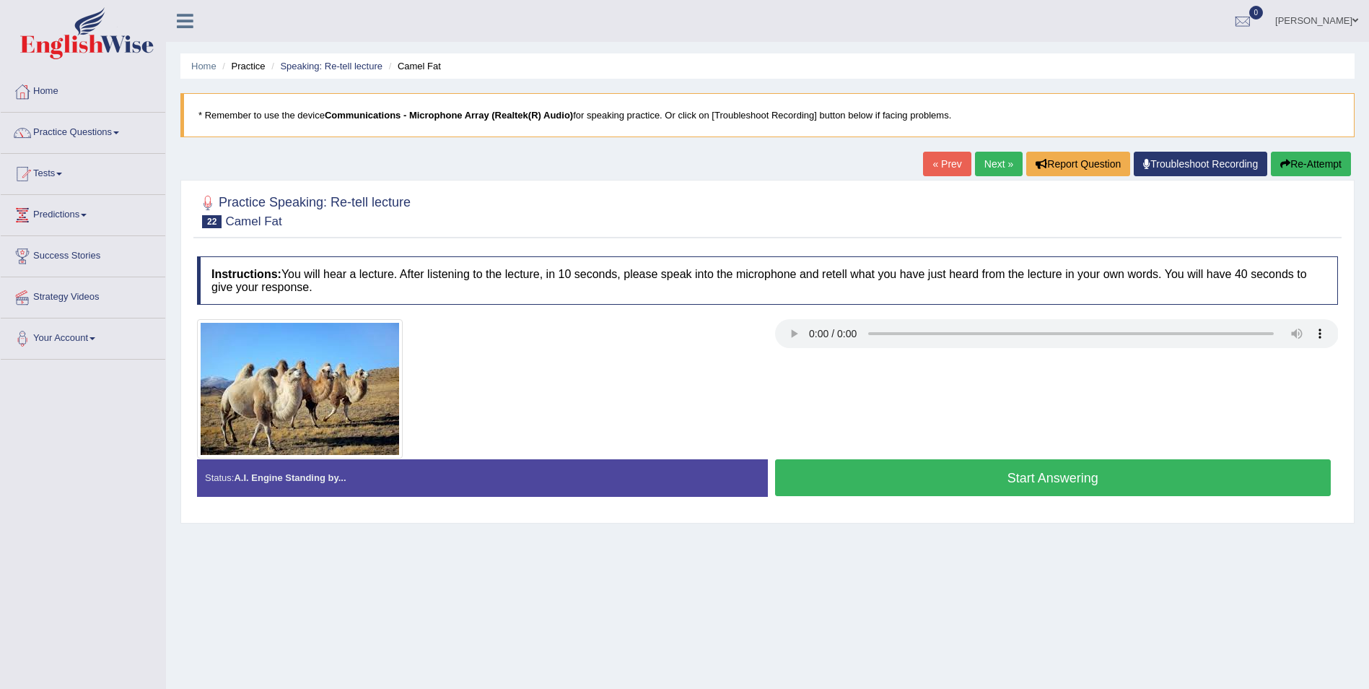
click at [989, 165] on link "Next »" at bounding box center [999, 164] width 48 height 25
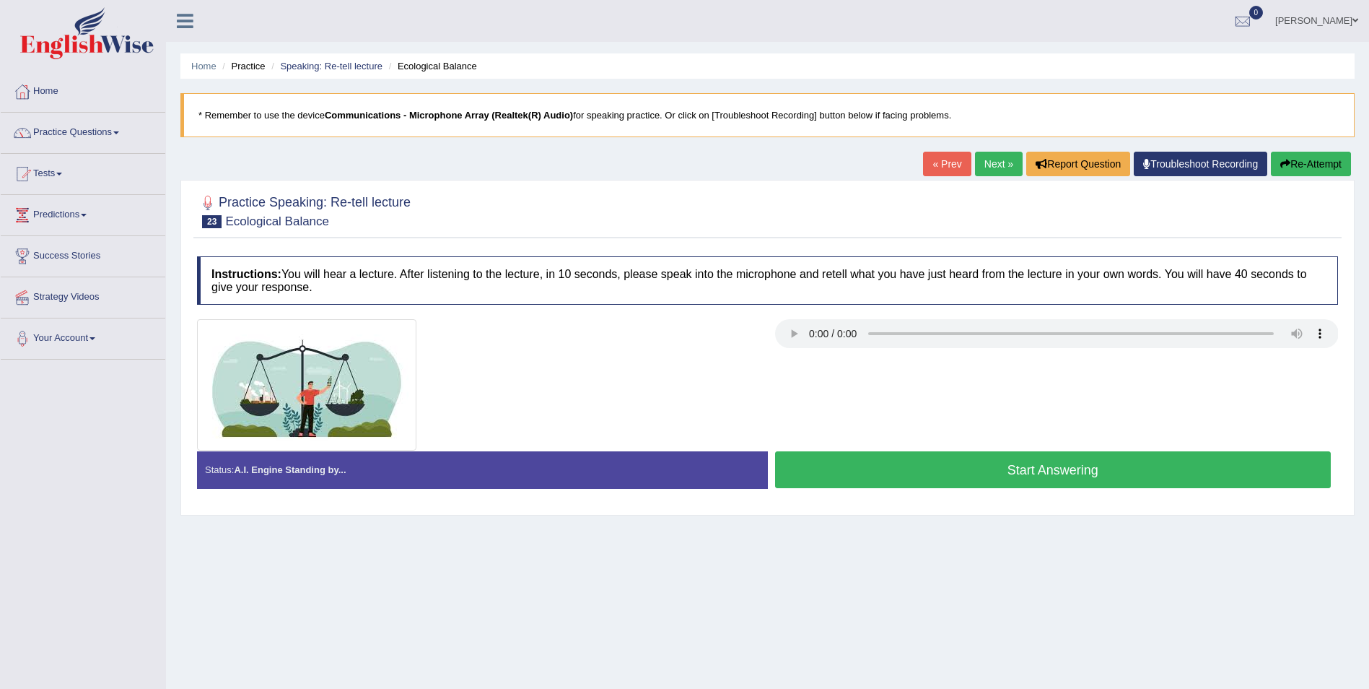
click at [1015, 162] on link "Next »" at bounding box center [999, 164] width 48 height 25
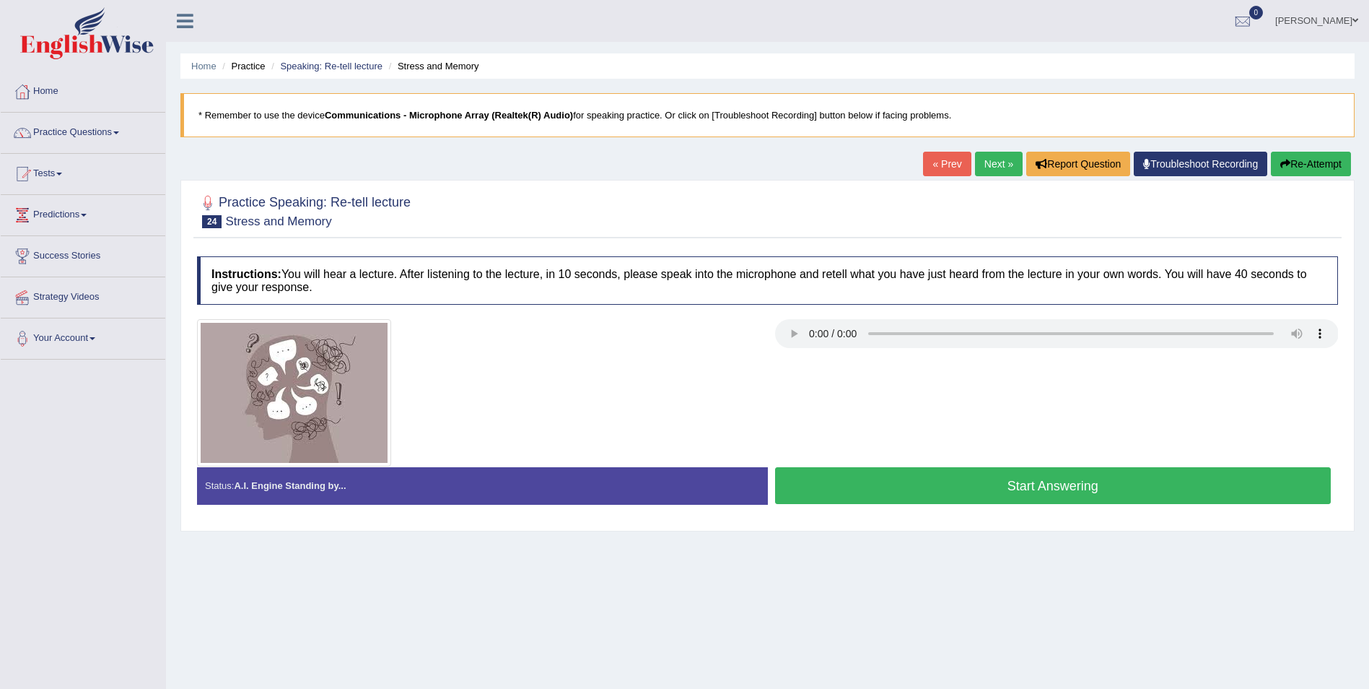
click at [977, 170] on link "Next »" at bounding box center [999, 164] width 48 height 25
